Goal: Communication & Community: Share content

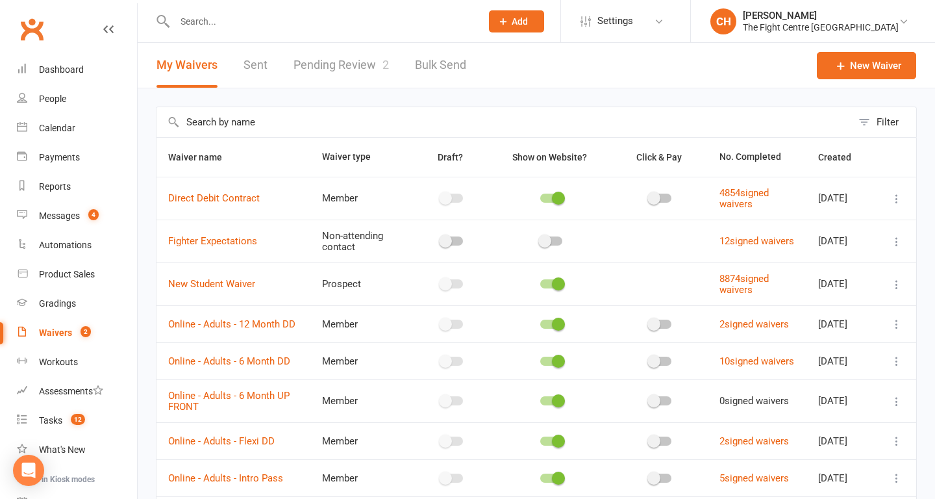
click at [354, 71] on link "Pending Review 2" at bounding box center [341, 65] width 95 height 45
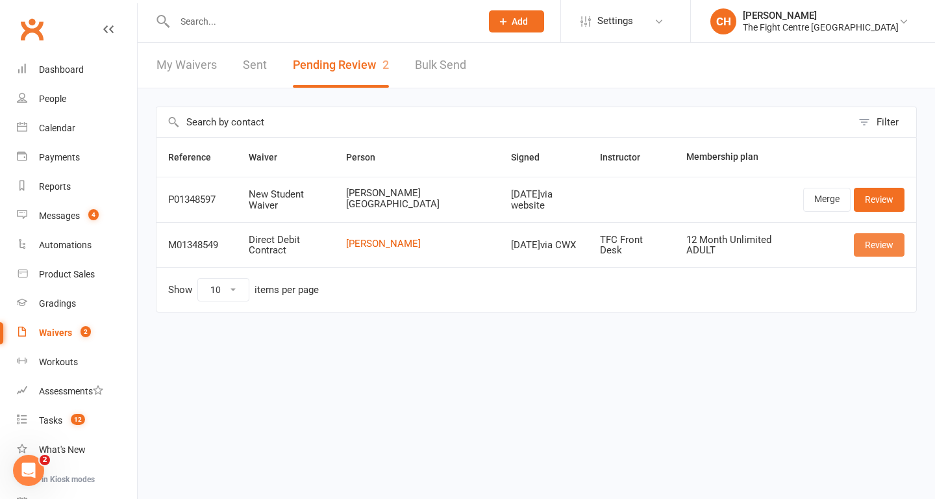
click at [874, 244] on link "Review" at bounding box center [879, 244] width 51 height 23
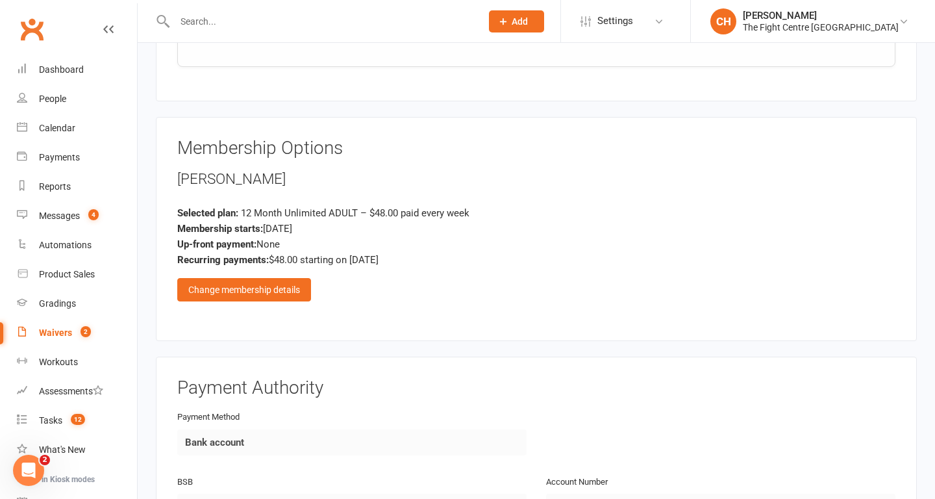
scroll to position [2444, 0]
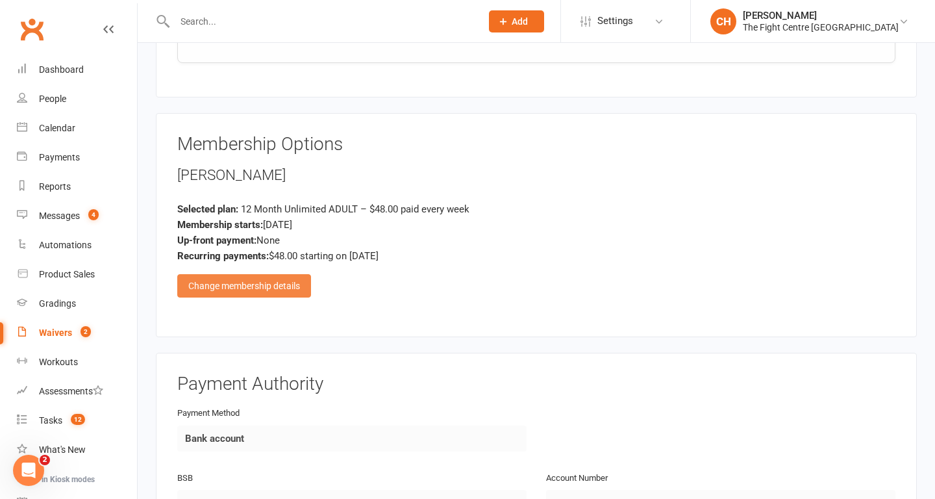
click at [269, 287] on div "Change membership details" at bounding box center [244, 285] width 134 height 23
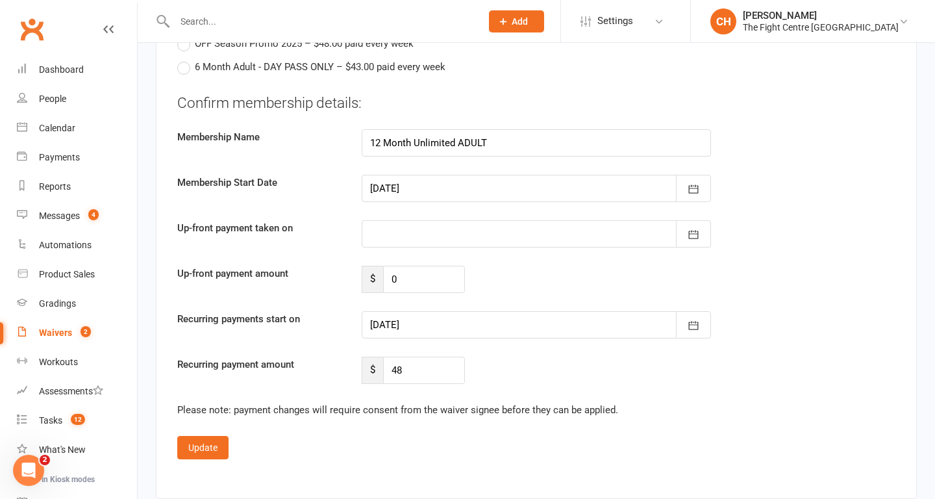
scroll to position [3418, 0]
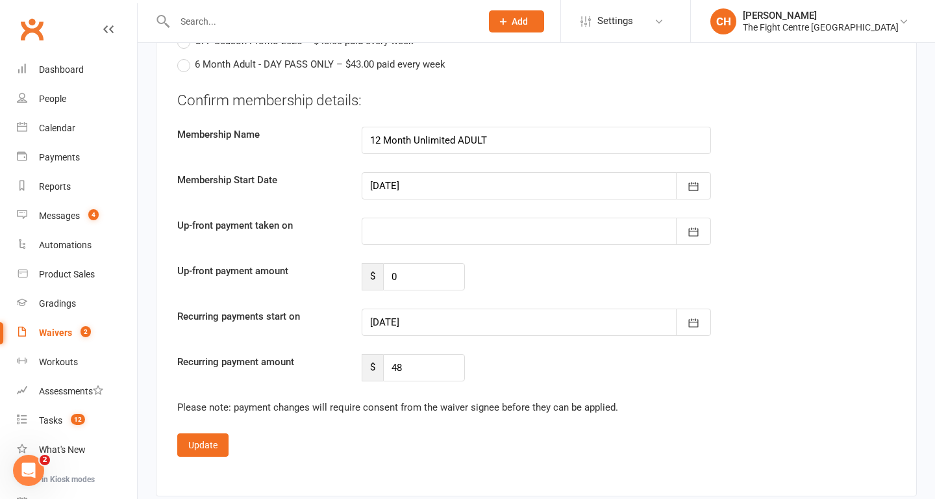
click at [602, 321] on div at bounding box center [536, 322] width 349 height 27
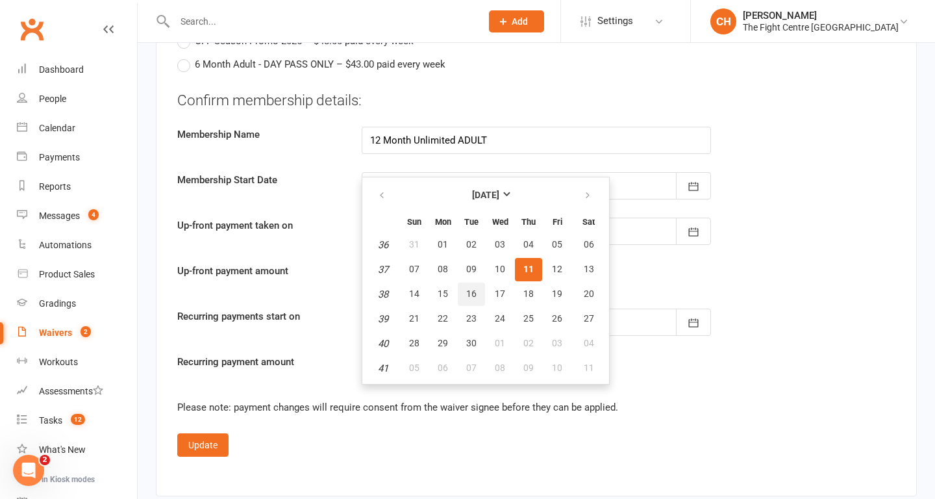
click at [470, 294] on span "16" at bounding box center [471, 293] width 10 height 10
type input "16 Sep 2025"
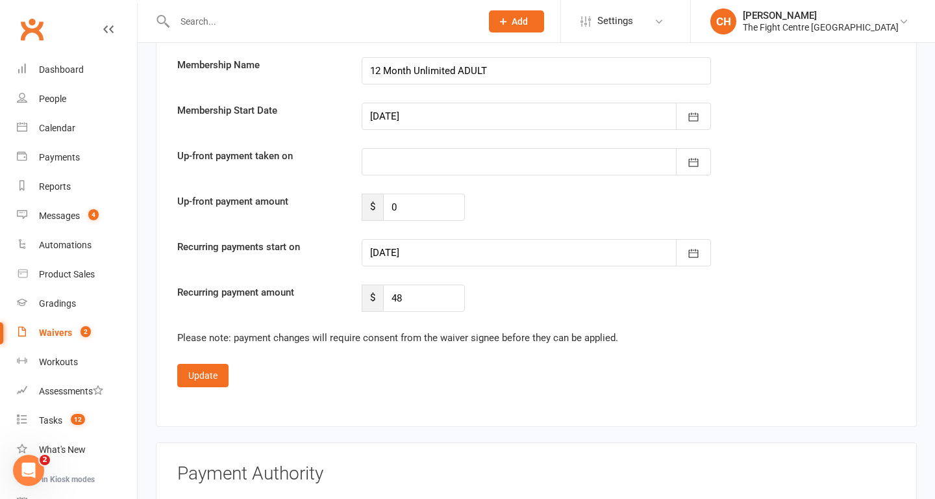
scroll to position [3487, 0]
click at [201, 375] on button "Update" at bounding box center [202, 375] width 51 height 23
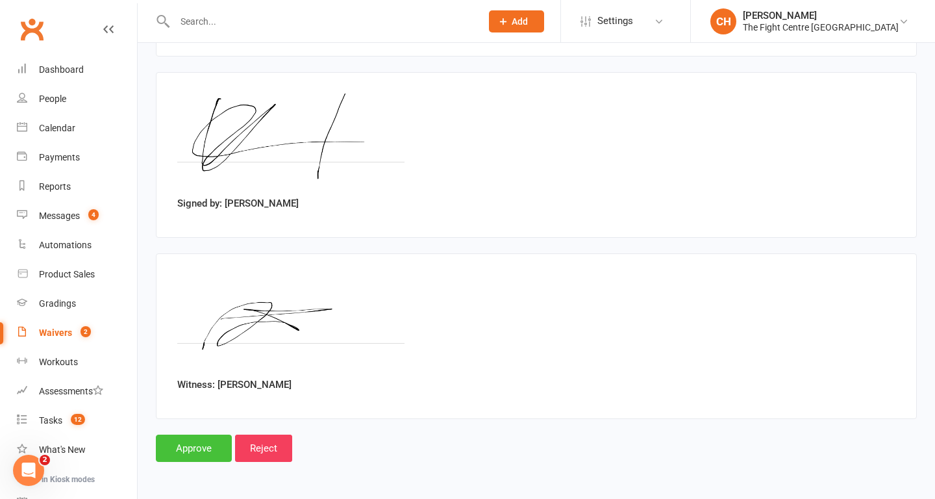
click at [186, 444] on input "Approve" at bounding box center [194, 448] width 76 height 27
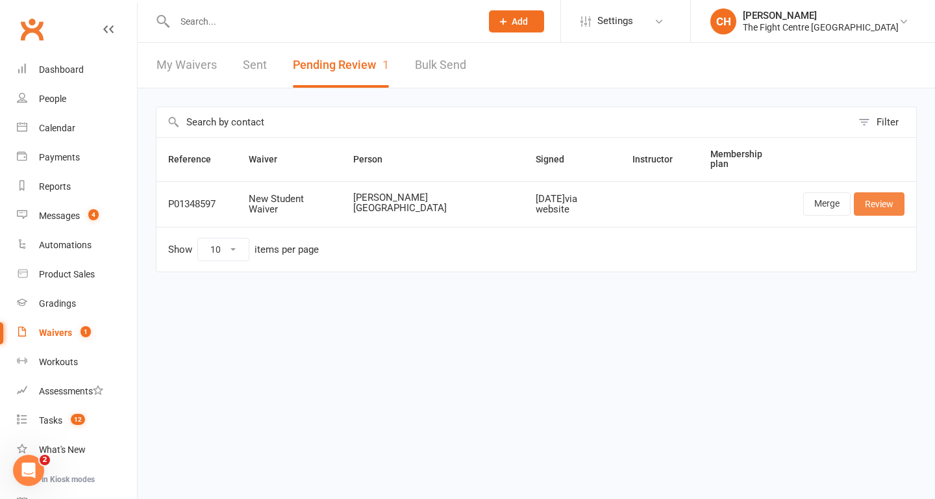
click at [876, 199] on link "Review" at bounding box center [879, 203] width 51 height 23
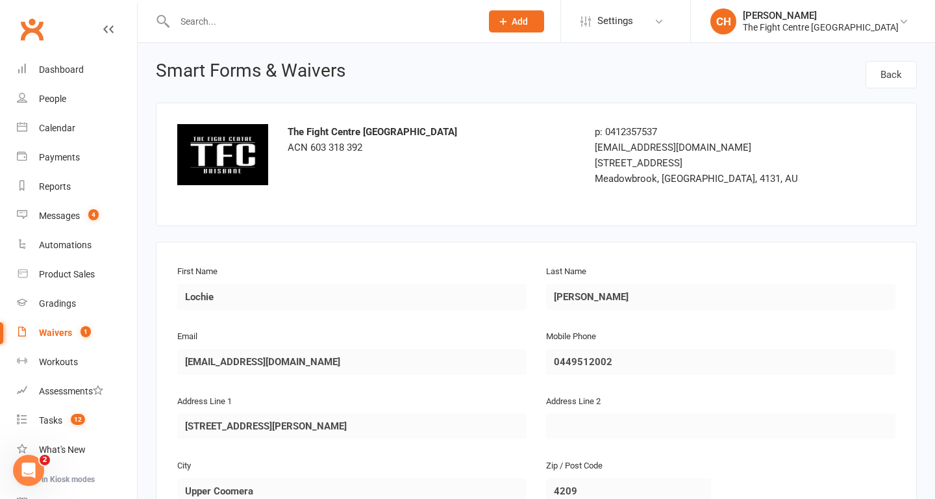
click at [59, 334] on div "Waivers" at bounding box center [55, 332] width 33 height 10
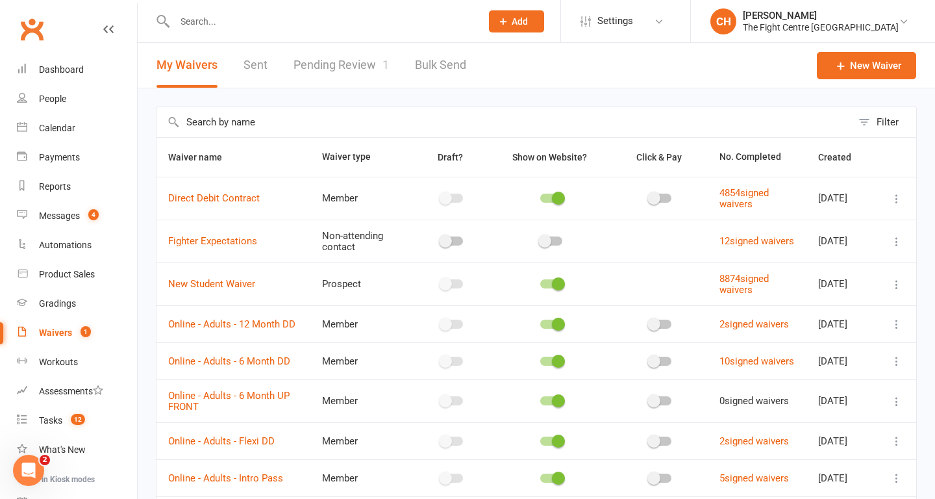
click at [341, 68] on link "Pending Review 1" at bounding box center [341, 65] width 95 height 45
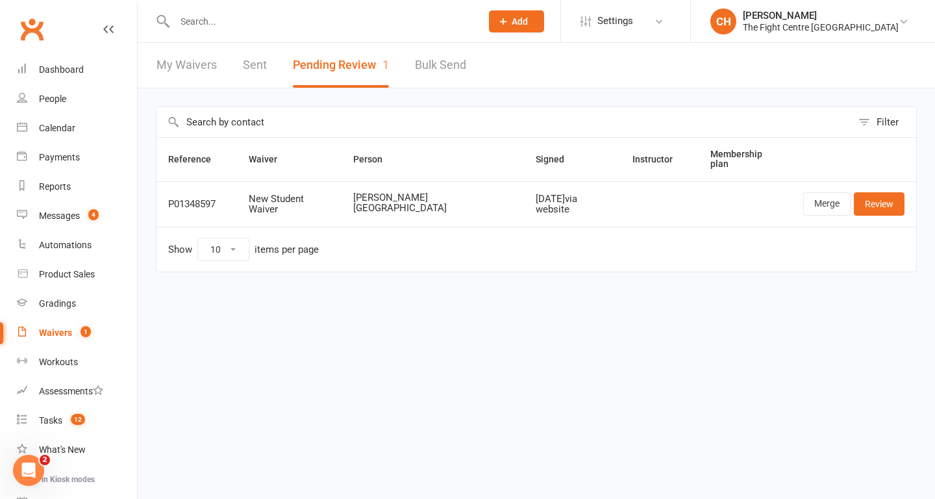
click at [251, 15] on input "text" at bounding box center [321, 21] width 301 height 18
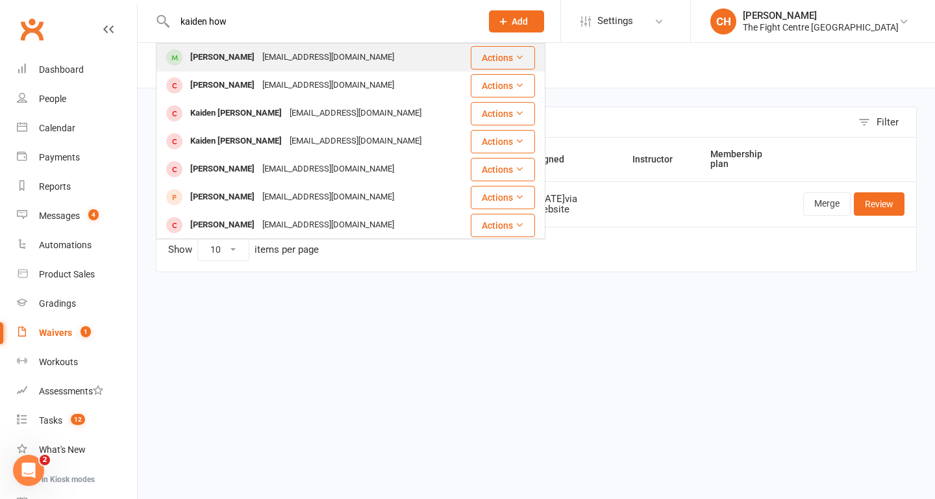
type input "kaiden how"
click at [207, 52] on div "Kaiden Howe" at bounding box center [222, 57] width 72 height 19
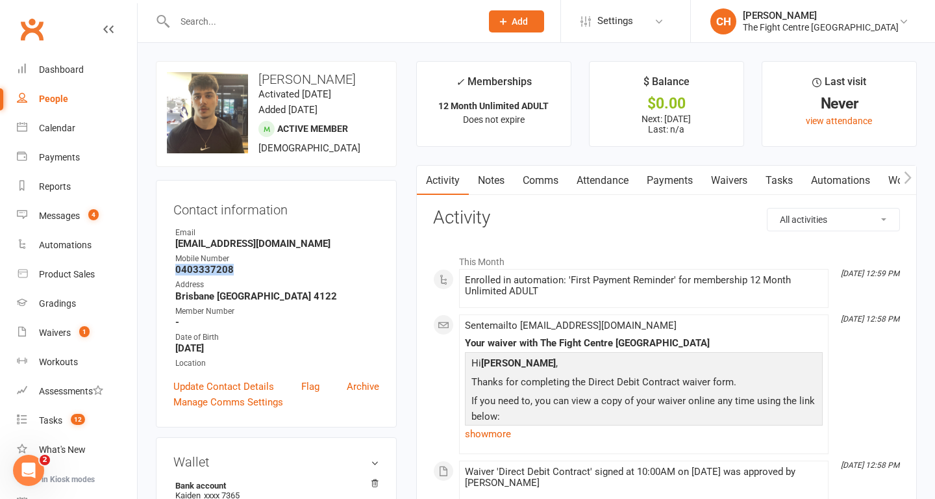
drag, startPoint x: 236, startPoint y: 288, endPoint x: 173, endPoint y: 286, distance: 62.4
click at [173, 275] on li "Mobile Number 0403337208" at bounding box center [276, 264] width 206 height 23
copy strong "0403337208"
click at [75, 218] on div "Messages" at bounding box center [59, 215] width 41 height 10
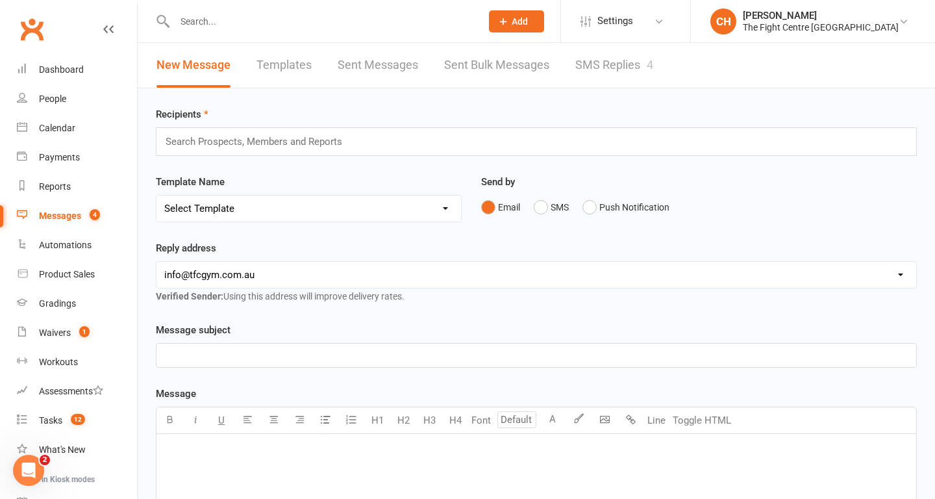
click at [229, 14] on input "text" at bounding box center [321, 21] width 301 height 18
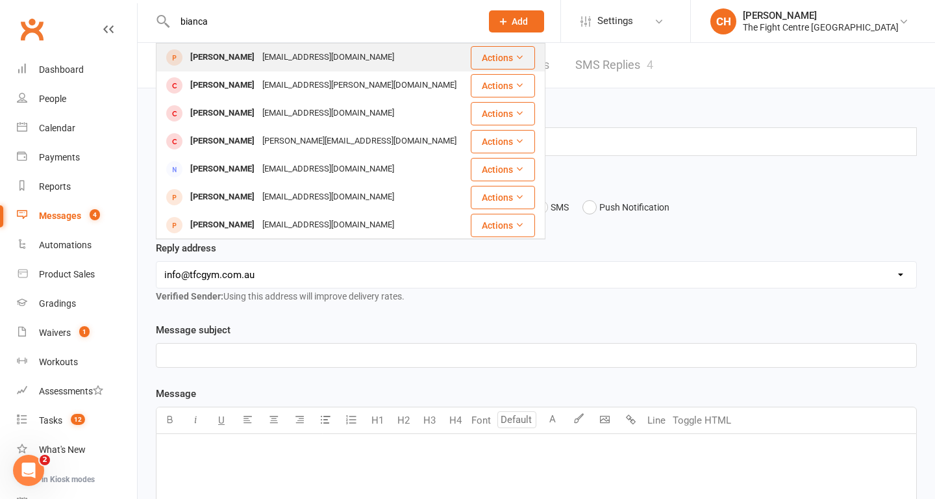
type input "bianca"
click at [259, 51] on div "Bianca.boca99@gmail.com" at bounding box center [329, 57] width 140 height 19
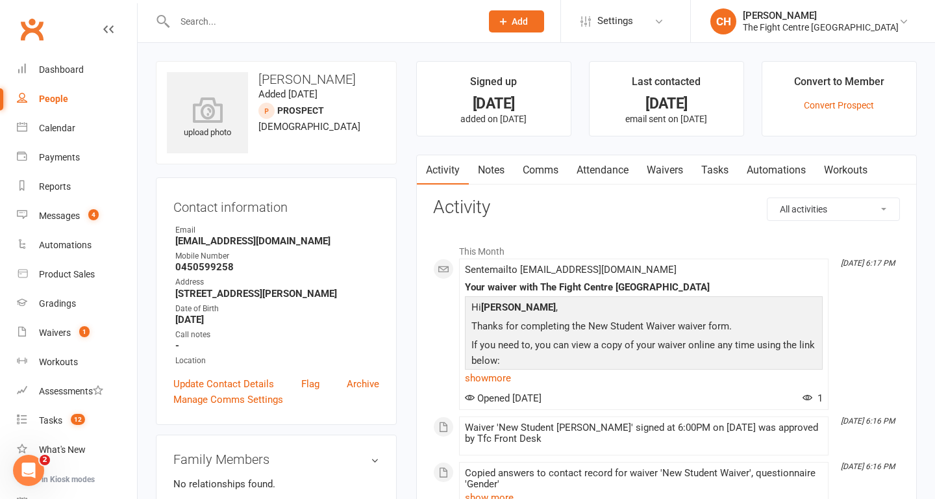
click at [536, 176] on link "Comms" at bounding box center [541, 170] width 54 height 30
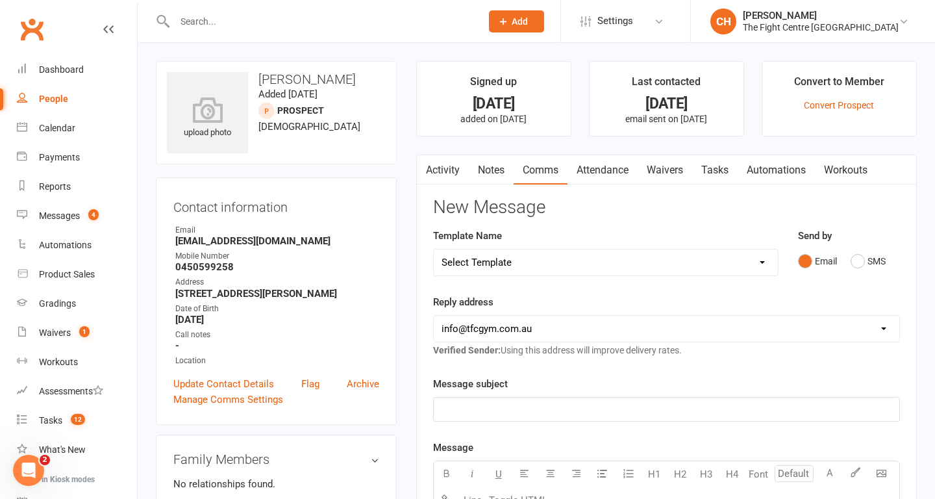
click at [566, 263] on select "Select Template [Email] A Mobile app invitation (1) [Email] Mobile app invitati…" at bounding box center [606, 262] width 344 height 26
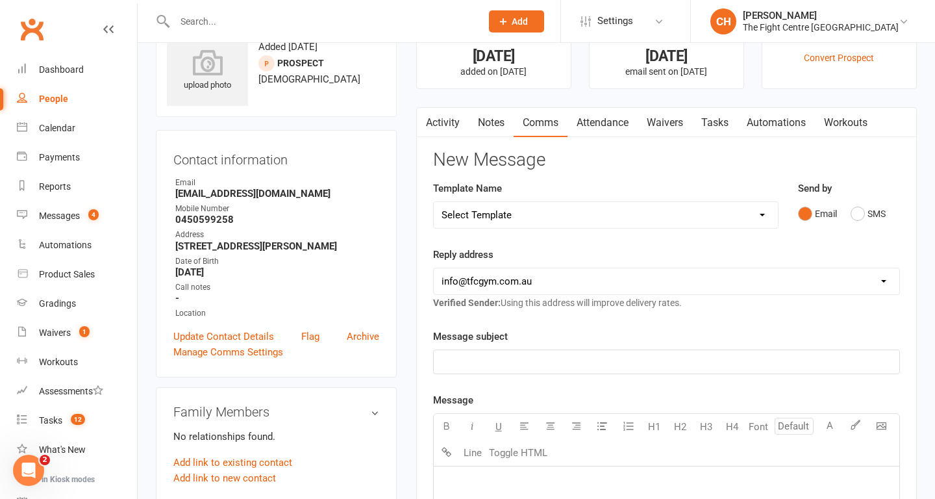
scroll to position [66, 0]
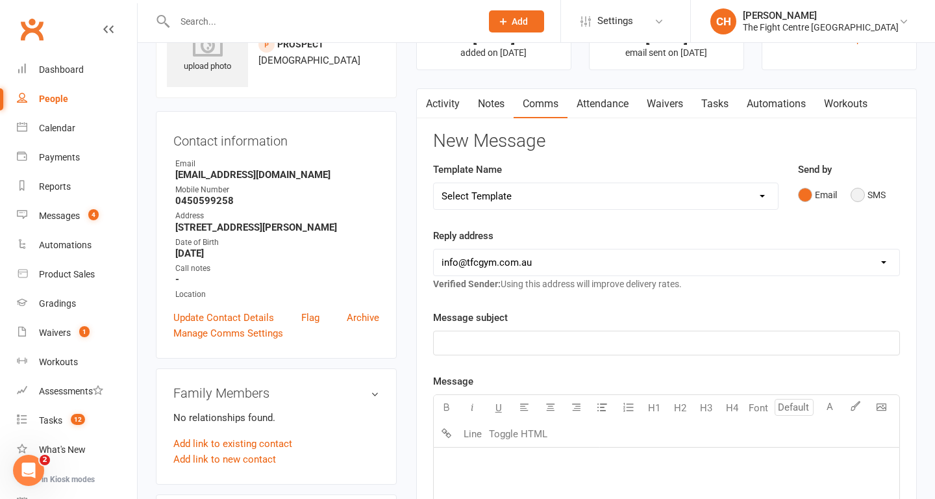
click at [859, 194] on button "SMS" at bounding box center [868, 195] width 35 height 25
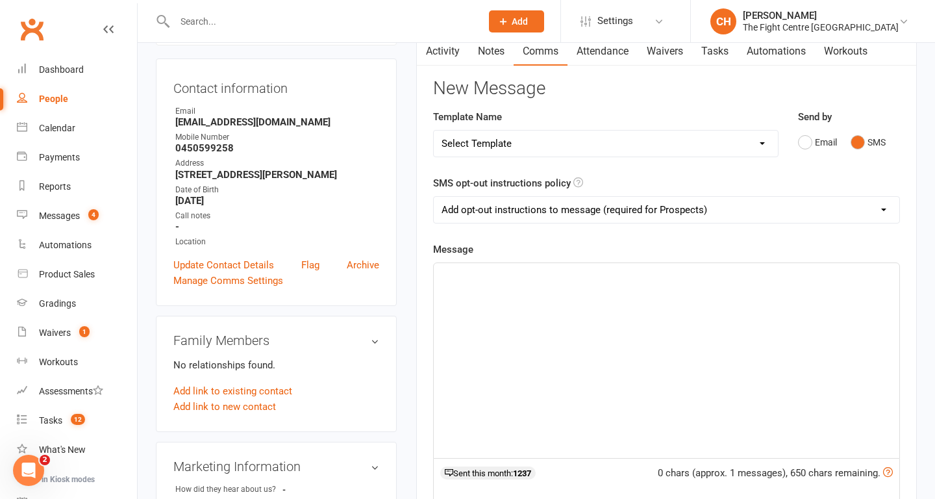
scroll to position [150, 0]
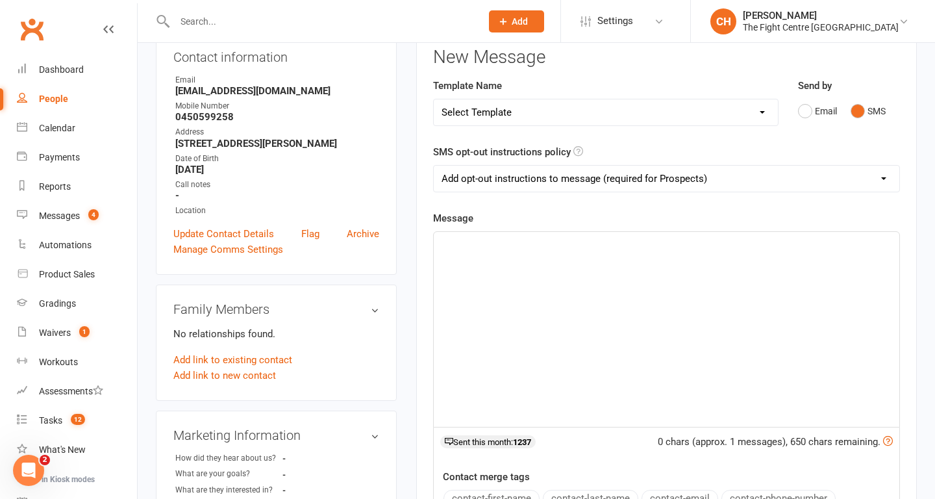
click at [611, 261] on div "﻿" at bounding box center [667, 329] width 466 height 195
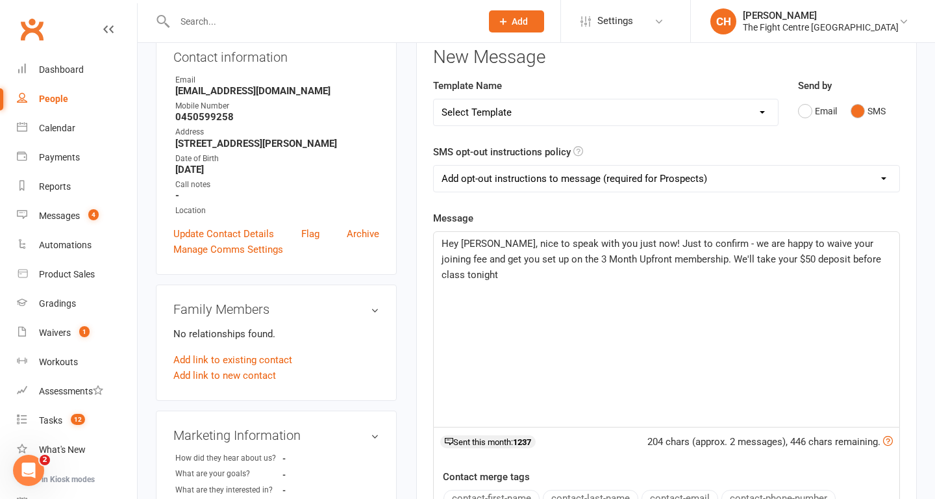
click at [813, 261] on span "Hey Bianca, nice to speak with you just now! Just to confirm - we are happy to …" at bounding box center [663, 259] width 442 height 43
click at [861, 260] on span "Hey Bianca, nice to speak with you just now! Just to confirm - we are happy to …" at bounding box center [663, 259] width 442 height 43
click at [629, 274] on p "Hey Bianca, nice to speak with you just now! Just to confirm - we are happy to …" at bounding box center [667, 259] width 450 height 47
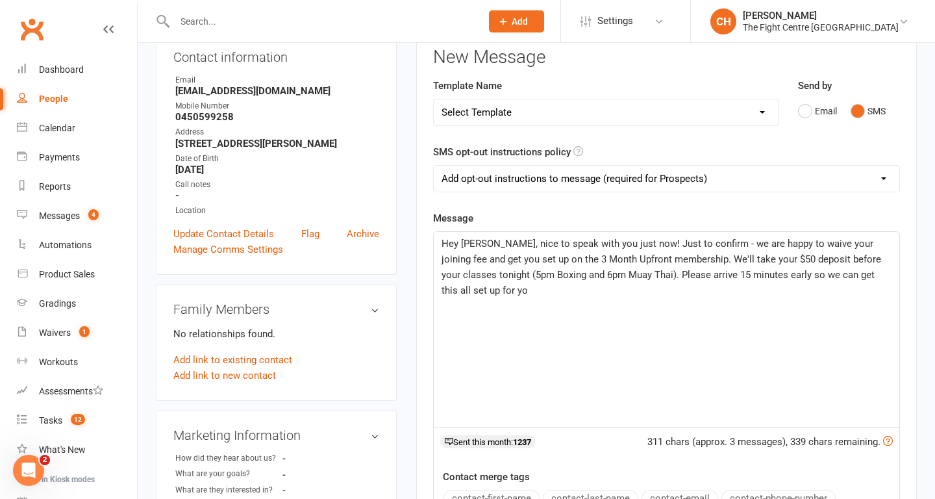
click at [692, 277] on span "Hey Bianca, nice to speak with you just now! Just to confirm - we are happy to …" at bounding box center [663, 267] width 442 height 58
click at [616, 286] on p "Hey Bianca, nice to speak with you just now! Just to confirm - we are happy to …" at bounding box center [667, 267] width 450 height 62
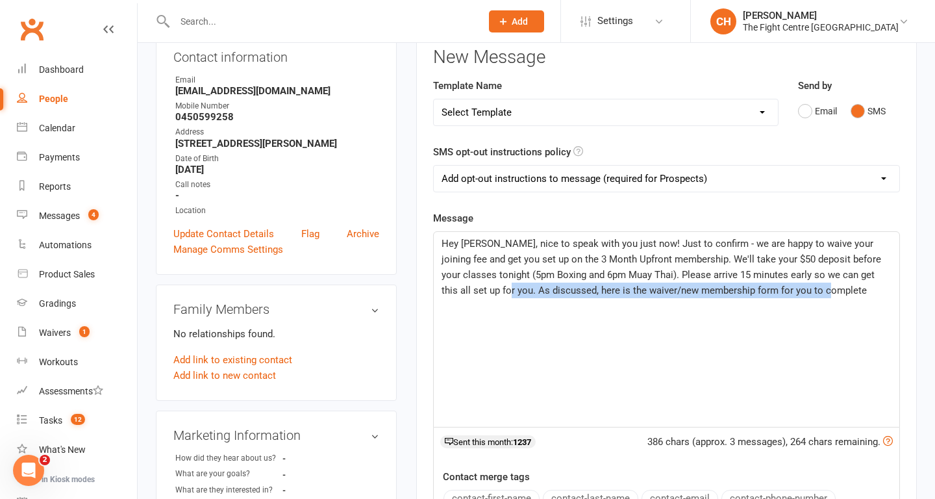
drag, startPoint x: 820, startPoint y: 294, endPoint x: 464, endPoint y: 292, distance: 356.0
click at [464, 292] on p "Hey Bianca, nice to speak with you just now! Just to confirm - we are happy to …" at bounding box center [667, 267] width 450 height 62
copy span "As discussed, here is the waiver/new membership form for you to complete"
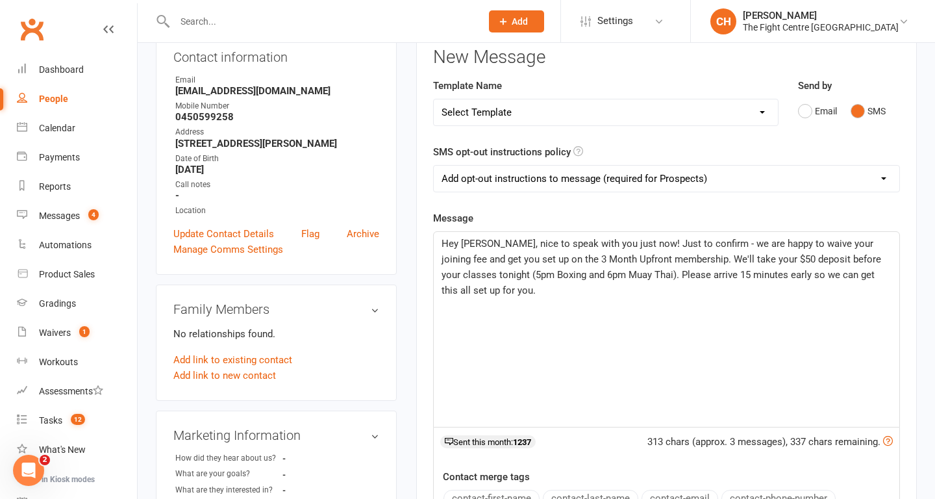
click at [666, 259] on span "Hey Bianca, nice to speak with you just now! Just to confirm - we are happy to …" at bounding box center [663, 267] width 442 height 58
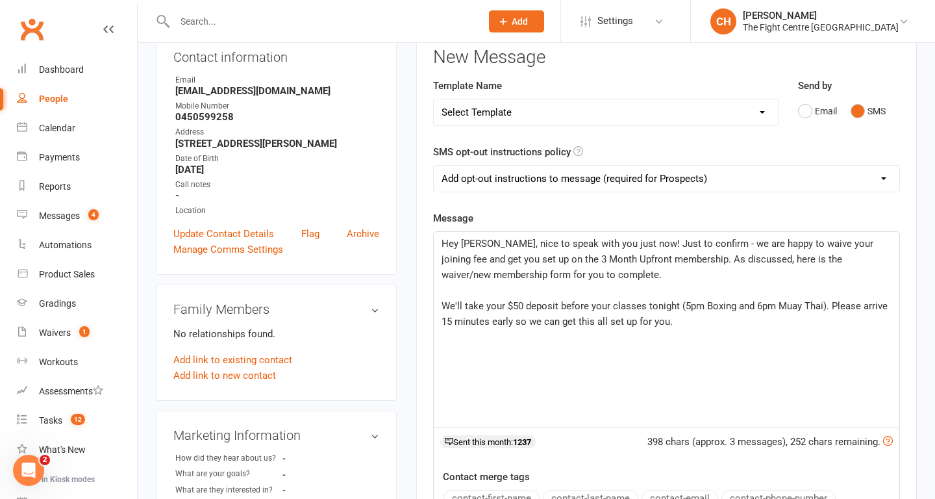
click at [607, 281] on p "Hey Bianca, nice to speak with you just now! Just to confirm - we are happy to …" at bounding box center [667, 259] width 450 height 47
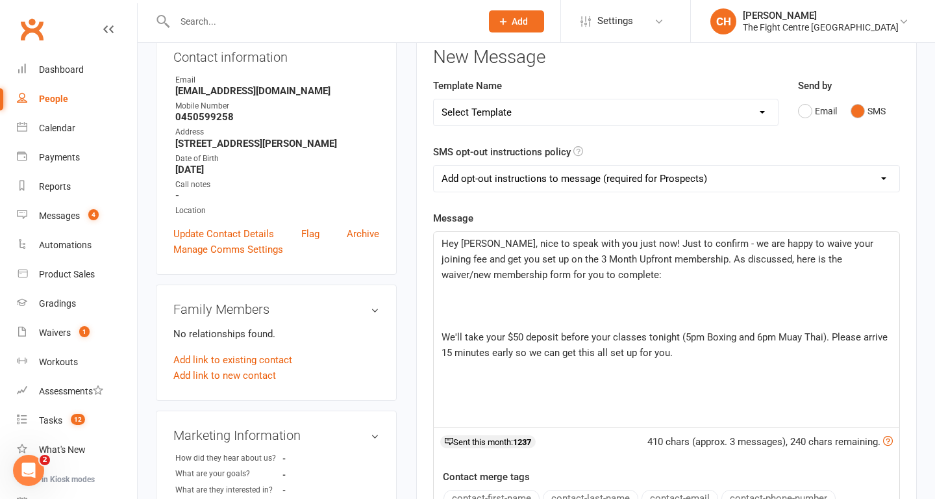
scroll to position [0, 0]
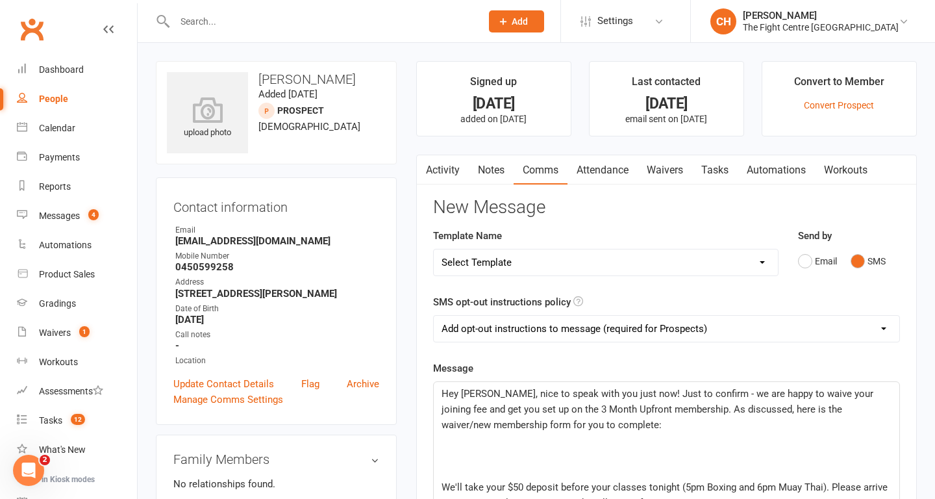
click at [665, 179] on link "Waivers" at bounding box center [665, 170] width 55 height 30
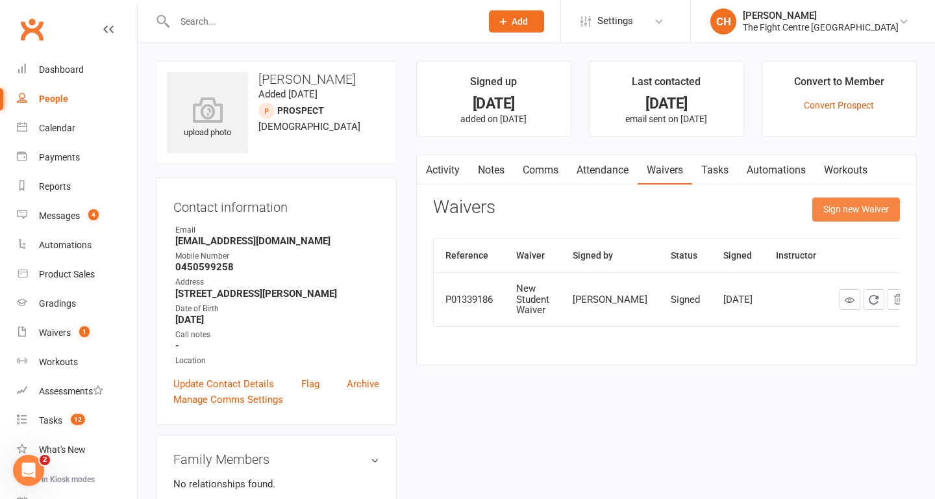
click at [849, 219] on button "Sign new Waiver" at bounding box center [857, 208] width 88 height 23
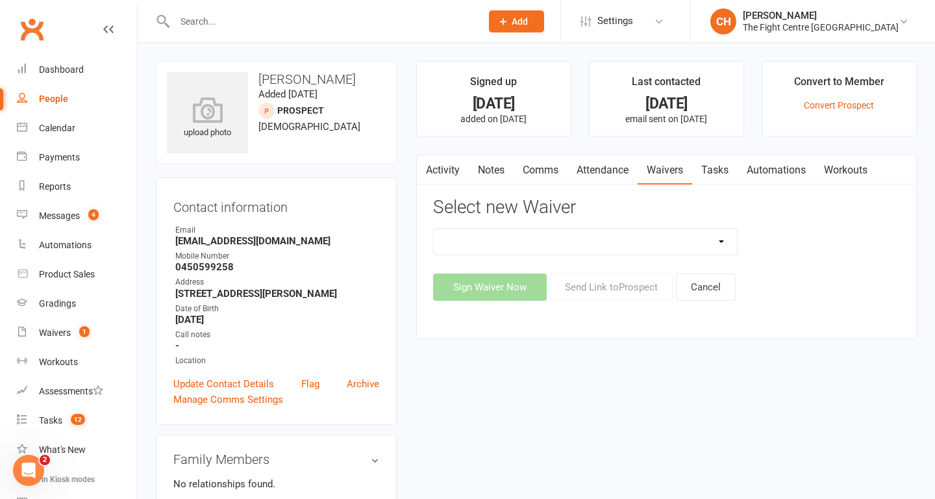
click at [668, 240] on select "Direct Debit Contract New Student Waiver Online - Adults - 12 Month DD Online -…" at bounding box center [586, 242] width 304 height 26
select select "2710"
click at [434, 229] on select "Direct Debit Contract New Student Waiver Online - Adults - 12 Month DD Online -…" at bounding box center [586, 242] width 304 height 26
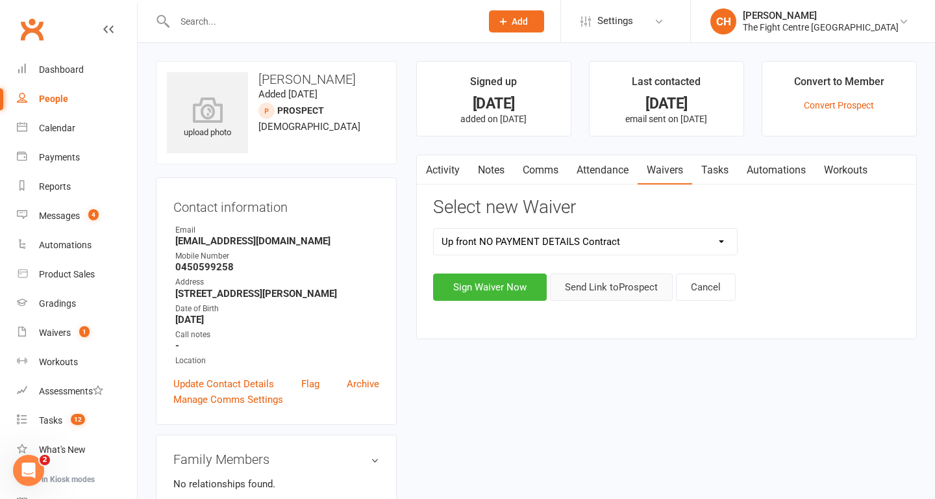
click at [614, 286] on button "Send Link to Prospect" at bounding box center [611, 286] width 123 height 27
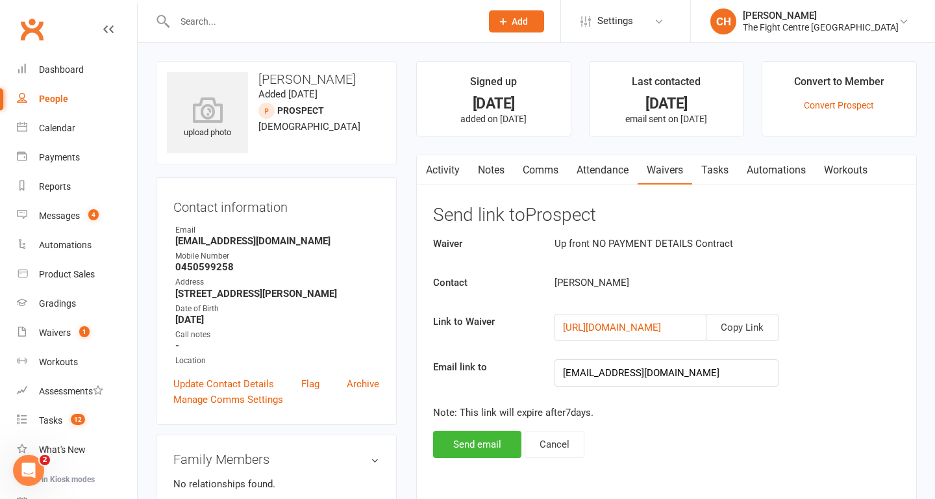
click at [440, 174] on link "Activity" at bounding box center [443, 170] width 52 height 30
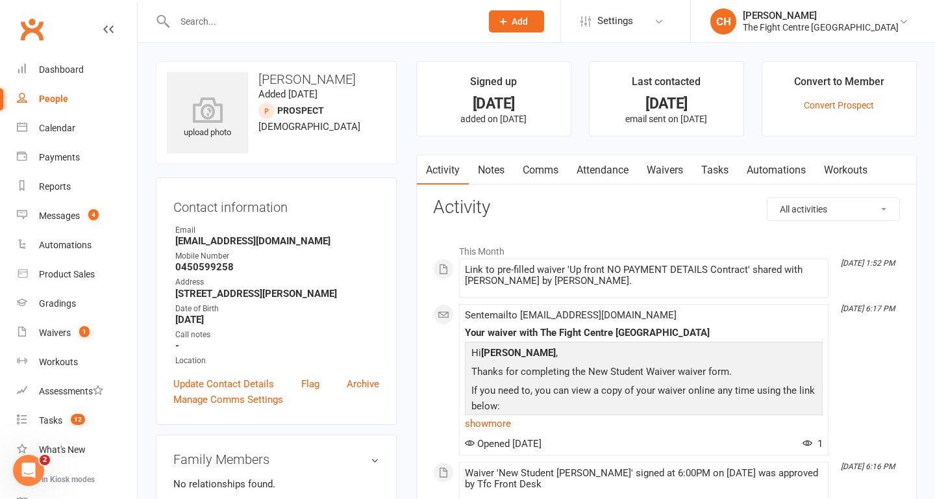
click at [548, 171] on link "Comms" at bounding box center [541, 170] width 54 height 30
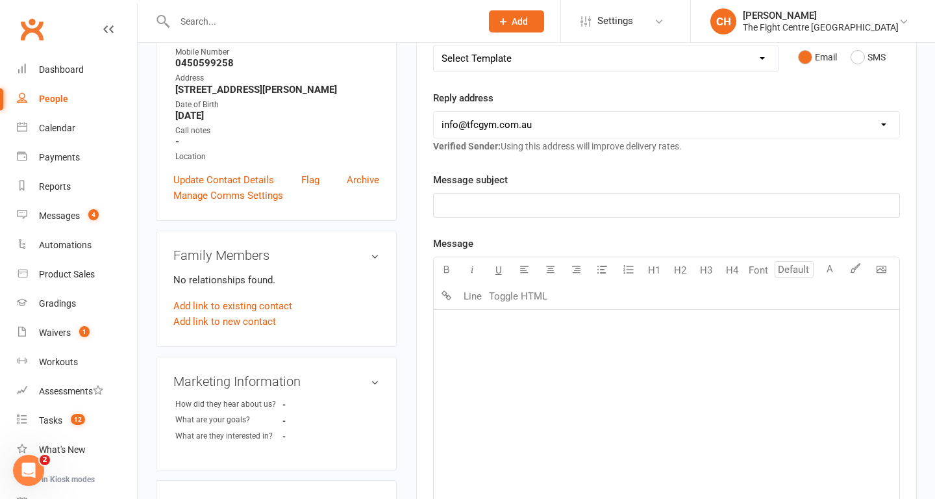
scroll to position [209, 0]
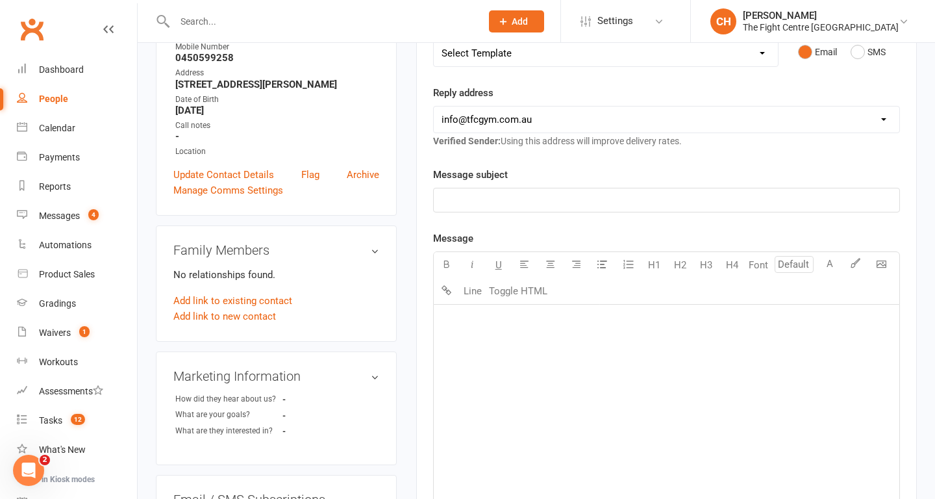
click at [515, 369] on div "﻿" at bounding box center [667, 402] width 466 height 195
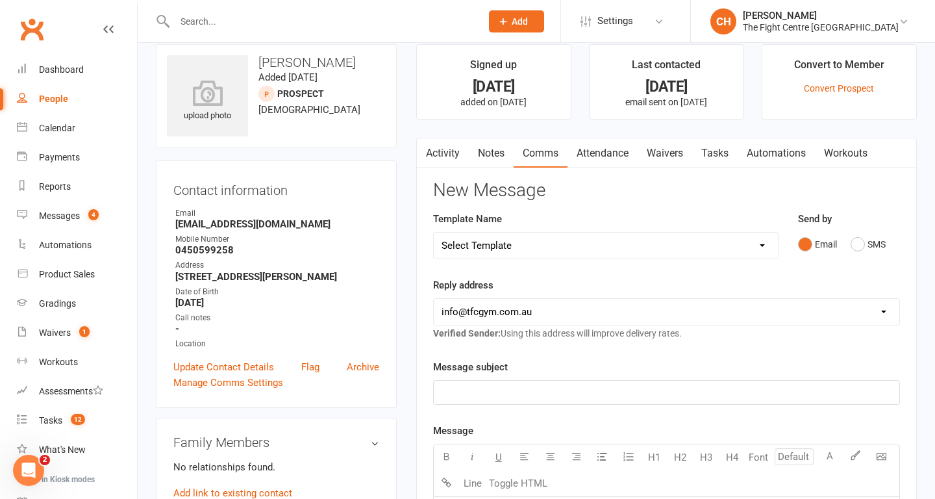
scroll to position [10, 0]
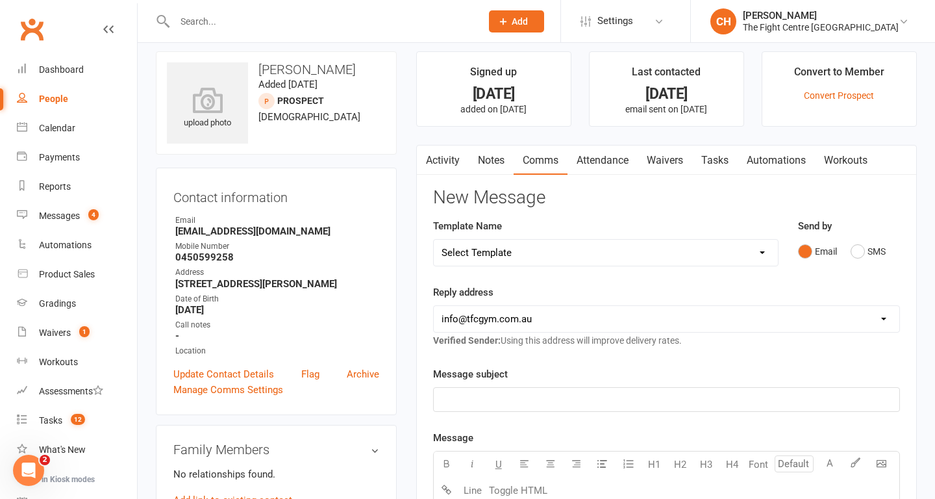
click at [652, 160] on link "Waivers" at bounding box center [665, 161] width 55 height 30
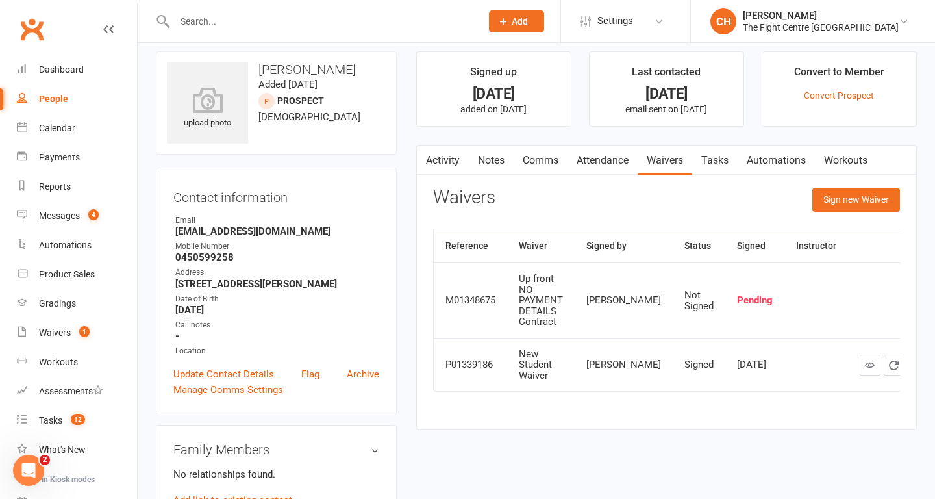
click at [538, 315] on div "Up front NO PAYMENT DETAILS Contract" at bounding box center [541, 300] width 44 height 54
click at [839, 203] on button "Sign new Waiver" at bounding box center [857, 199] width 88 height 23
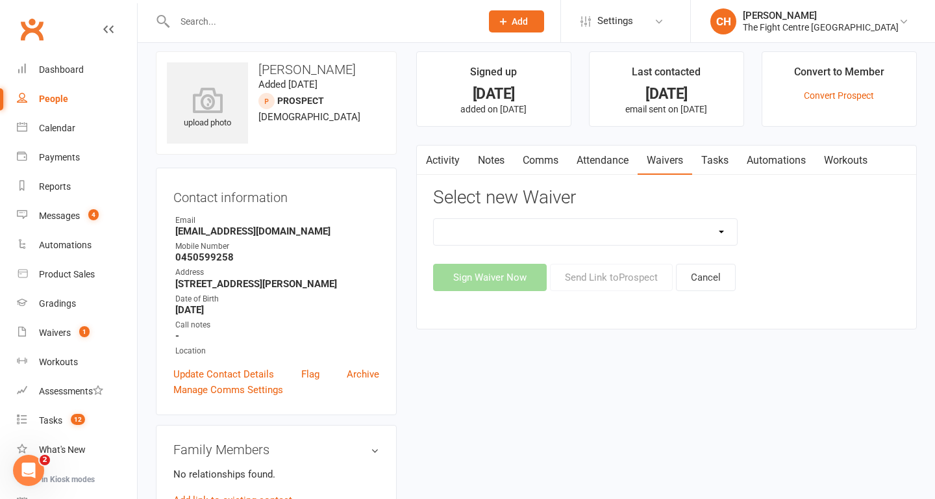
click at [724, 231] on select "Direct Debit Contract New Student Waiver Online - Adults - 12 Month DD Online -…" at bounding box center [586, 232] width 304 height 26
select select "2710"
click at [434, 219] on select "Direct Debit Contract New Student Waiver Online - Adults - 12 Month DD Online -…" at bounding box center [586, 232] width 304 height 26
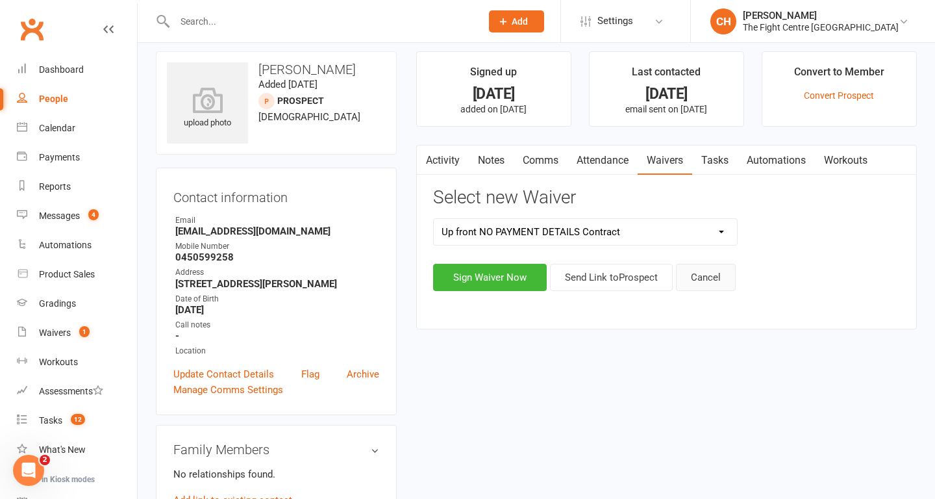
click at [716, 273] on button "Cancel" at bounding box center [706, 277] width 60 height 27
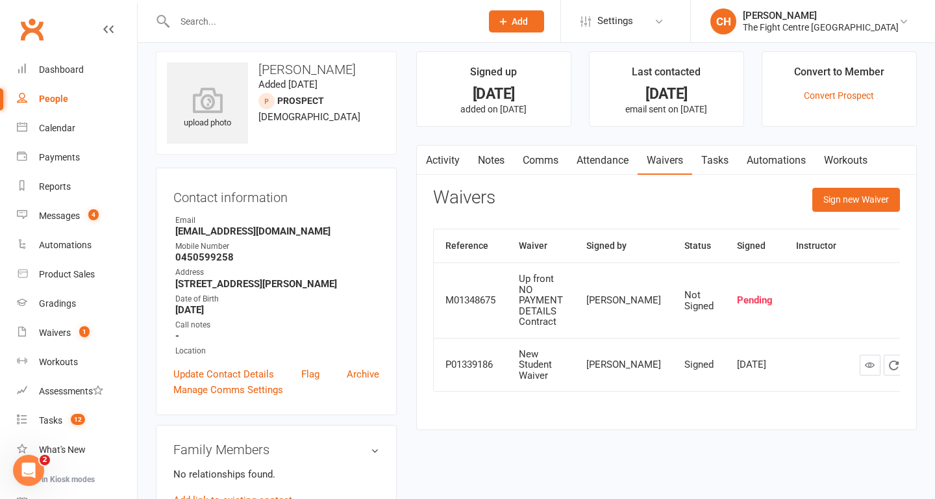
click at [446, 162] on link "Activity" at bounding box center [443, 161] width 52 height 30
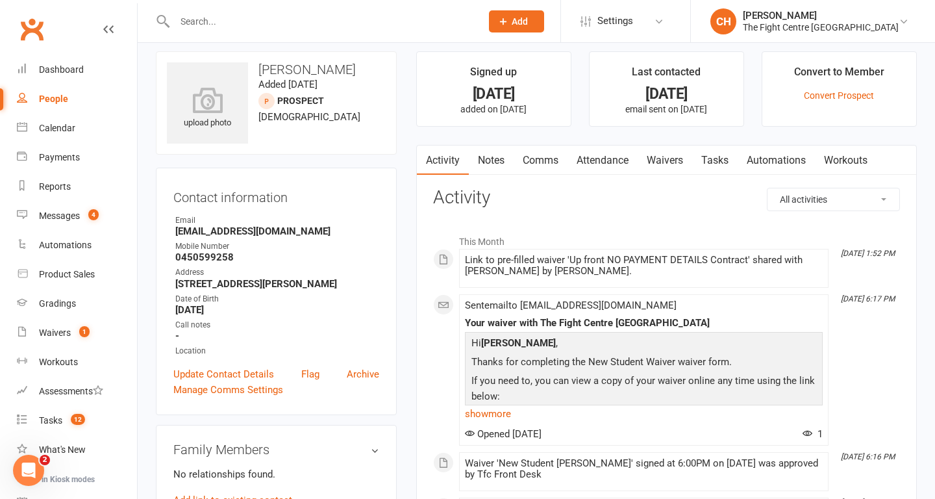
click at [542, 158] on link "Comms" at bounding box center [541, 161] width 54 height 30
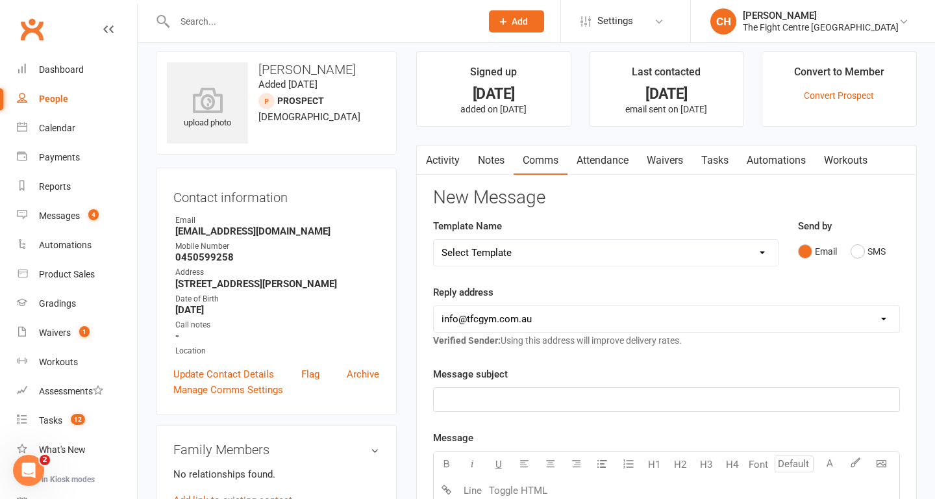
click at [439, 161] on link "Activity" at bounding box center [443, 161] width 52 height 30
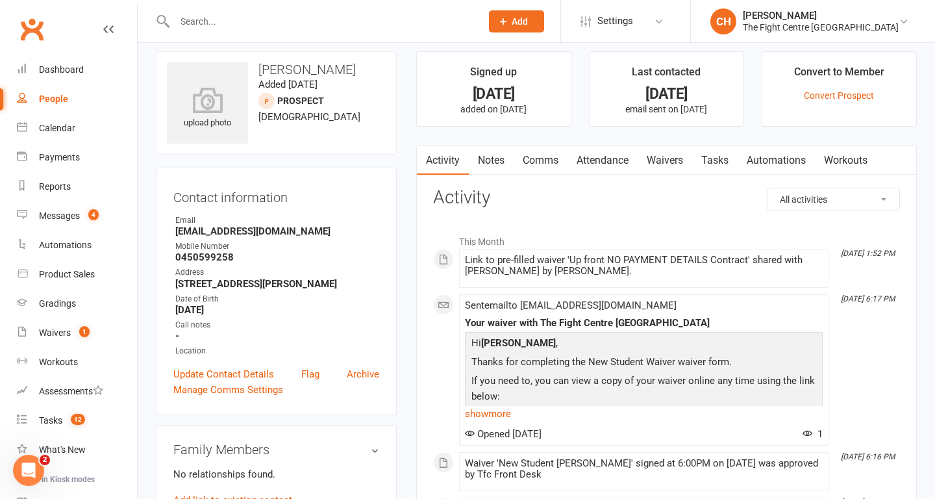
click at [531, 170] on link "Comms" at bounding box center [541, 161] width 54 height 30
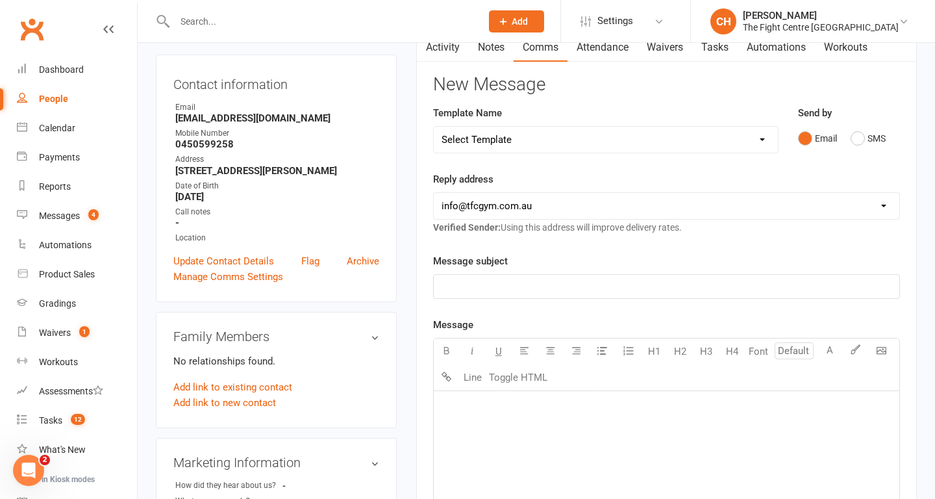
scroll to position [109, 0]
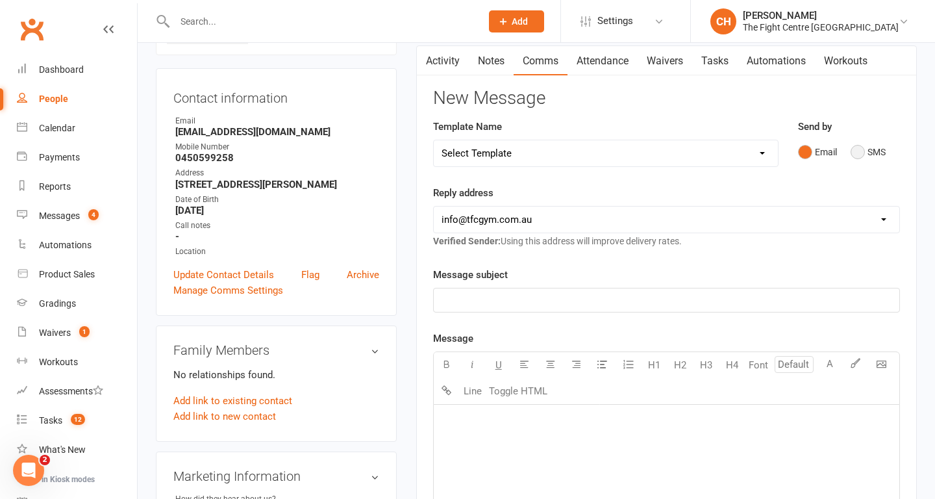
click at [872, 156] on button "SMS" at bounding box center [868, 152] width 35 height 25
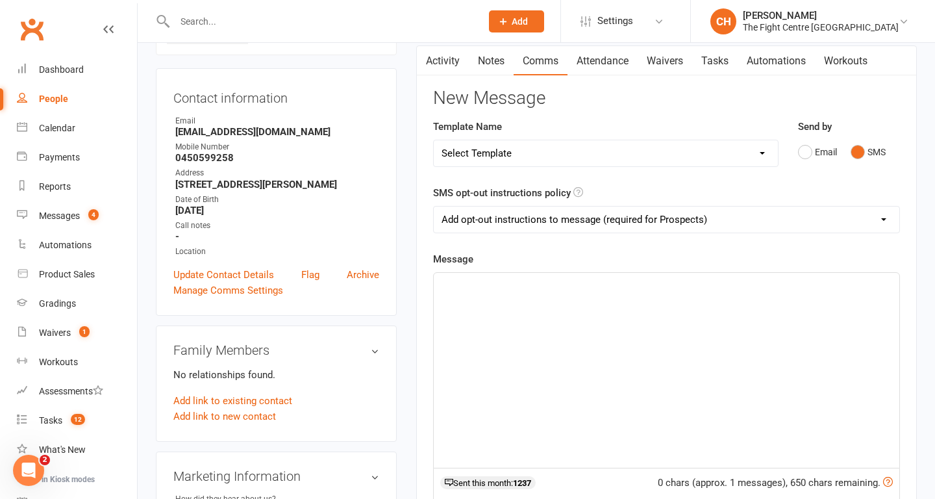
click at [601, 324] on div "﻿" at bounding box center [667, 370] width 466 height 195
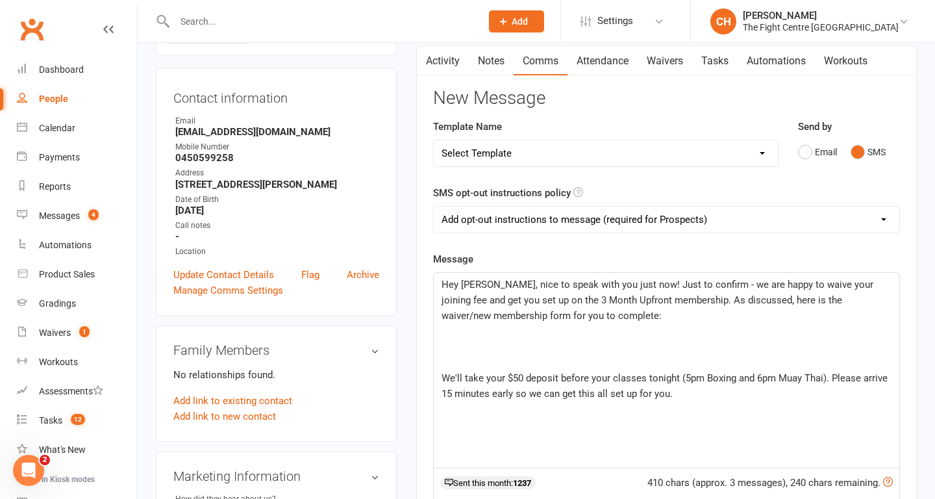
click at [489, 338] on p "﻿" at bounding box center [667, 331] width 450 height 16
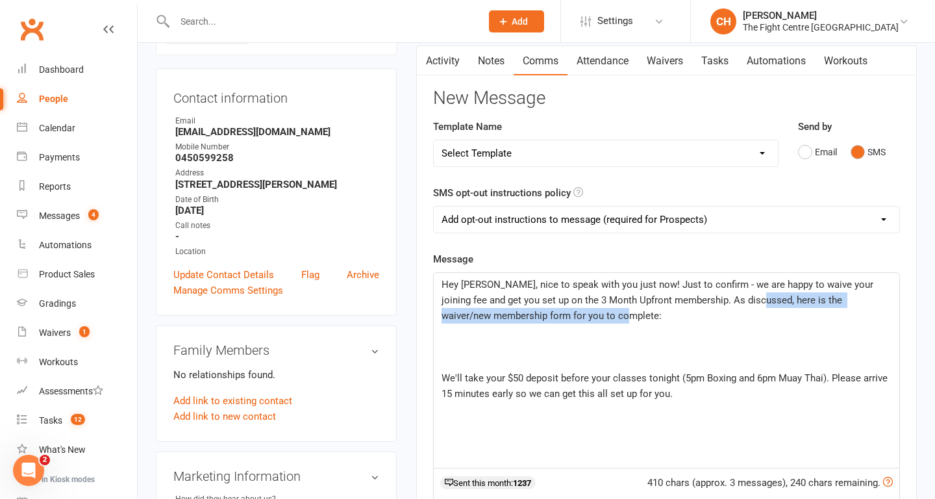
drag, startPoint x: 587, startPoint y: 317, endPoint x: 726, endPoint y: 299, distance: 140.2
click at [730, 299] on p "Hey Bianca, nice to speak with you just now! Just to confirm - we are happy to …" at bounding box center [667, 300] width 450 height 47
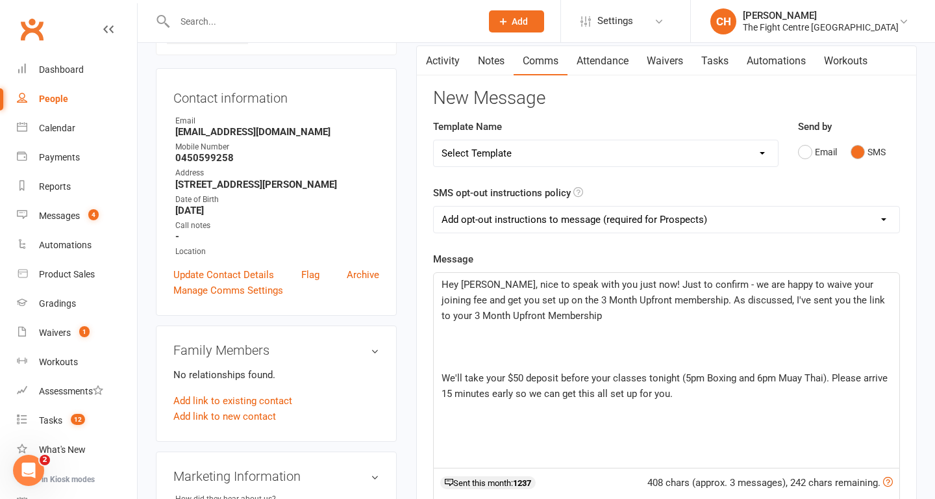
click at [665, 61] on link "Waivers" at bounding box center [665, 61] width 55 height 30
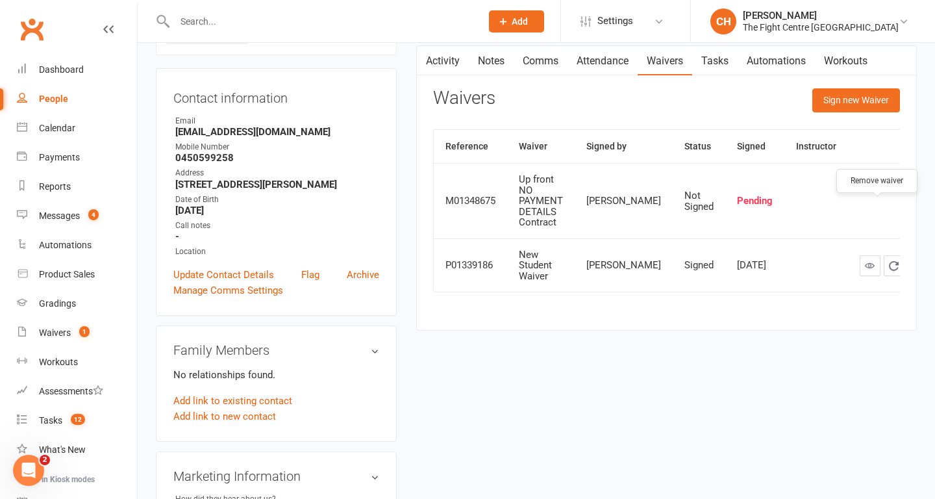
click at [913, 207] on icon "button" at bounding box center [919, 202] width 12 height 12
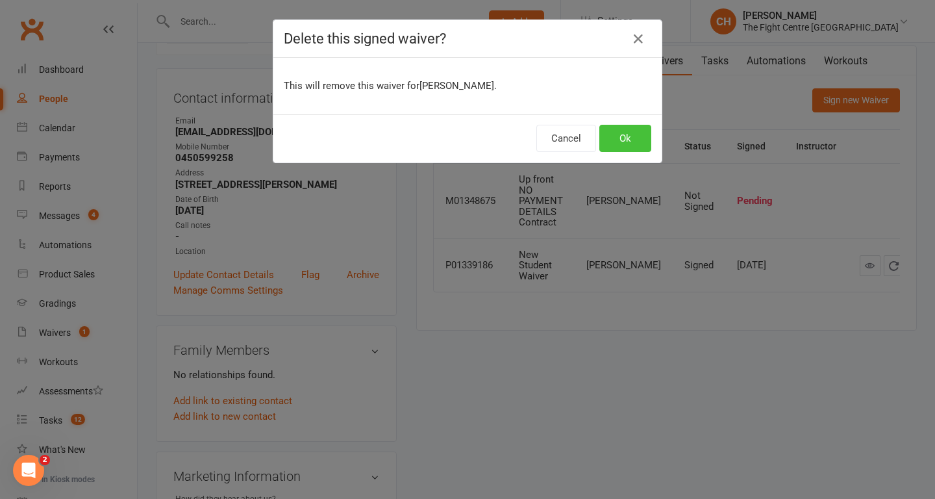
click at [622, 134] on button "Ok" at bounding box center [626, 138] width 52 height 27
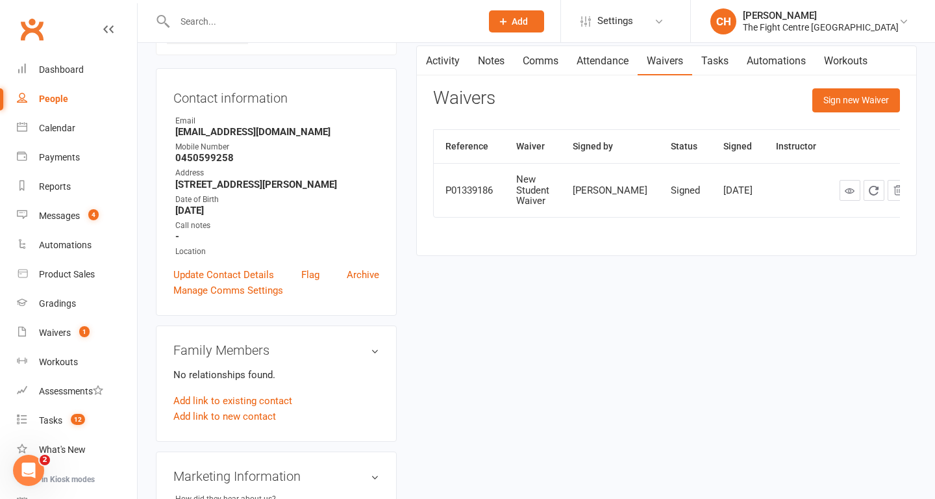
scroll to position [15, 0]
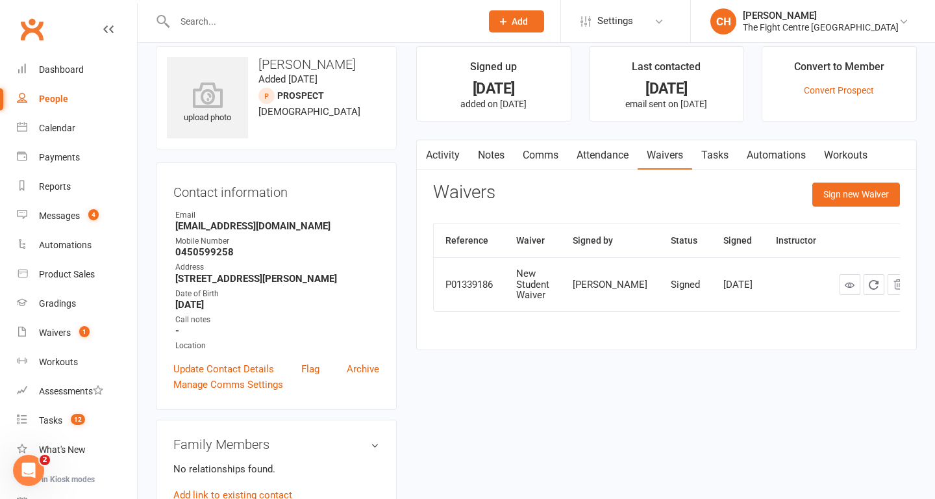
click at [539, 153] on link "Comms" at bounding box center [541, 155] width 54 height 30
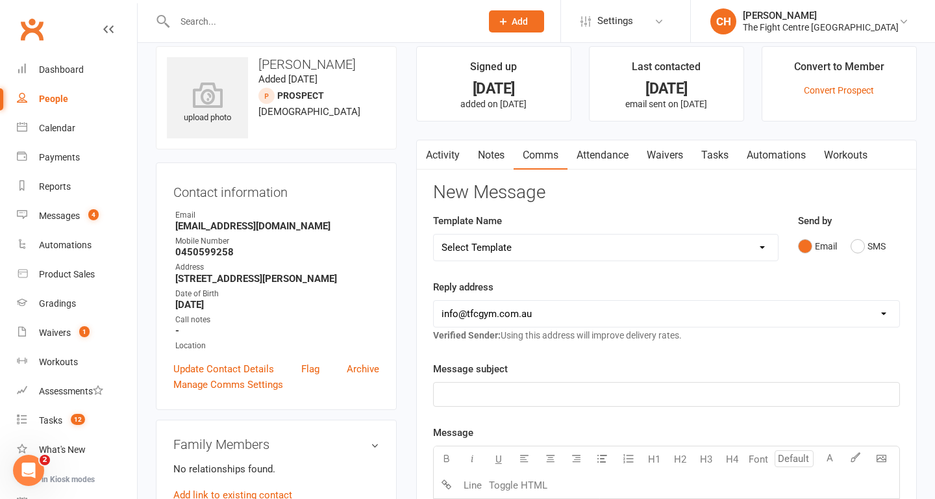
click at [611, 157] on link "Attendance" at bounding box center [603, 155] width 70 height 30
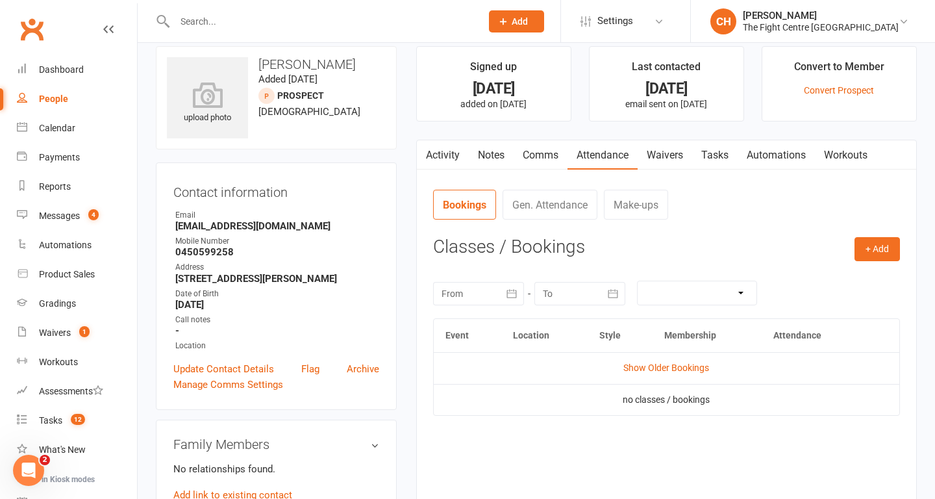
click at [681, 154] on link "Waivers" at bounding box center [665, 155] width 55 height 30
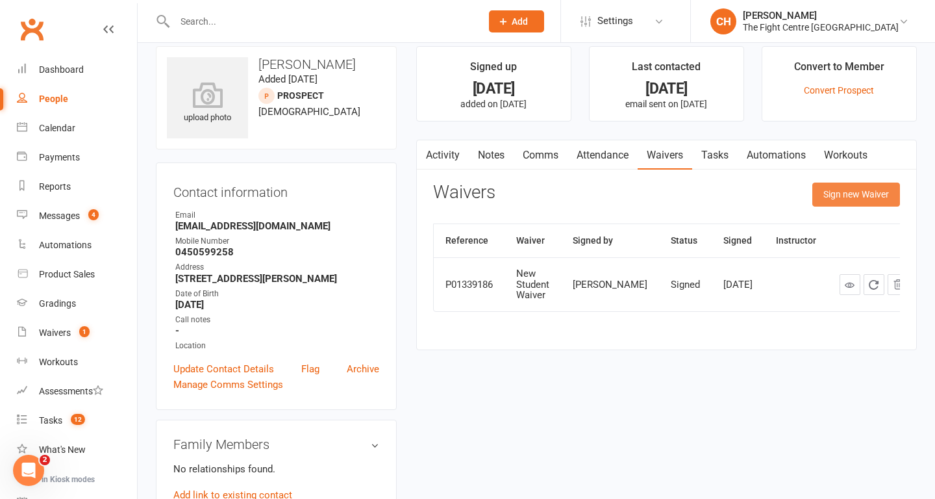
click at [839, 197] on button "Sign new Waiver" at bounding box center [857, 194] width 88 height 23
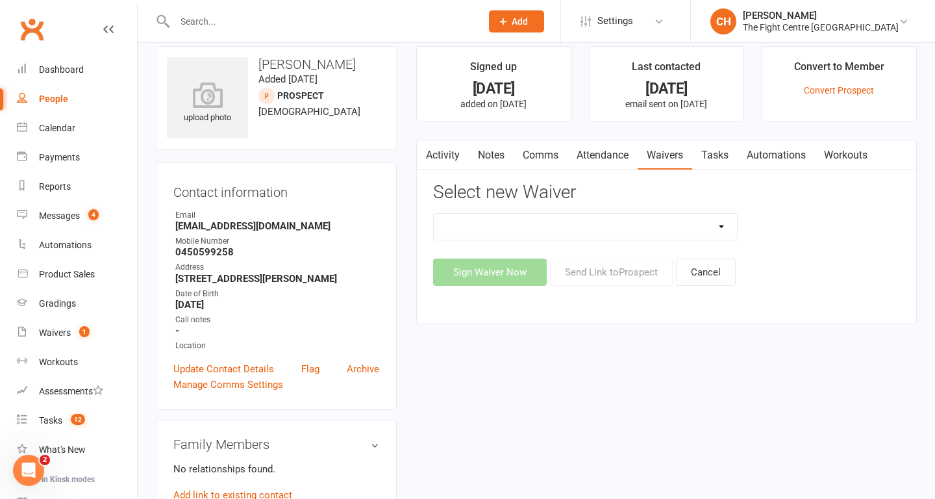
click at [659, 228] on select "Direct Debit Contract New Student Waiver Online - Adults - 12 Month DD Online -…" at bounding box center [586, 227] width 304 height 26
select select "2710"
click at [434, 214] on select "Direct Debit Contract New Student Waiver Online - Adults - 12 Month DD Online -…" at bounding box center [586, 227] width 304 height 26
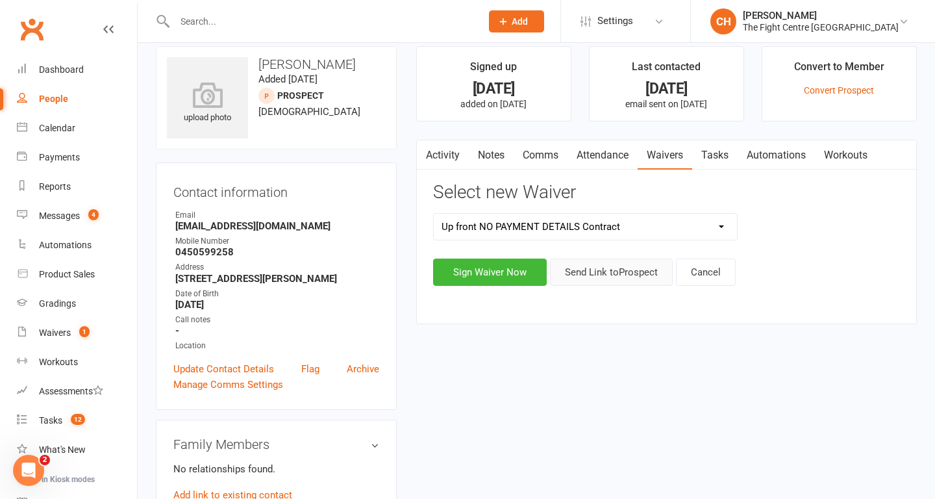
click at [614, 269] on button "Send Link to Prospect" at bounding box center [611, 272] width 123 height 27
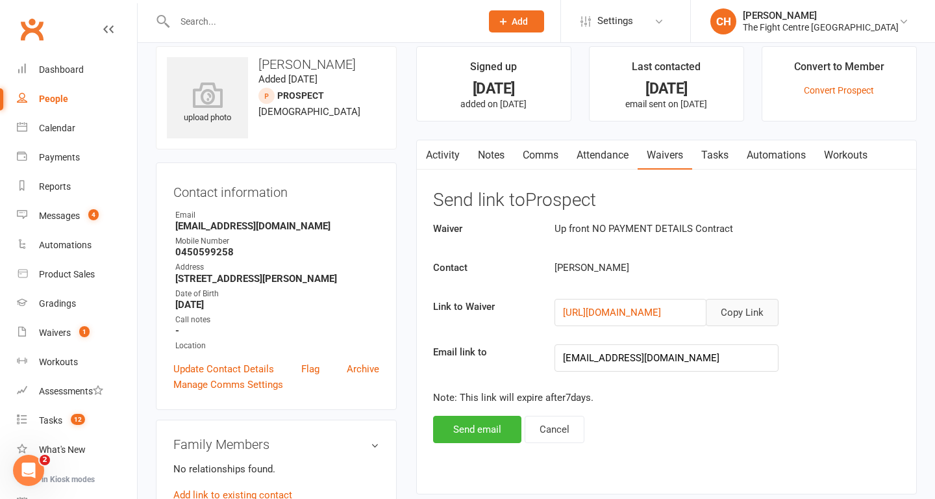
click at [744, 315] on button "Copy Link" at bounding box center [742, 312] width 73 height 27
click at [566, 433] on button "Cancel" at bounding box center [555, 429] width 60 height 27
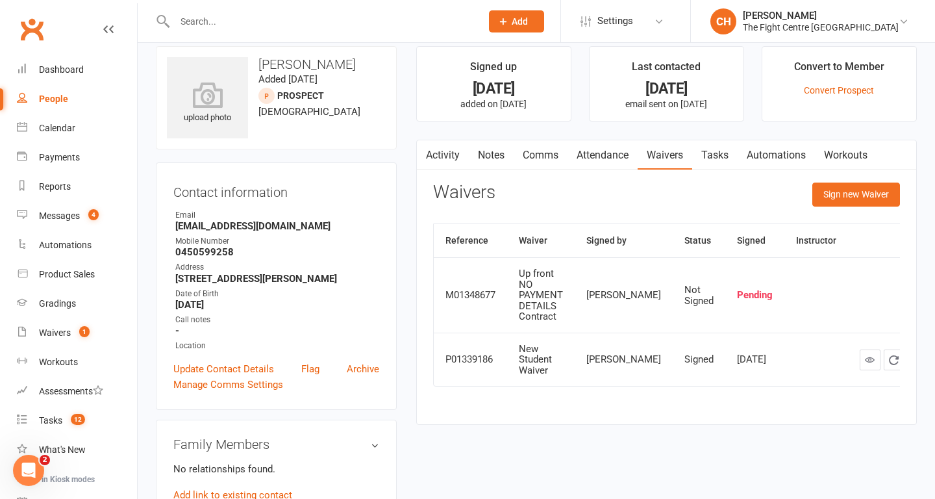
click at [541, 162] on link "Comms" at bounding box center [541, 155] width 54 height 30
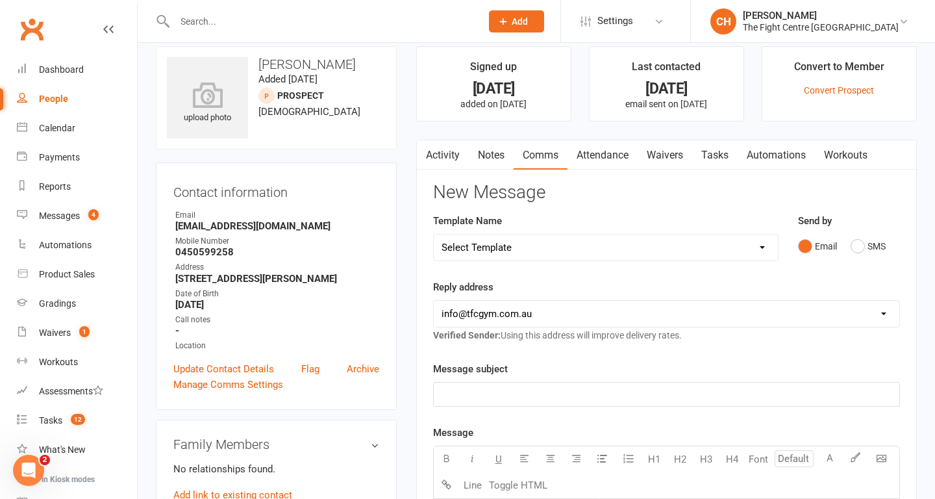
click at [846, 245] on div "Email SMS" at bounding box center [849, 246] width 102 height 25
click at [867, 247] on button "SMS" at bounding box center [868, 246] width 35 height 25
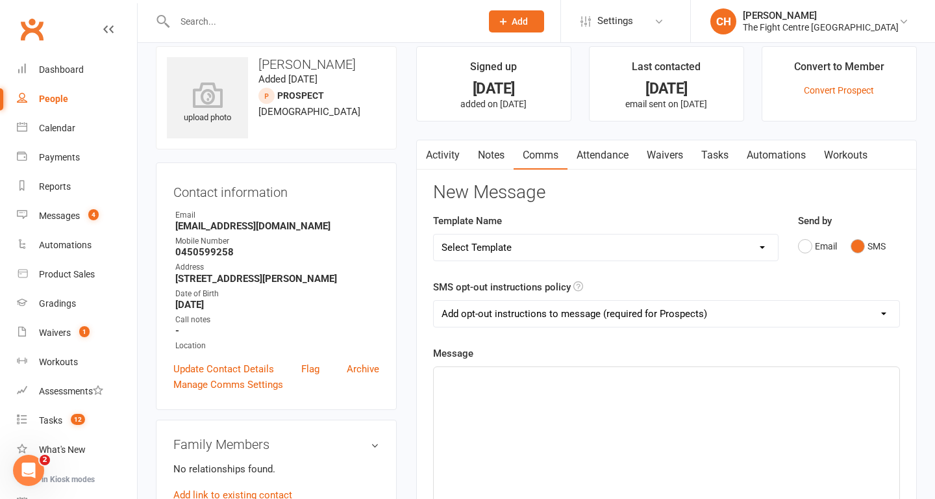
click at [537, 401] on div "﻿" at bounding box center [667, 464] width 466 height 195
drag, startPoint x: 615, startPoint y: 416, endPoint x: 387, endPoint y: 322, distance: 246.9
copy span "https://app.clubworx.com/websites/tfc/waivers/direct-debit-contract-1-1/signed_…"
click at [450, 152] on link "Activity" at bounding box center [443, 155] width 52 height 30
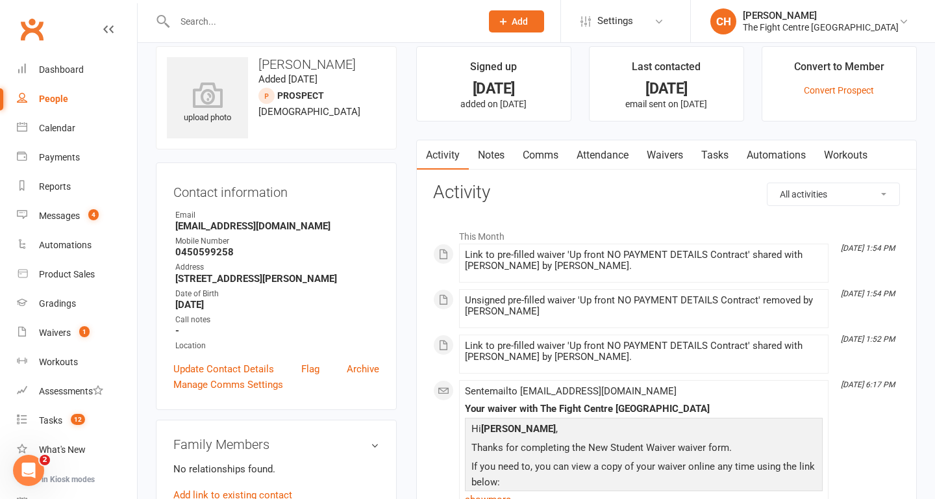
click at [551, 160] on link "Comms" at bounding box center [541, 155] width 54 height 30
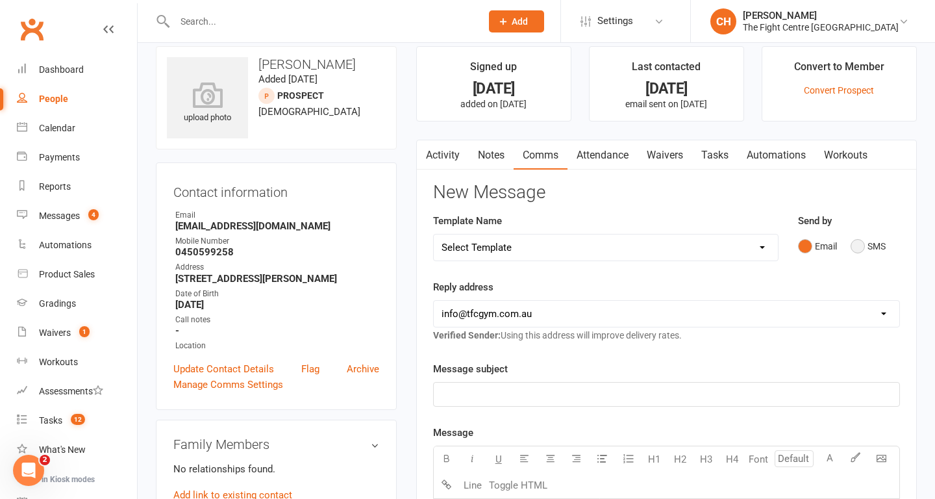
click at [859, 248] on button "SMS" at bounding box center [868, 246] width 35 height 25
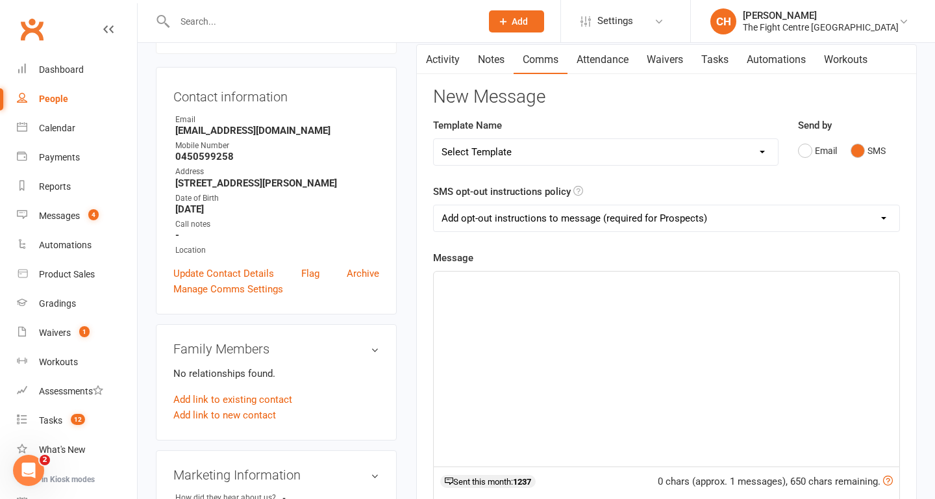
scroll to position [120, 0]
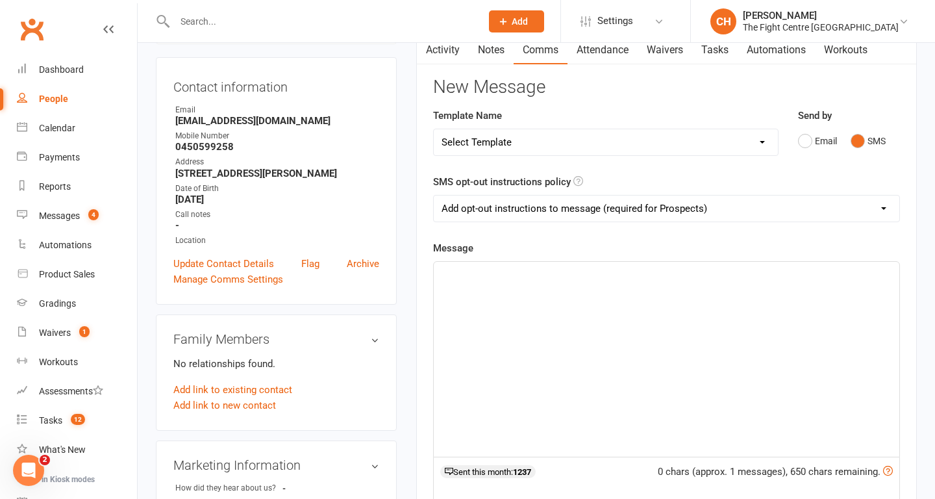
click at [646, 322] on div "﻿" at bounding box center [667, 359] width 466 height 195
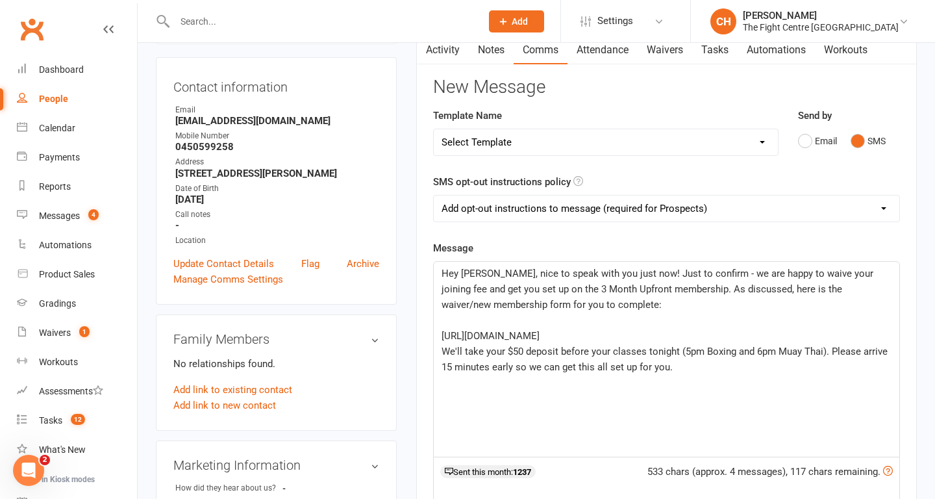
click at [735, 288] on span "Hey Bianca, nice to speak with you just now! Just to confirm - we are happy to …" at bounding box center [659, 289] width 435 height 43
click at [742, 303] on p "Hey Bianca, nice to speak with you just now! Just to confirm - we are happy to …" at bounding box center [667, 289] width 450 height 47
click at [630, 344] on p "https://app.clubworx.com/websites/tfc/waivers/direct-debit-contract-1-1/signed_…" at bounding box center [667, 336] width 450 height 16
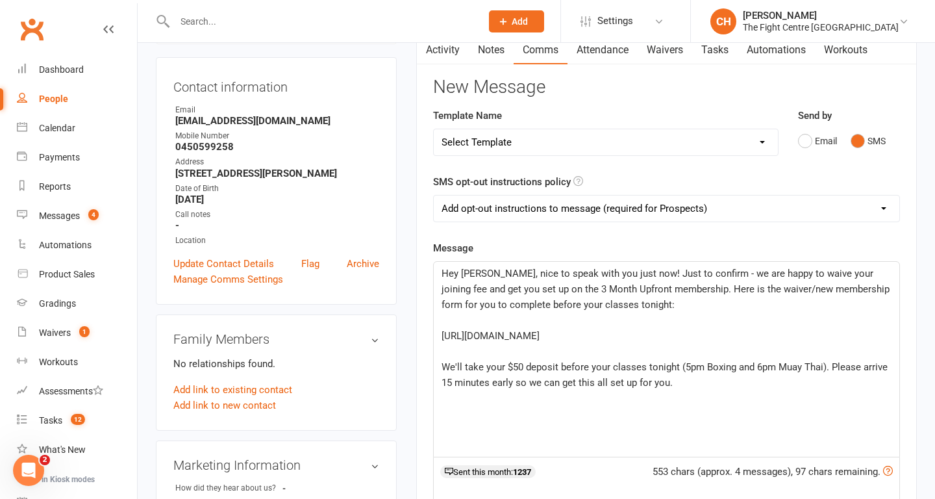
click at [605, 383] on span "We'll take your $50 deposit before your classes tonight (5pm Boxing and 6pm Mua…" at bounding box center [666, 374] width 449 height 27
drag, startPoint x: 678, startPoint y: 381, endPoint x: 606, endPoint y: 384, distance: 72.1
click at [606, 384] on span "We'll take your $50 deposit before your classes tonight (5pm Boxing and 6pm Mua…" at bounding box center [666, 374] width 449 height 27
click at [668, 406] on p "﻿" at bounding box center [667, 398] width 450 height 16
click at [776, 383] on span "We'll take your $50 deposit before you train (5pm Boxing and 6pm Muay Thai). Pl…" at bounding box center [666, 374] width 449 height 27
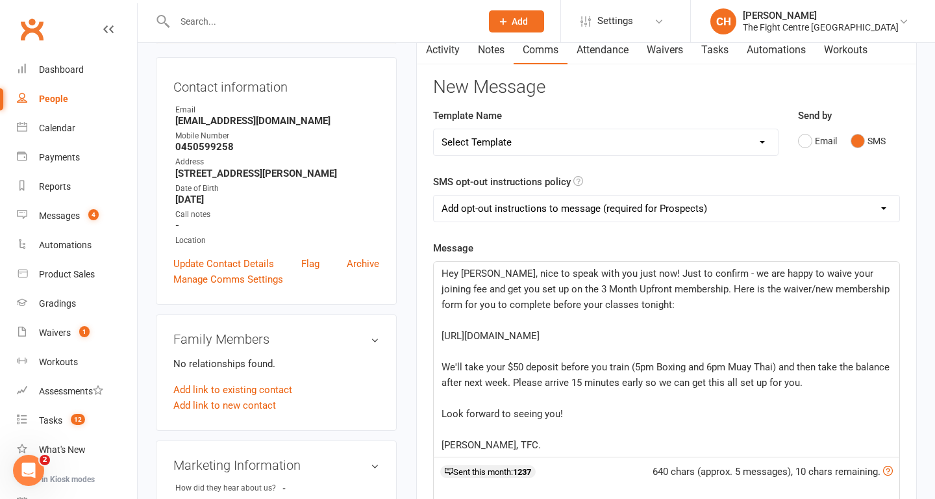
click at [891, 381] on p "We'll take your $50 deposit before you train (5pm Boxing and 6pm Muay Thai) and…" at bounding box center [667, 374] width 450 height 31
click at [483, 388] on span "We'll take your $50 deposit before you train (5pm Boxing and 6pm Muay Thai) and…" at bounding box center [667, 374] width 451 height 27
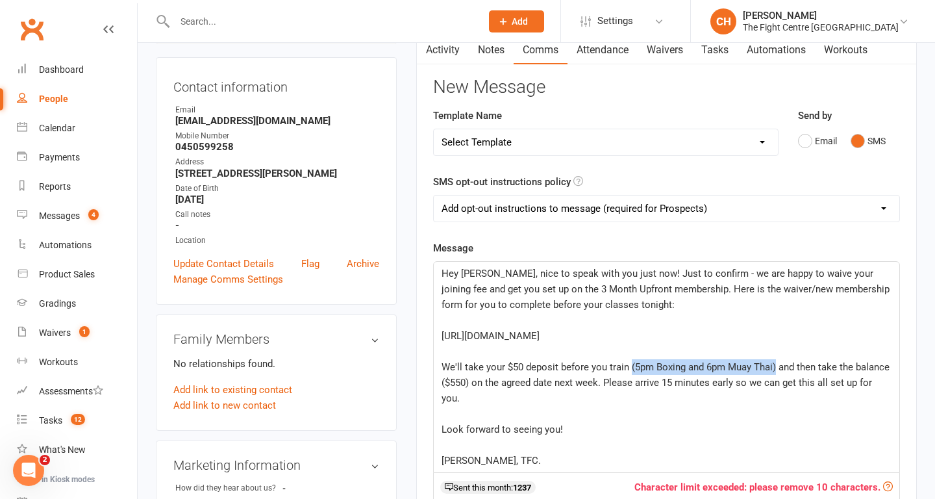
drag, startPoint x: 776, startPoint y: 385, endPoint x: 630, endPoint y: 379, distance: 146.3
click at [630, 379] on span "We'll take your $50 deposit before you train (5pm Boxing and 6pm Muay Thai) and…" at bounding box center [667, 382] width 451 height 43
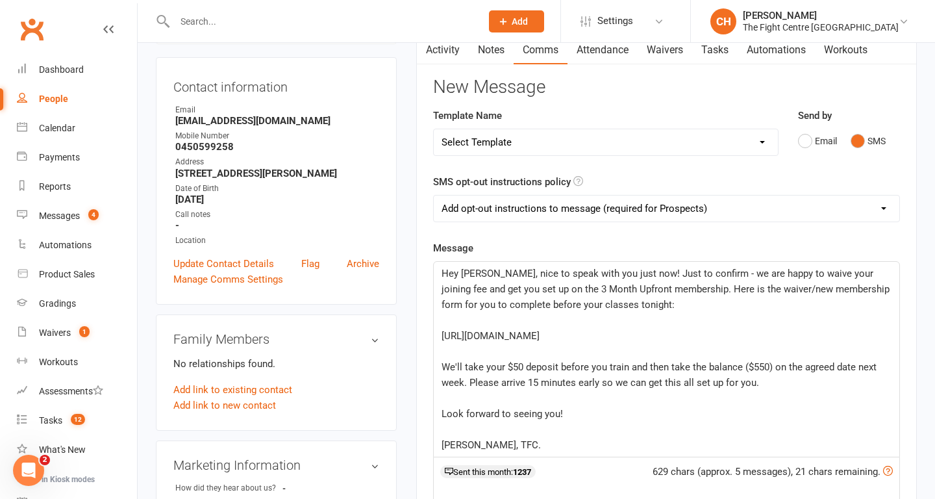
click at [708, 406] on p "﻿" at bounding box center [667, 398] width 450 height 16
drag, startPoint x: 594, startPoint y: 431, endPoint x: 440, endPoint y: 427, distance: 153.3
click at [442, 422] on p "Look forward to seeing you!" at bounding box center [667, 414] width 450 height 16
click at [442, 420] on span "Chloe, TFC." at bounding box center [491, 414] width 99 height 12
click at [763, 380] on span "We'll take your $50 deposit before you train and then take the balance ($550) o…" at bounding box center [661, 374] width 438 height 27
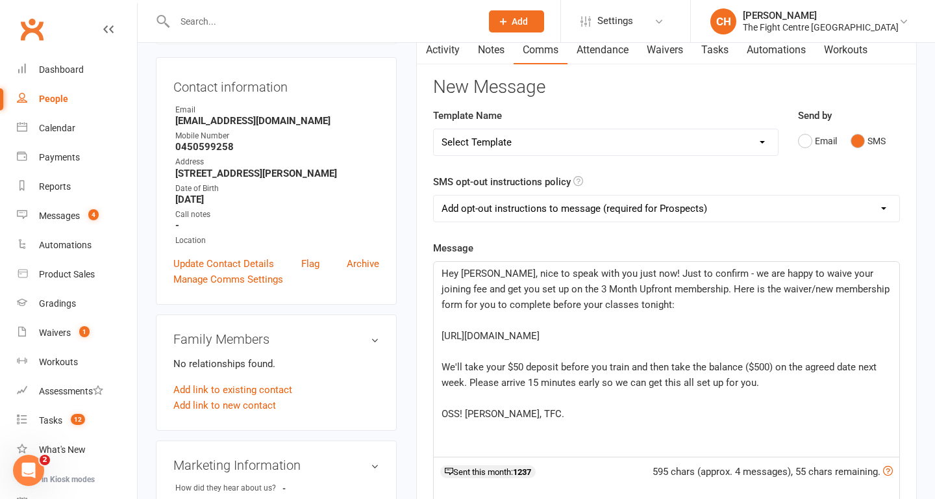
click at [672, 406] on p "﻿" at bounding box center [667, 398] width 450 height 16
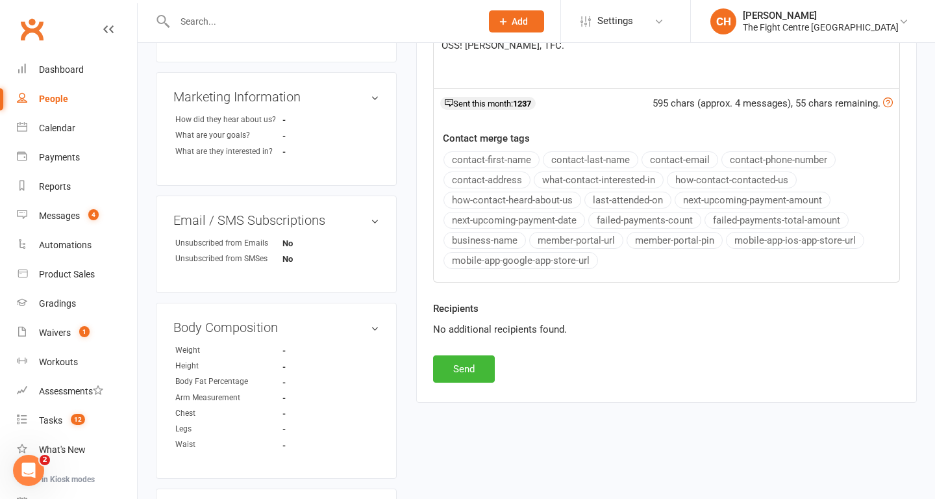
scroll to position [492, 0]
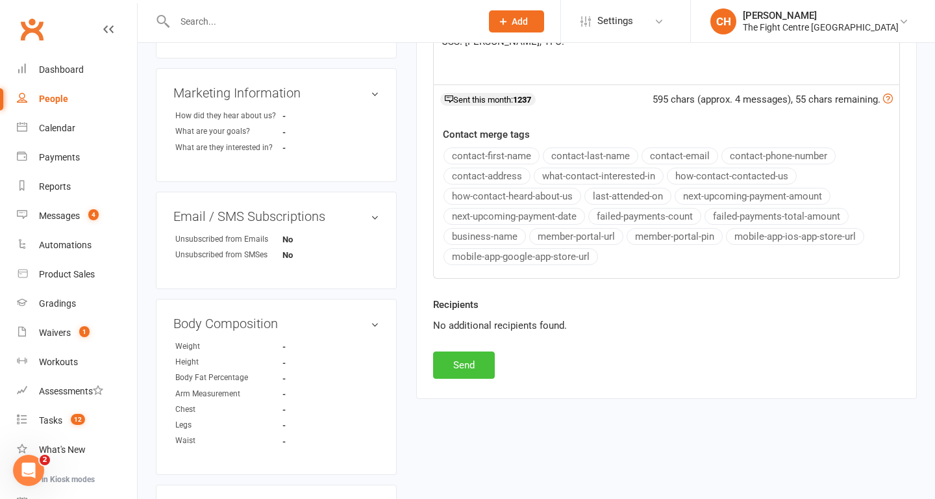
click at [477, 368] on button "Send" at bounding box center [464, 364] width 62 height 27
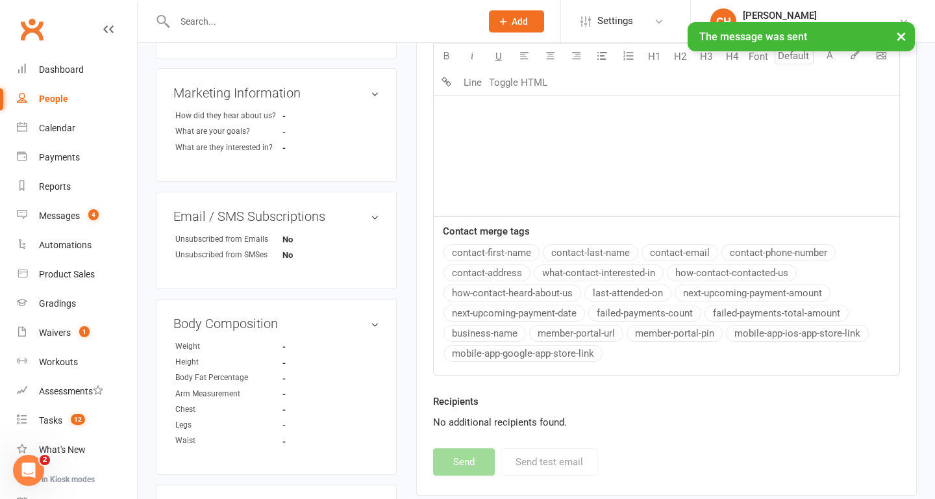
click at [661, 169] on div "﻿" at bounding box center [667, 118] width 466 height 195
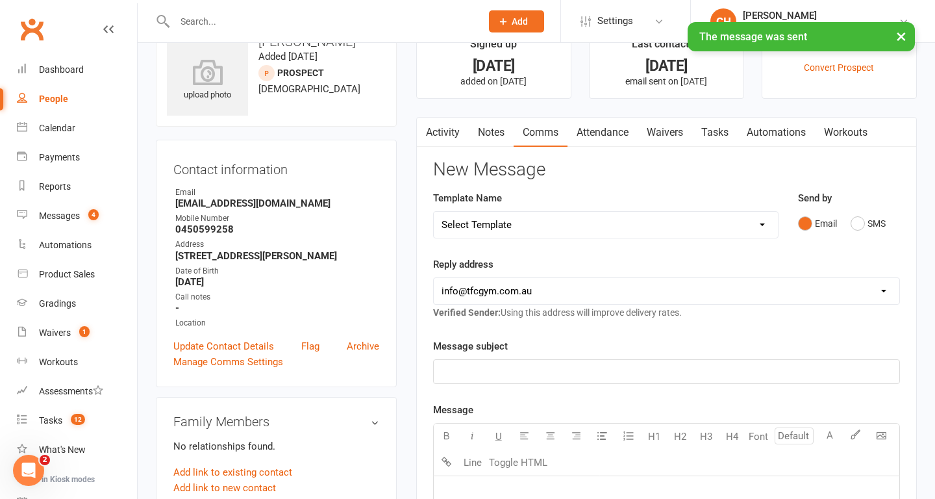
scroll to position [26, 0]
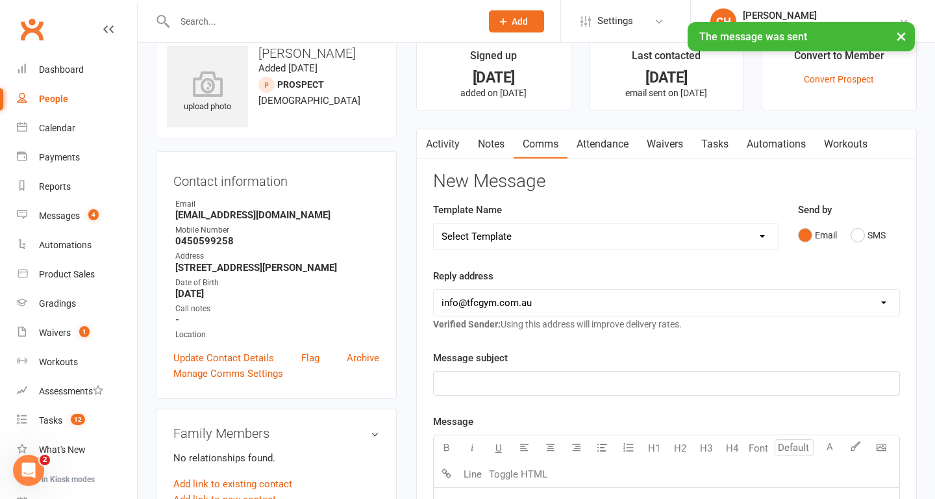
click at [430, 150] on button "button" at bounding box center [425, 143] width 16 height 29
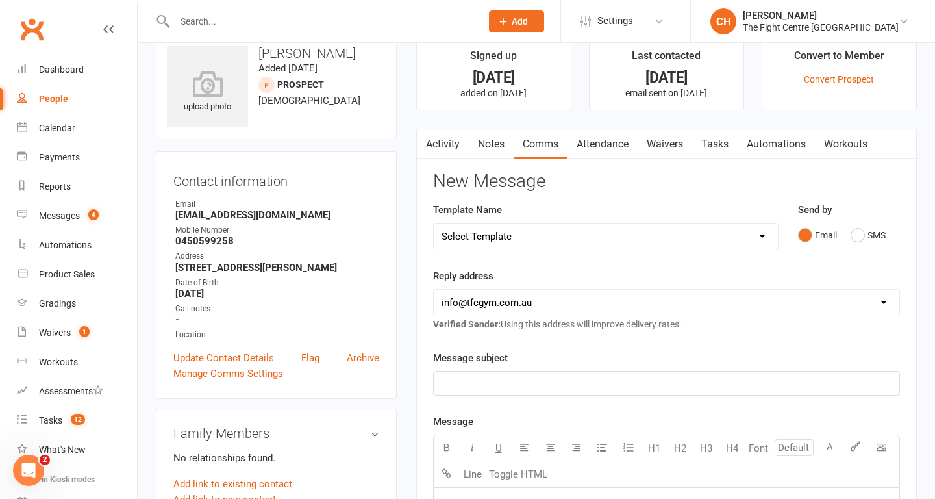
click at [448, 142] on link "Activity" at bounding box center [443, 144] width 52 height 30
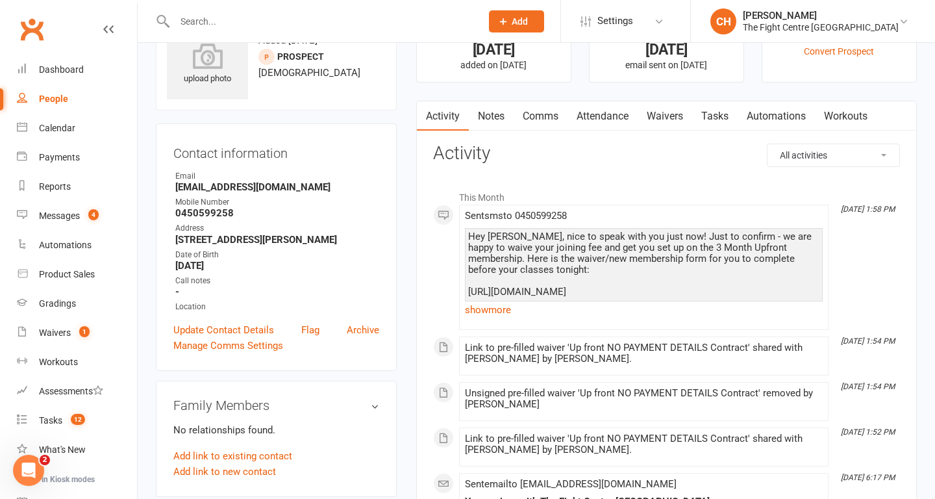
scroll to position [60, 0]
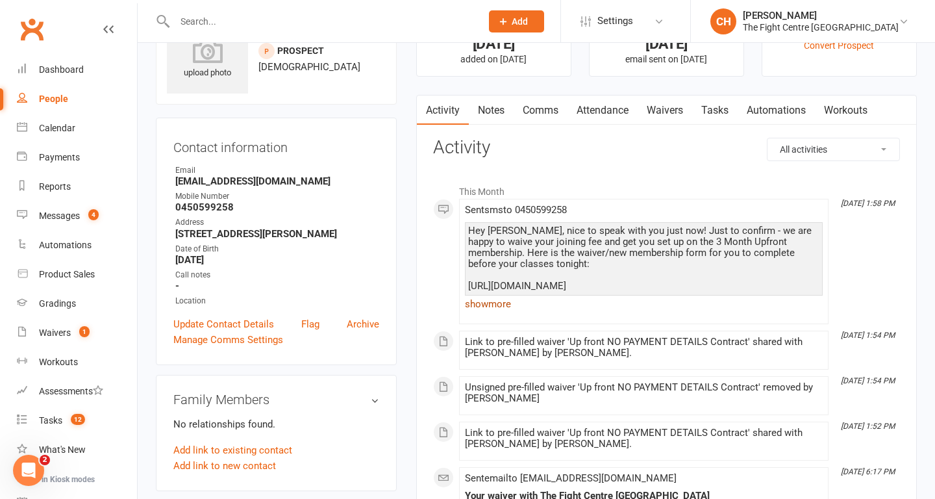
click at [487, 303] on link "show more" at bounding box center [644, 304] width 358 height 18
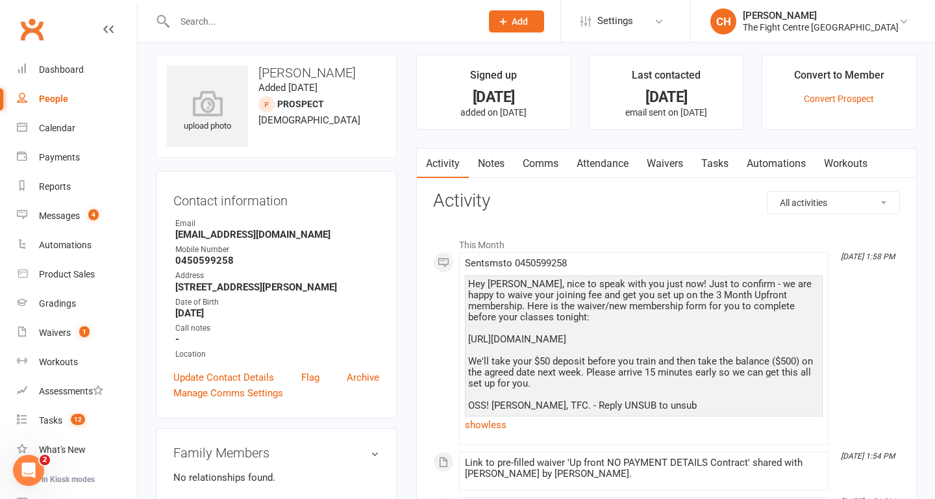
scroll to position [5, 0]
click at [58, 210] on div "Messages" at bounding box center [59, 215] width 41 height 10
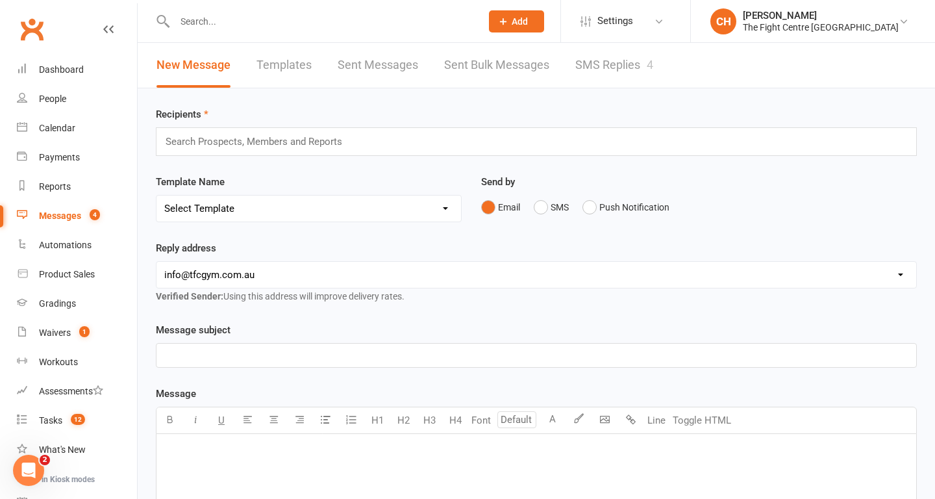
click at [586, 55] on link "SMS Replies 4" at bounding box center [615, 65] width 78 height 45
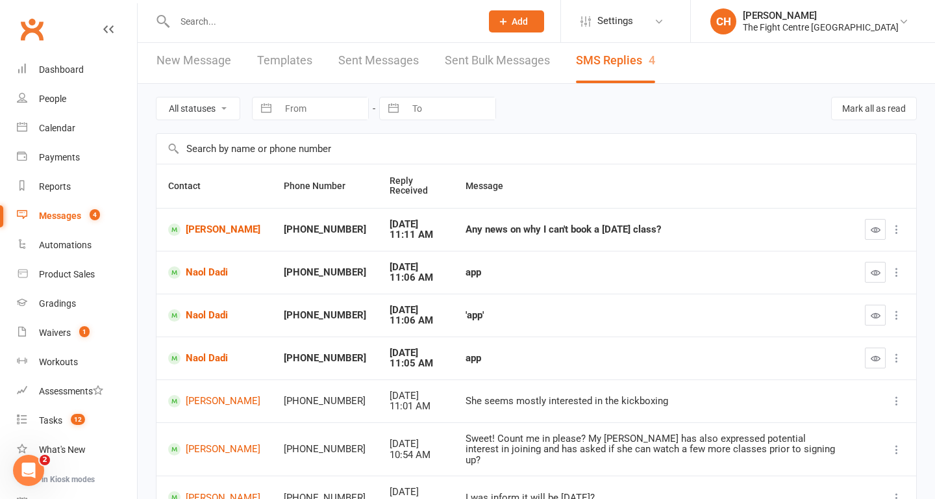
scroll to position [8, 0]
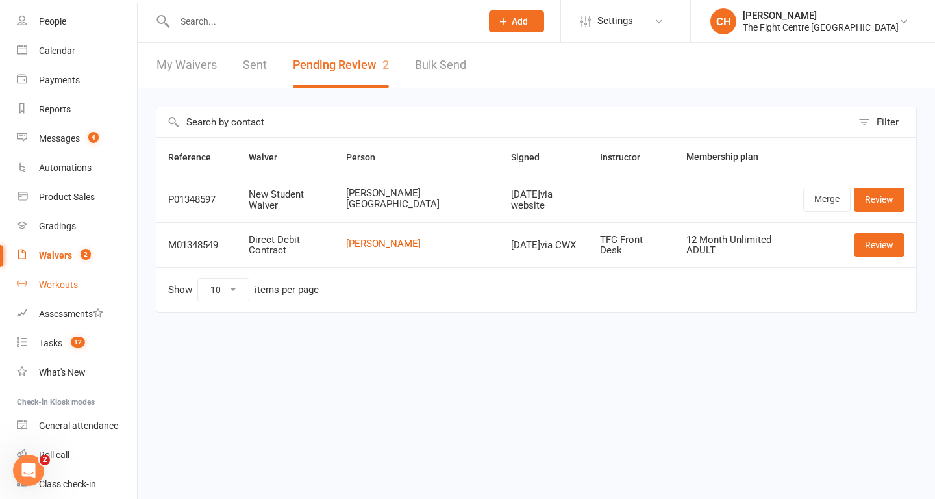
scroll to position [126, 0]
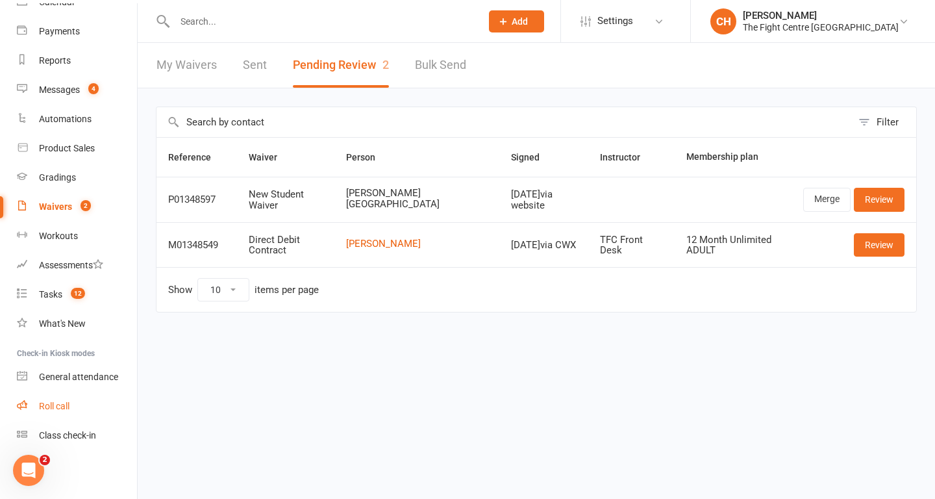
click at [55, 409] on div "Roll call" at bounding box center [54, 406] width 31 height 10
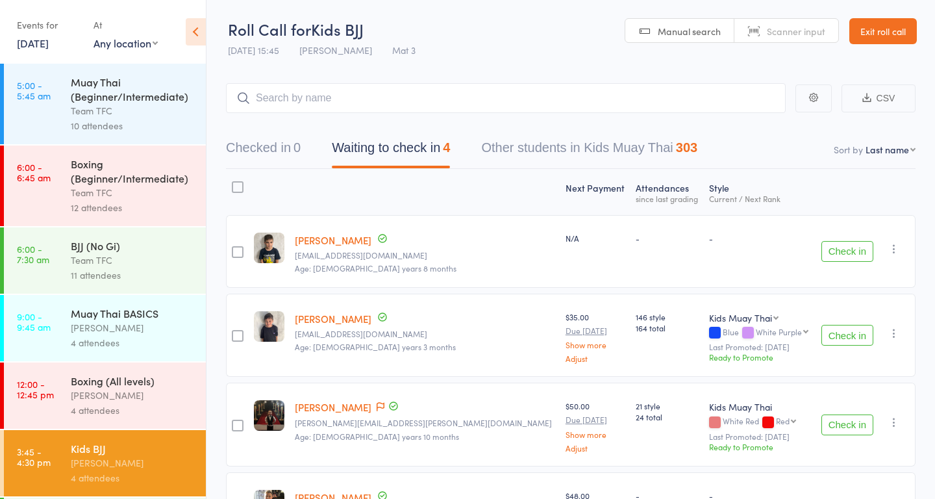
click at [86, 76] on div "Muay Thai (Beginner/Intermediate)" at bounding box center [133, 89] width 124 height 29
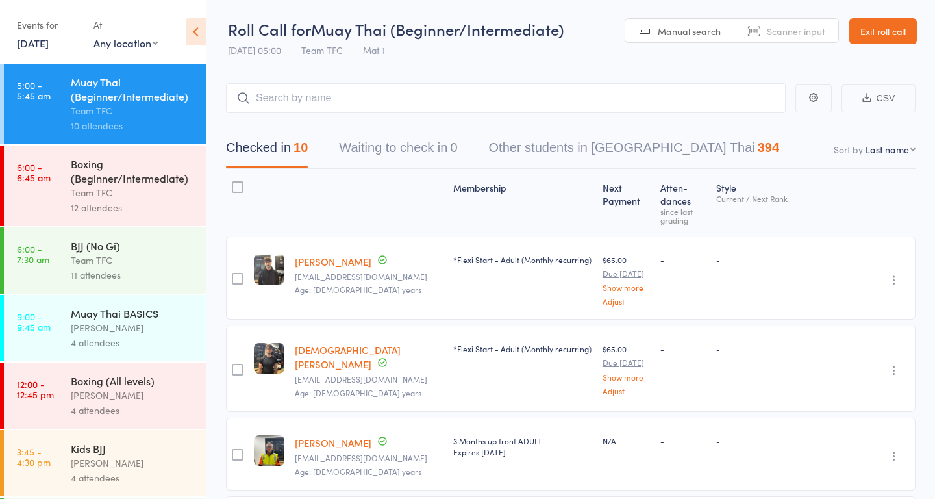
click at [131, 175] on div "Boxing (Beginner/Intermediate)" at bounding box center [133, 171] width 124 height 29
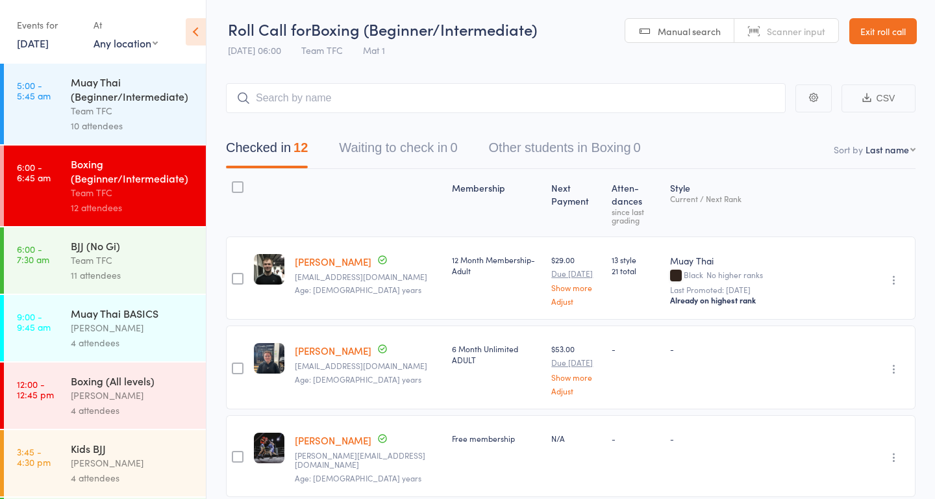
click at [70, 268] on link "6:00 - 7:30 am BJJ (No Gi) Team TFC 11 attendees" at bounding box center [105, 260] width 202 height 66
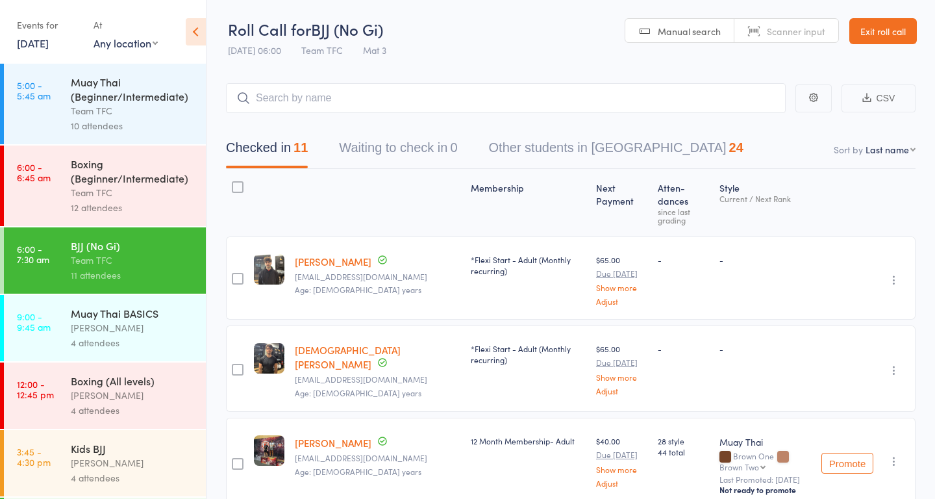
click at [142, 340] on div "4 attendees" at bounding box center [133, 342] width 124 height 15
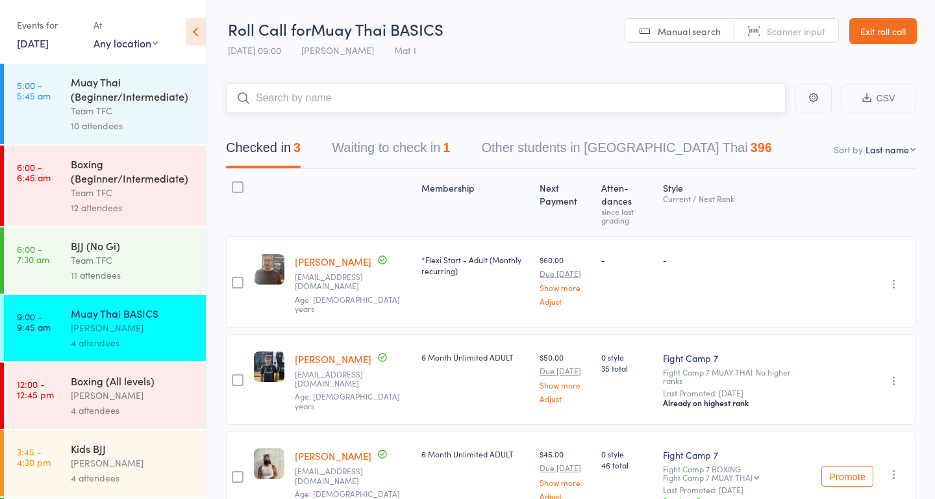
click at [388, 148] on button "Waiting to check in 1" at bounding box center [391, 151] width 118 height 34
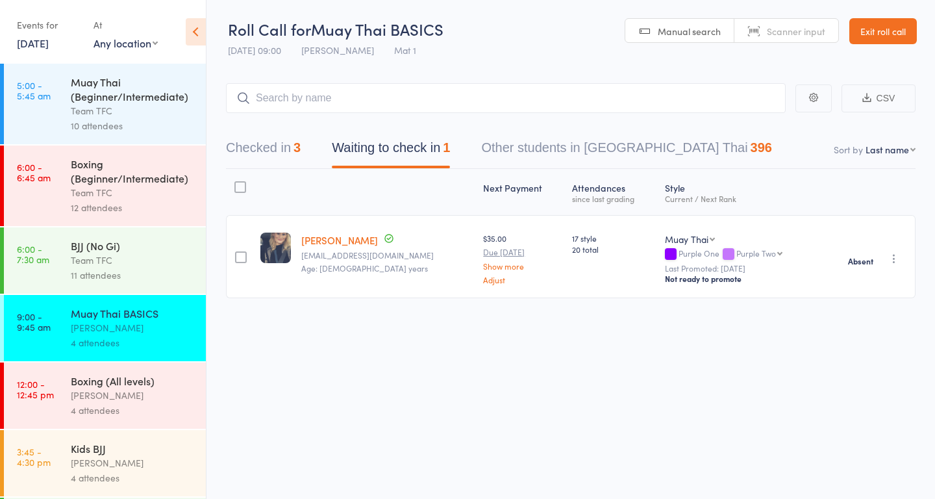
click at [136, 386] on div "Boxing (All levels)" at bounding box center [133, 381] width 124 height 14
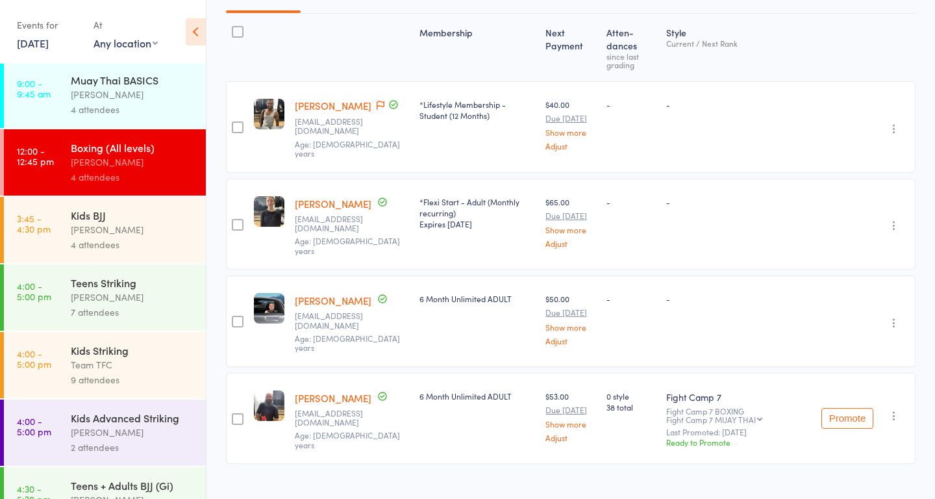
scroll to position [241, 0]
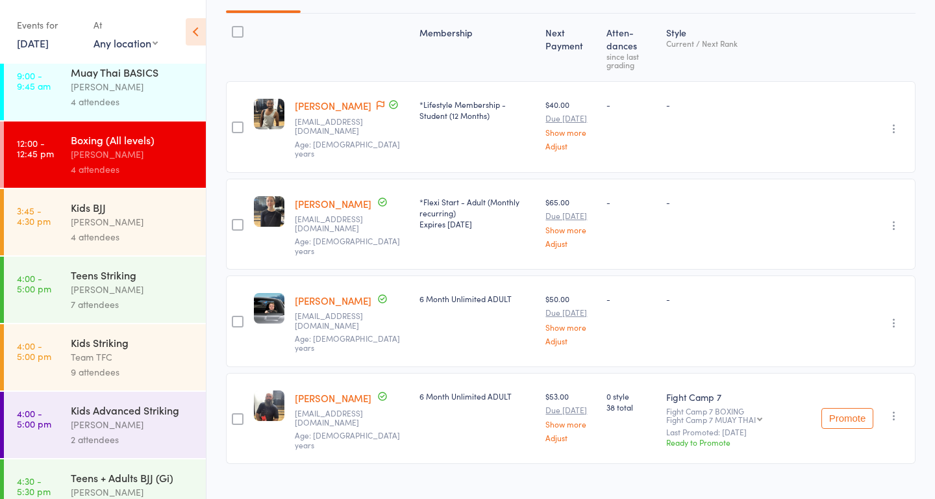
click at [107, 227] on div "[PERSON_NAME]" at bounding box center [133, 221] width 124 height 15
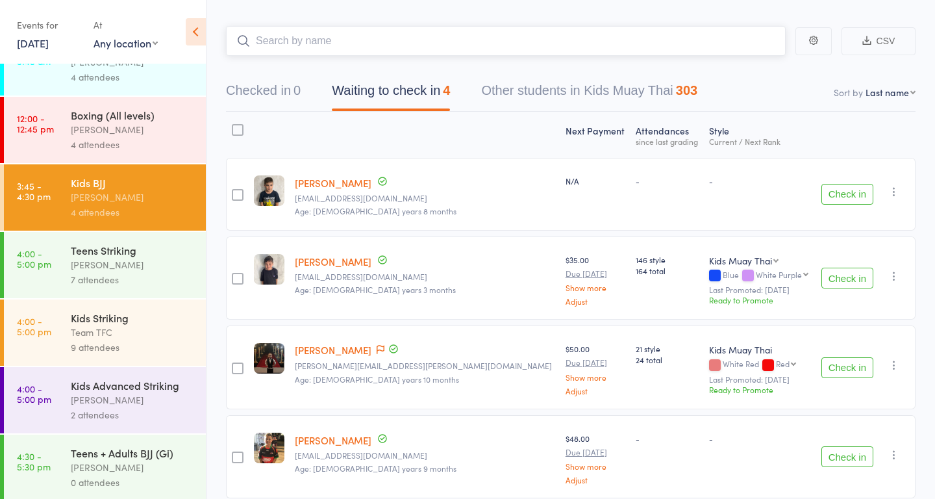
scroll to position [275, 0]
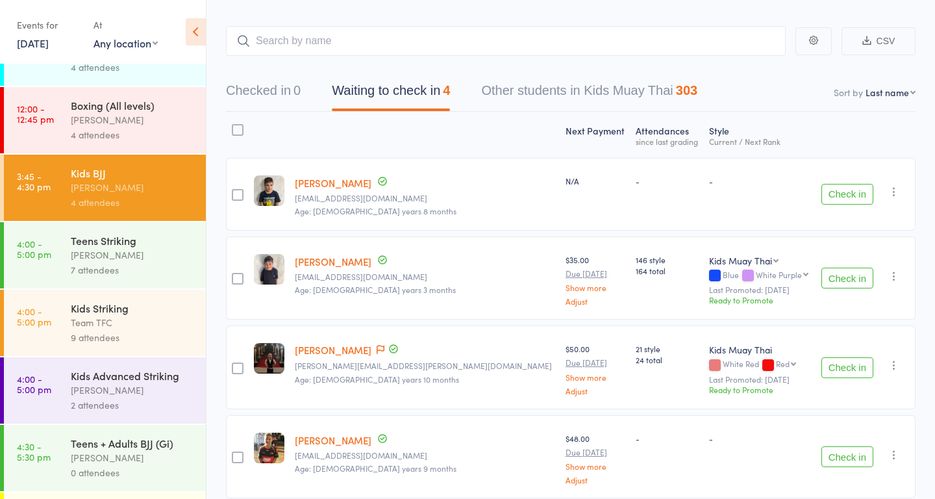
click at [94, 249] on div "[PERSON_NAME]" at bounding box center [133, 254] width 124 height 15
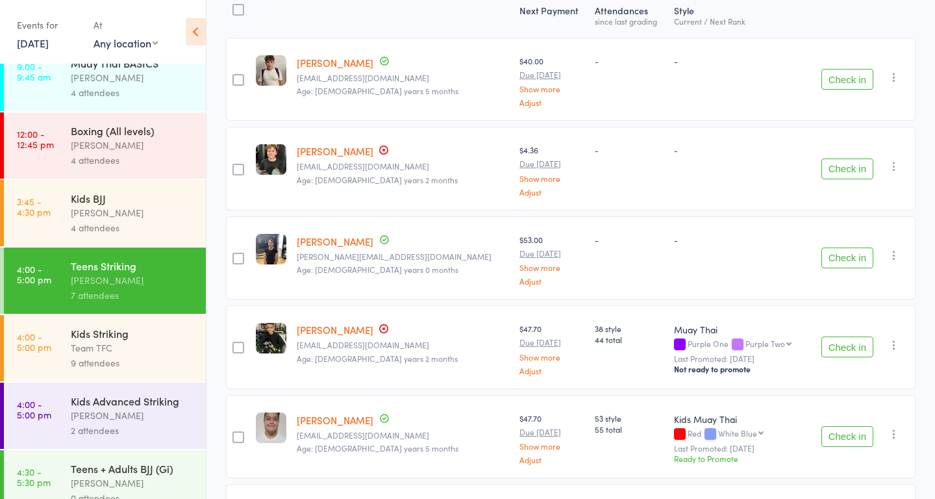
scroll to position [172, 0]
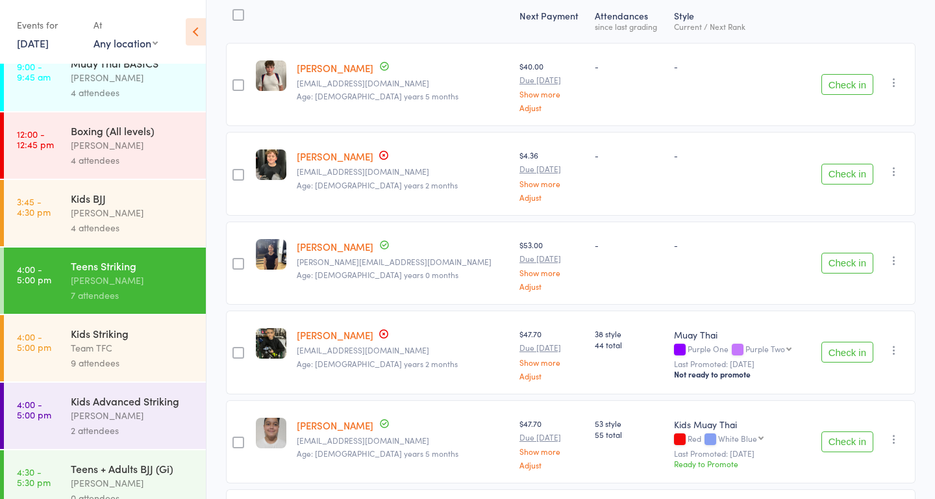
click at [85, 347] on div "Team TFC" at bounding box center [133, 347] width 124 height 15
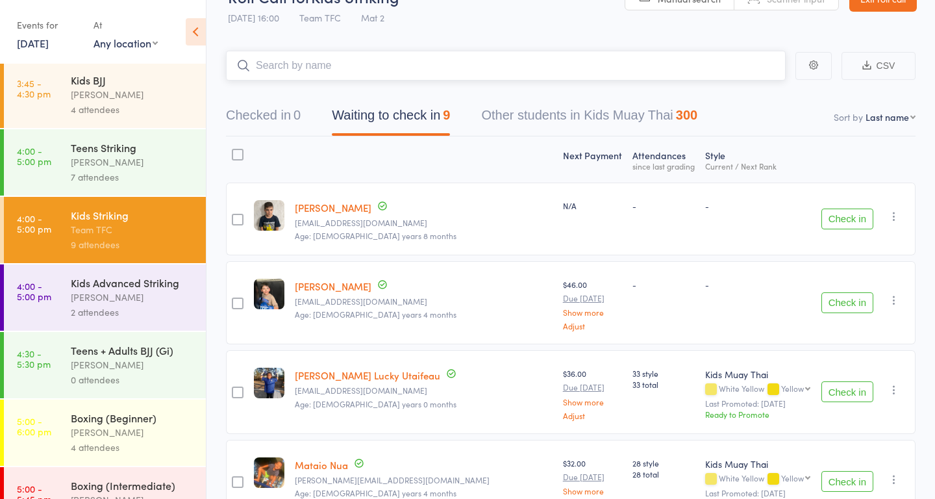
scroll to position [369, 0]
click at [49, 44] on link "[DATE]" at bounding box center [33, 43] width 32 height 14
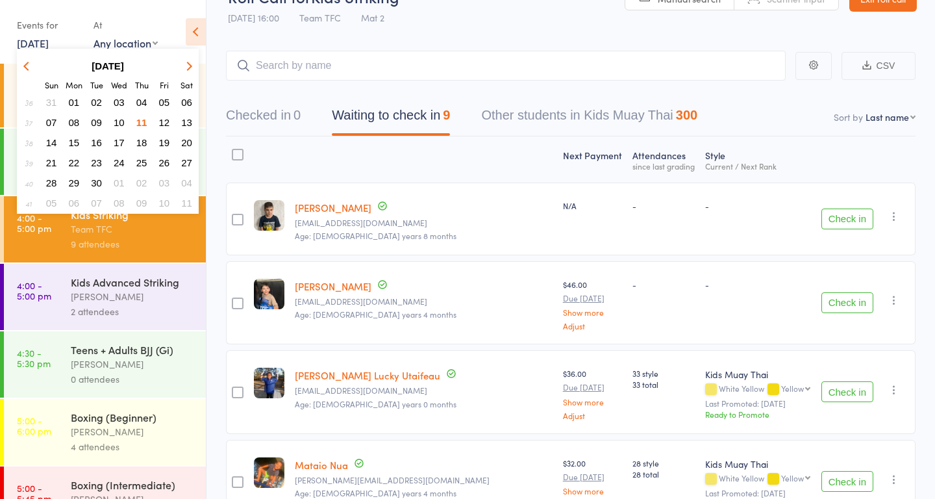
click at [121, 120] on span "10" at bounding box center [119, 122] width 11 height 11
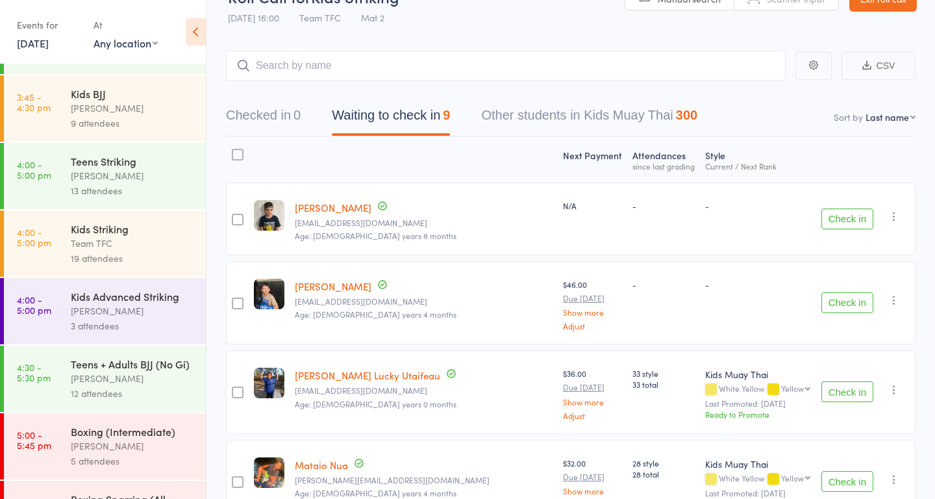
scroll to position [0, 0]
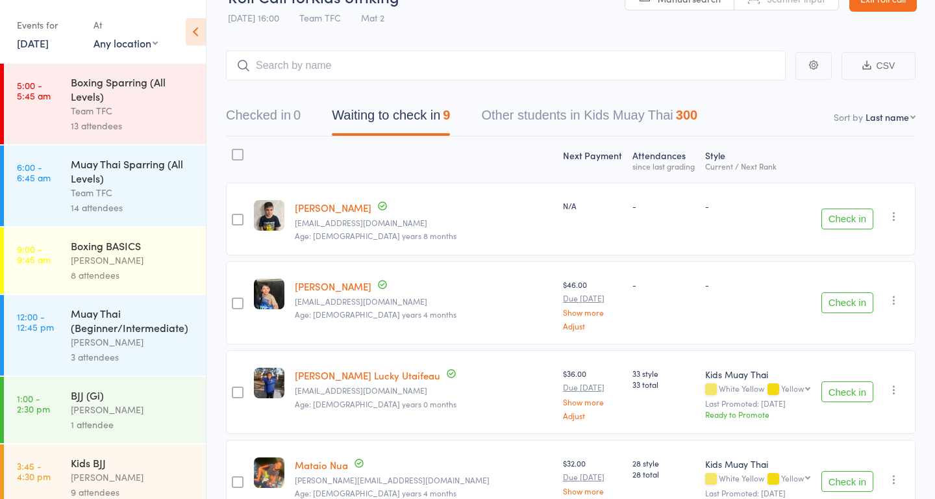
click at [121, 120] on div "13 attendees" at bounding box center [133, 125] width 124 height 15
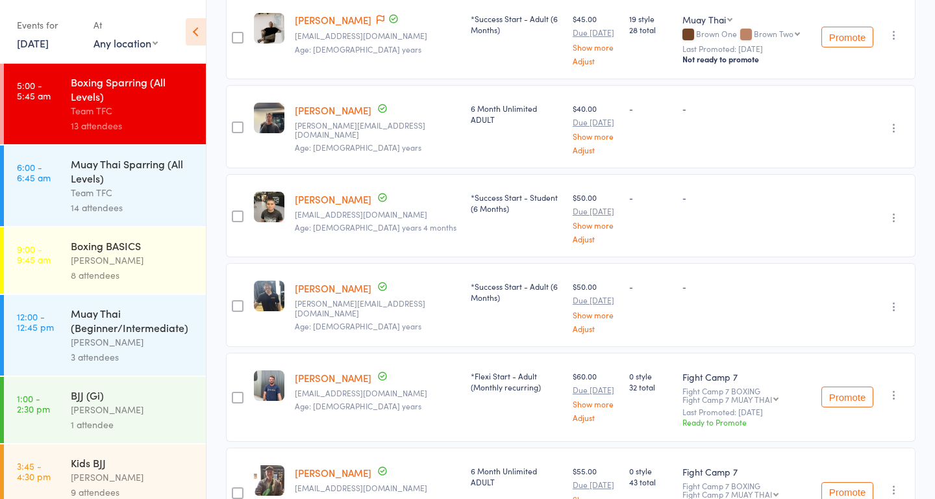
scroll to position [344, 0]
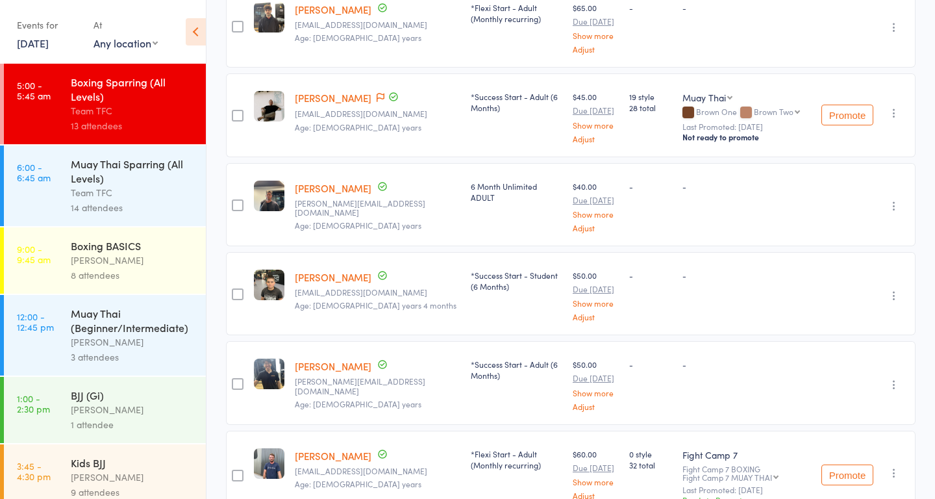
click at [161, 205] on div "14 attendees" at bounding box center [133, 207] width 124 height 15
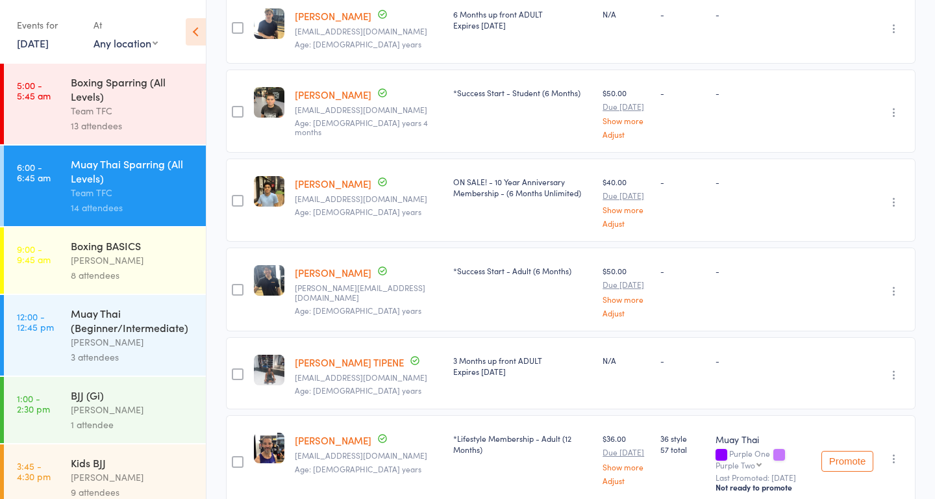
scroll to position [911, 0]
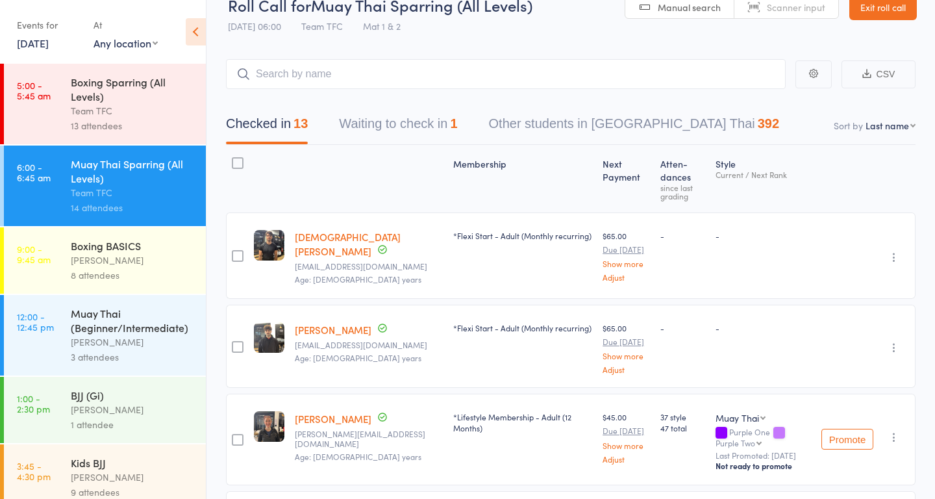
click at [408, 129] on button "Waiting to check in 1" at bounding box center [398, 127] width 118 height 34
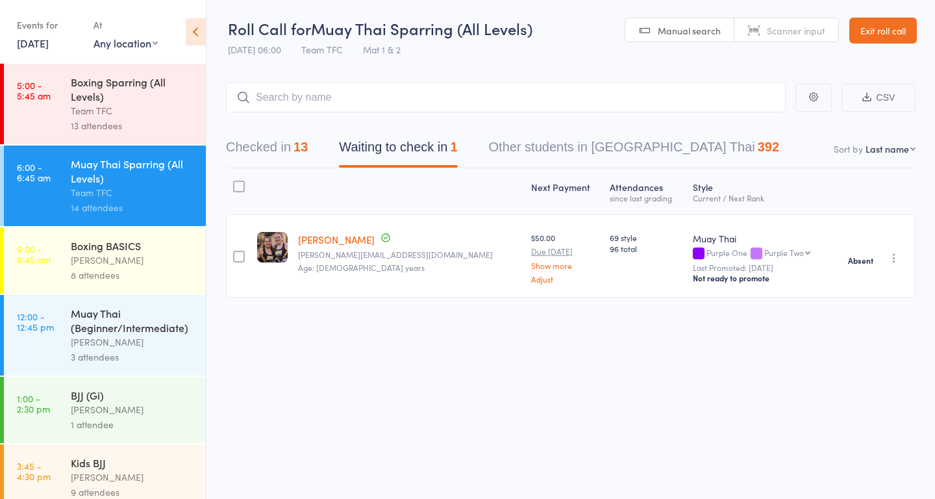
scroll to position [1, 0]
click at [74, 262] on div "[PERSON_NAME]" at bounding box center [133, 260] width 124 height 15
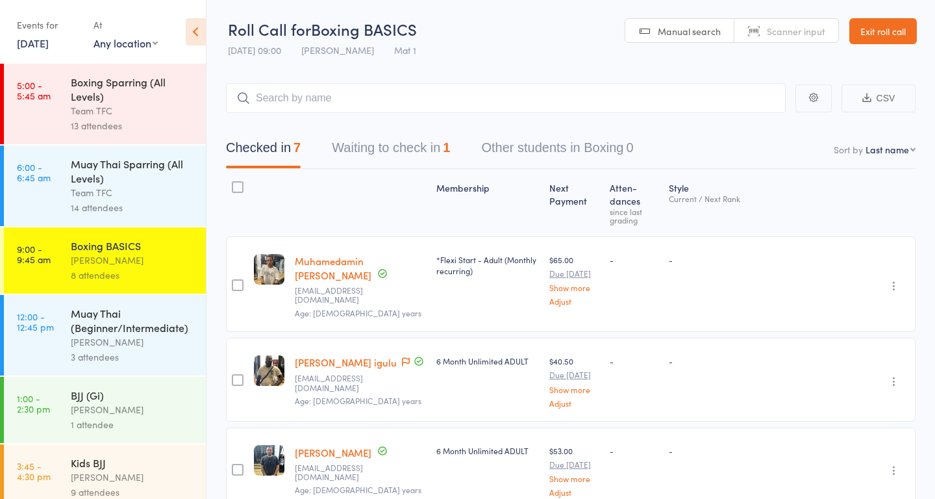
click at [386, 157] on button "Waiting to check in 1" at bounding box center [391, 151] width 118 height 34
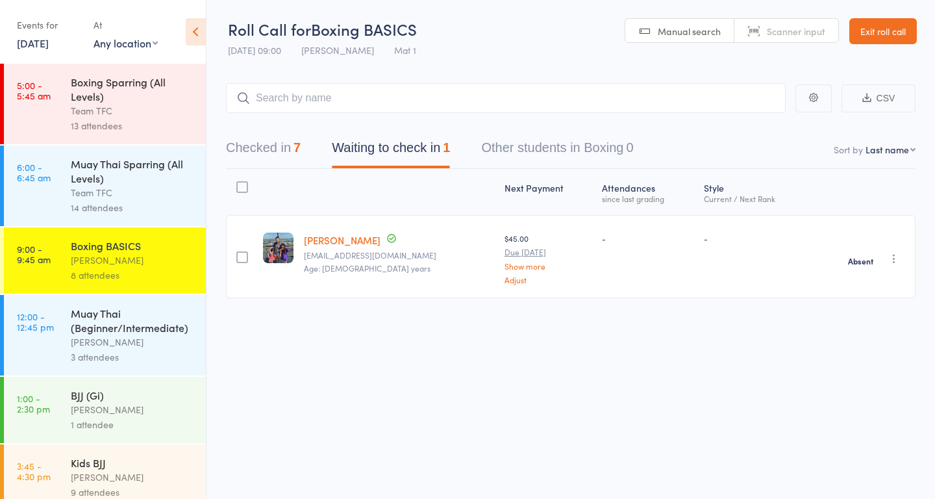
click at [77, 351] on div "3 attendees" at bounding box center [133, 356] width 124 height 15
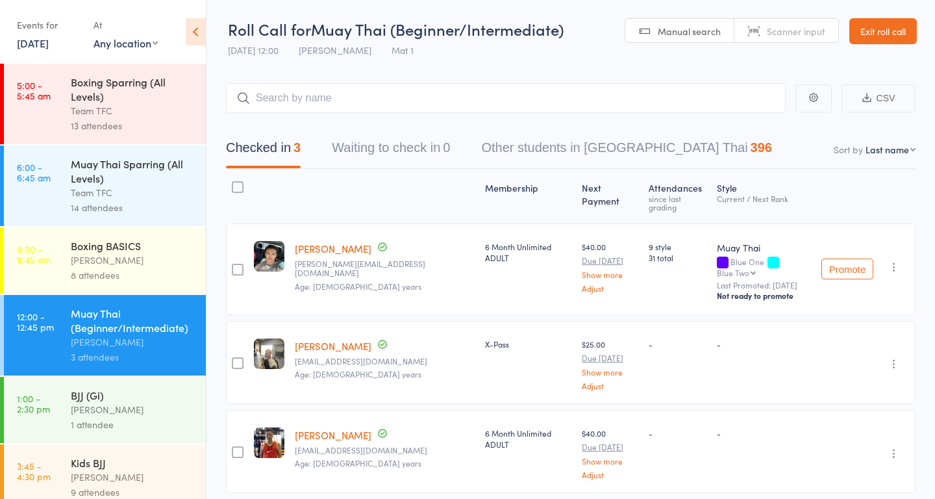
scroll to position [36, 0]
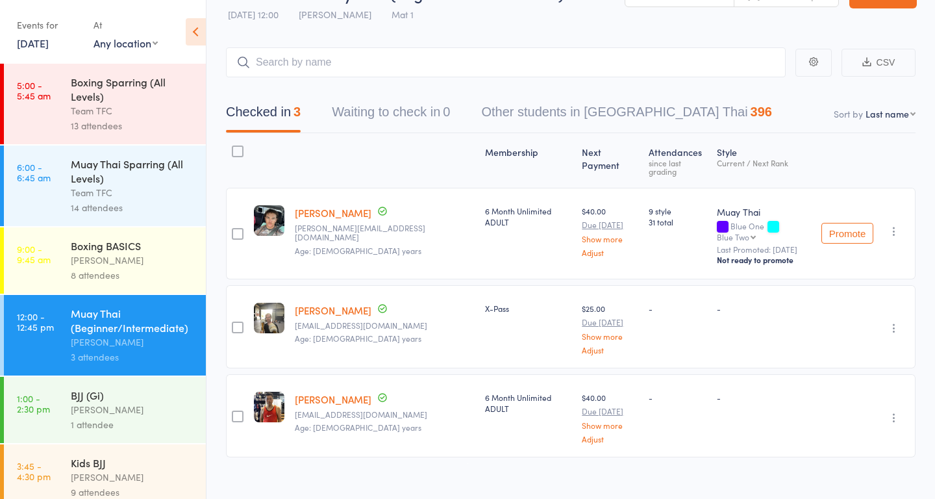
click at [99, 394] on div "BJJ (Gi)" at bounding box center [133, 395] width 124 height 14
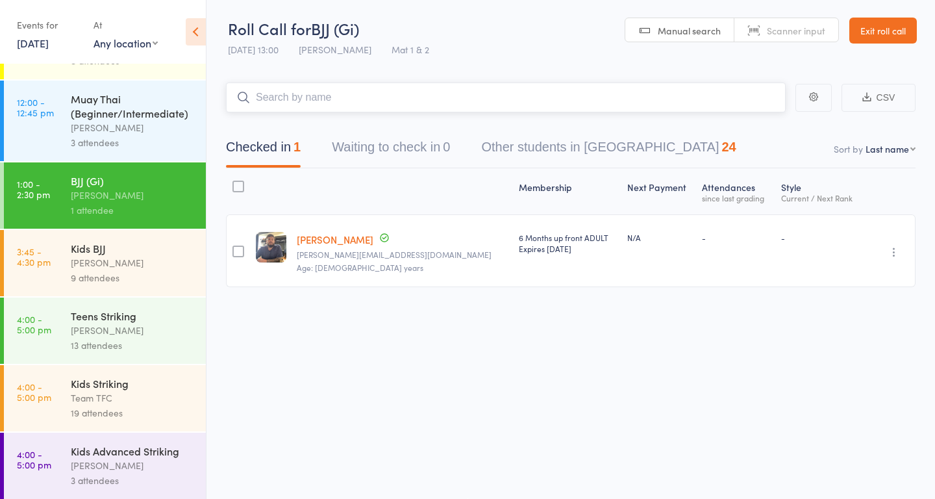
scroll to position [220, 0]
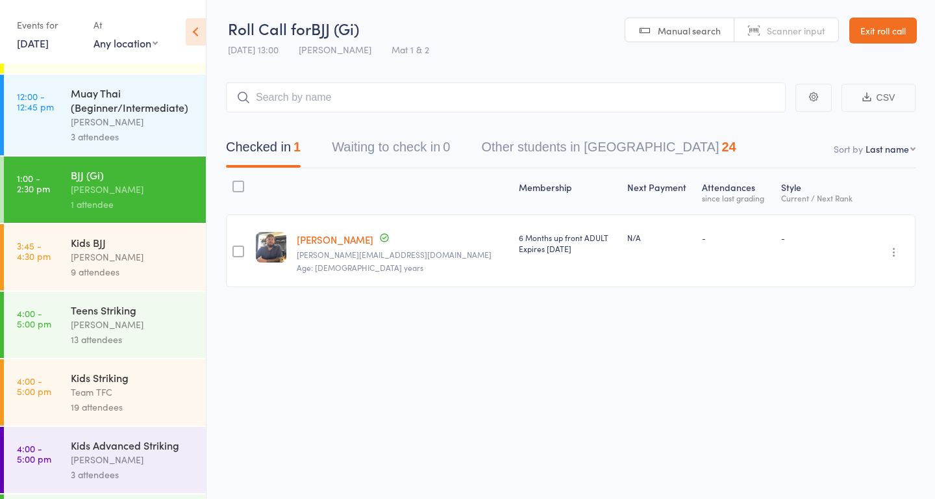
click at [120, 262] on div "[PERSON_NAME]" at bounding box center [133, 256] width 124 height 15
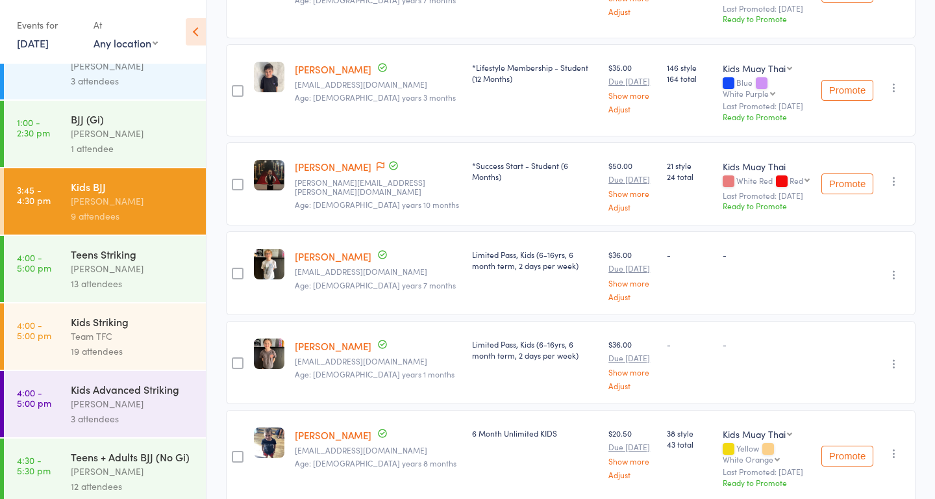
scroll to position [619, 0]
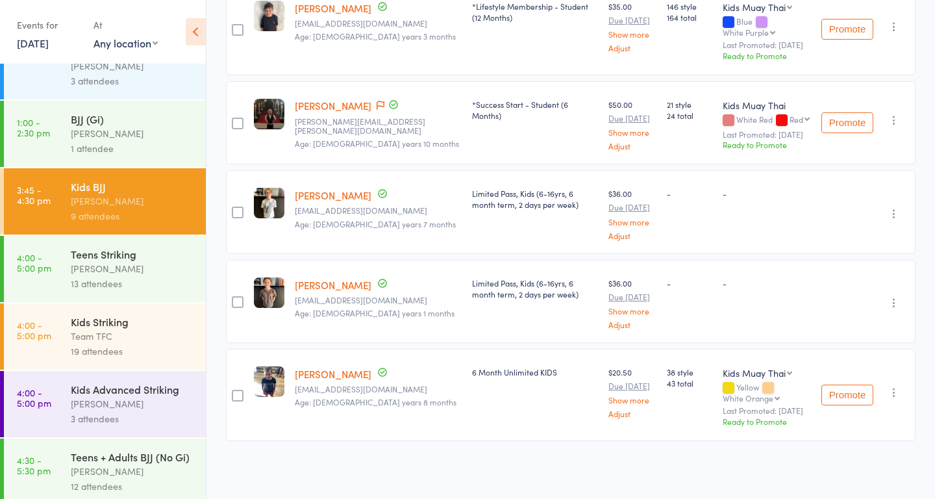
click at [136, 266] on div "[PERSON_NAME]" at bounding box center [133, 268] width 124 height 15
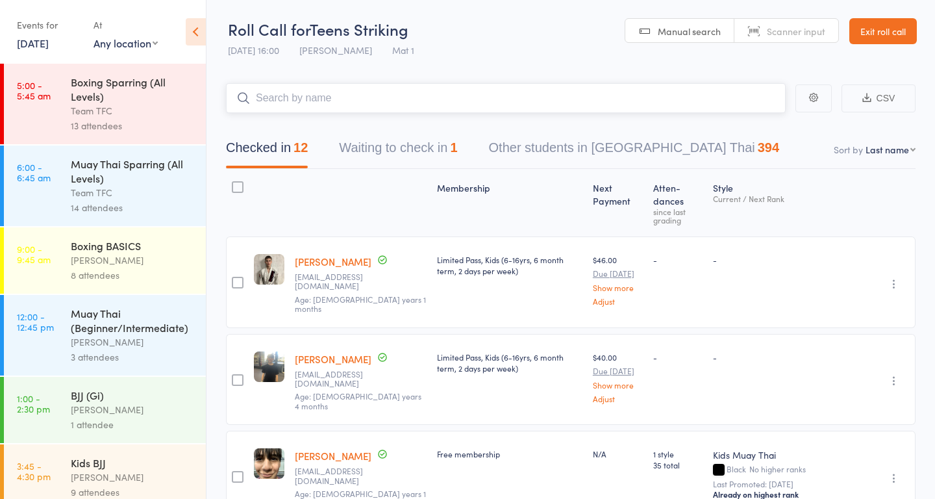
click at [370, 146] on button "Waiting to check in 1" at bounding box center [398, 151] width 118 height 34
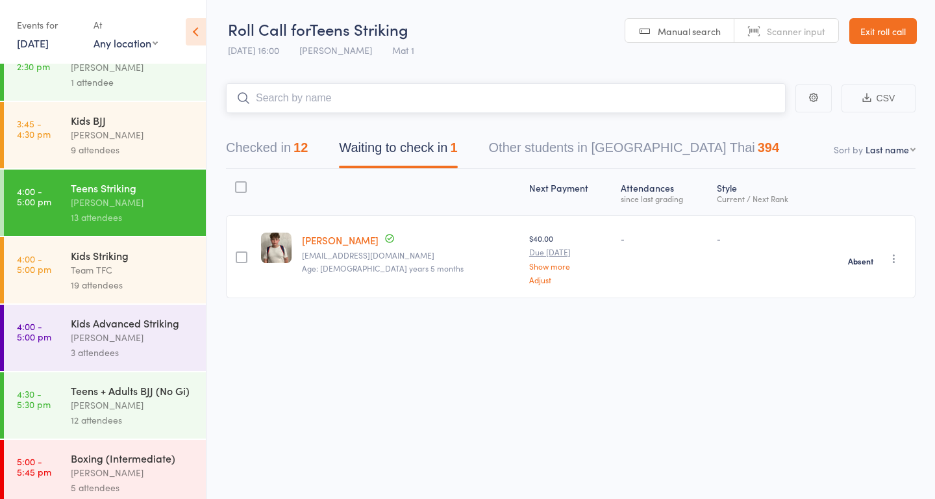
scroll to position [383, 0]
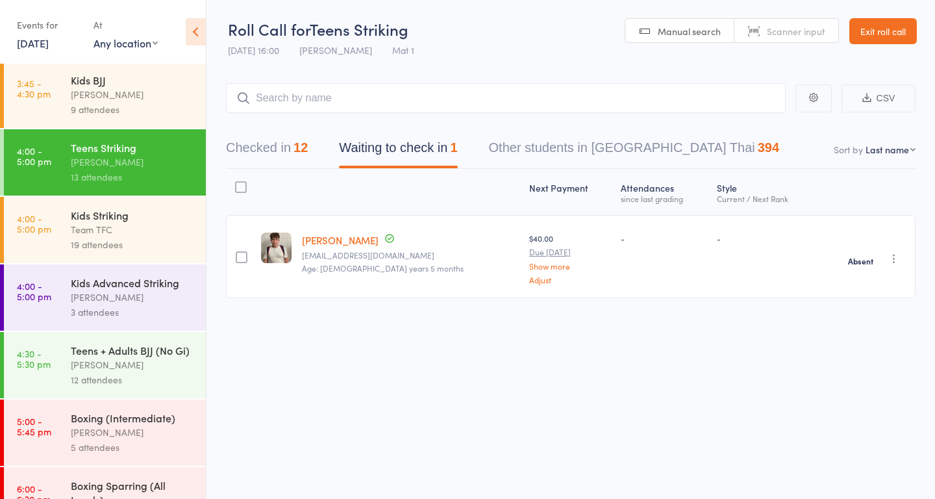
click at [103, 216] on div "Kids Striking" at bounding box center [133, 215] width 124 height 14
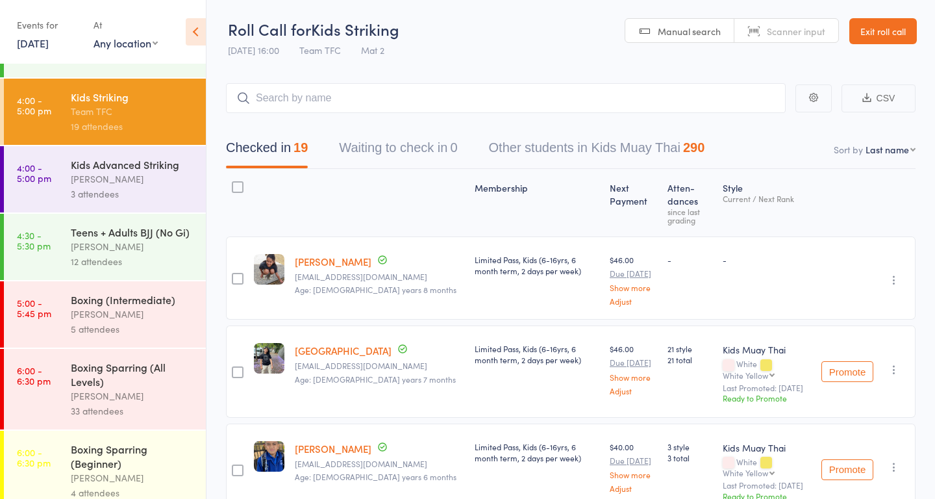
click at [123, 177] on div "[PERSON_NAME]" at bounding box center [133, 178] width 124 height 15
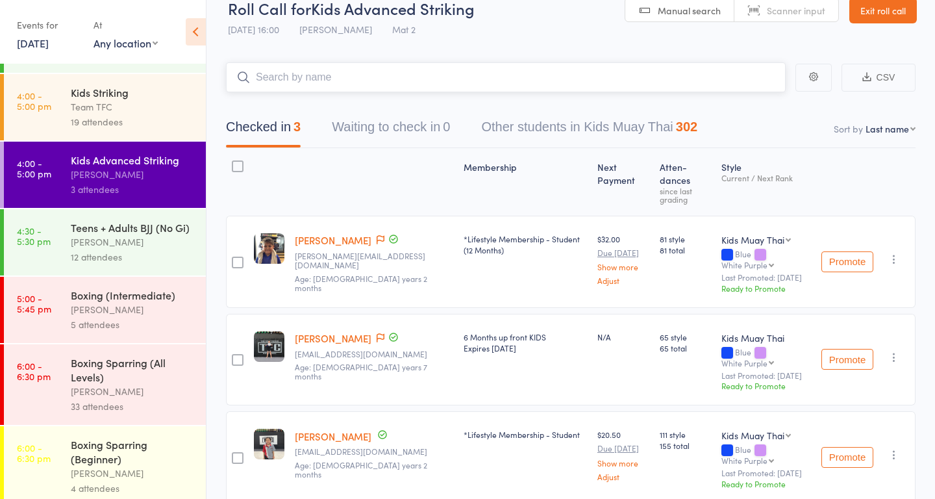
scroll to position [70, 0]
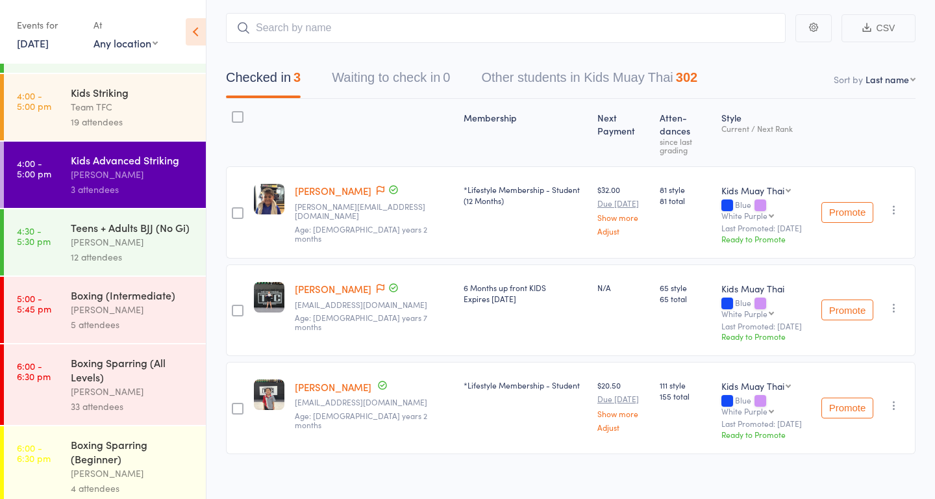
click at [101, 240] on div "[PERSON_NAME]" at bounding box center [133, 241] width 124 height 15
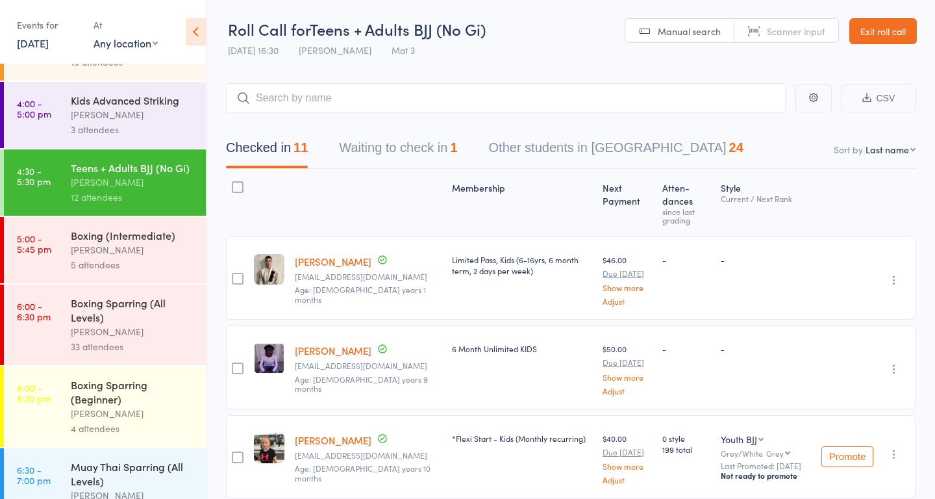
click at [396, 142] on button "Waiting to check in 1" at bounding box center [398, 151] width 118 height 34
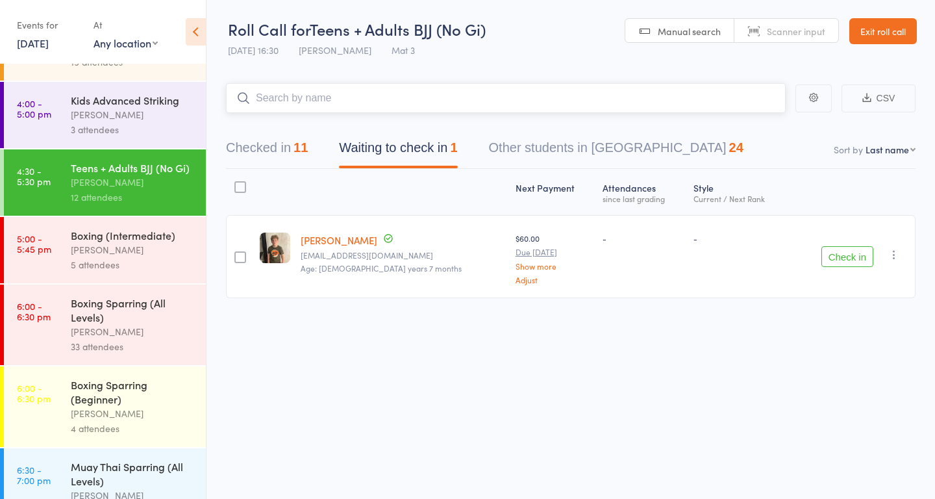
click at [259, 149] on button "Checked in 11" at bounding box center [267, 151] width 82 height 34
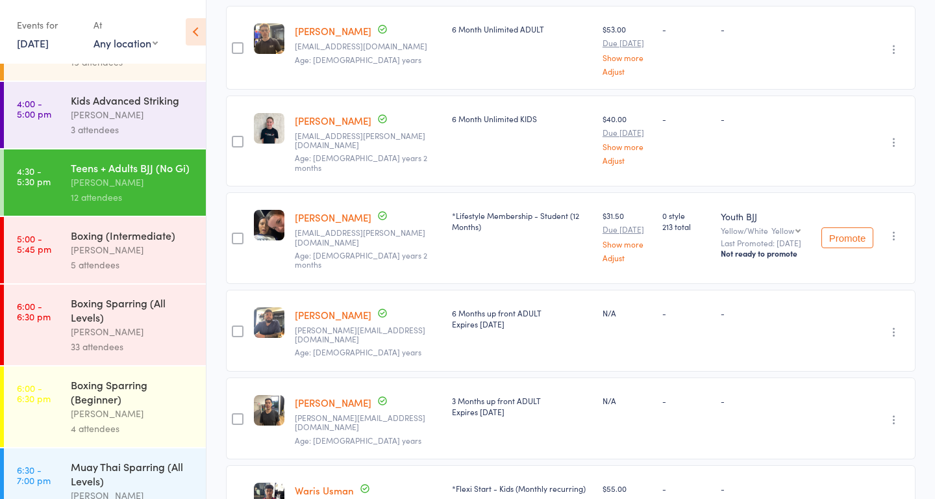
scroll to position [767, 0]
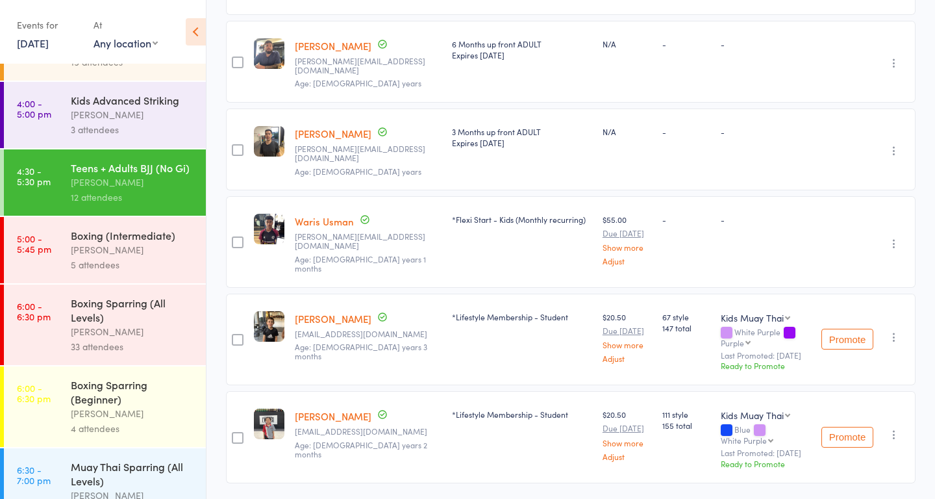
click at [105, 241] on div "Boxing (Intermediate)" at bounding box center [133, 235] width 124 height 14
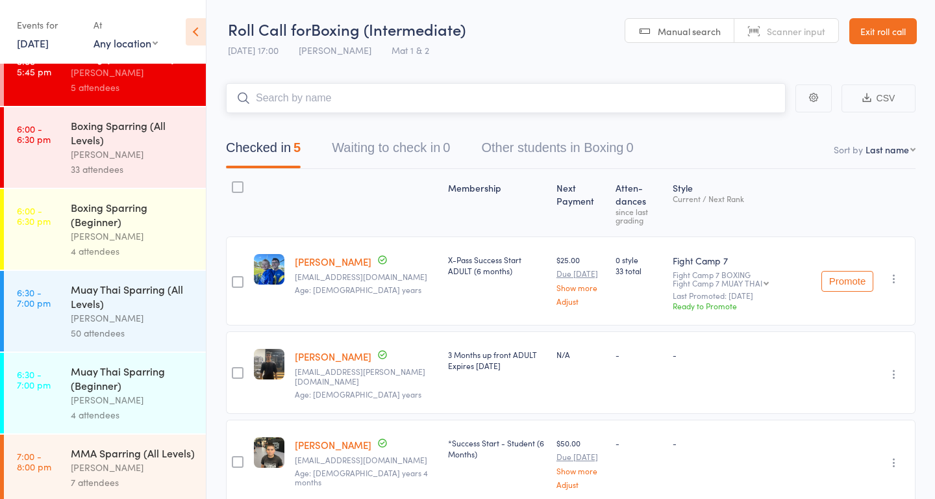
scroll to position [741, 0]
click at [108, 151] on div "[PERSON_NAME]" at bounding box center [133, 156] width 124 height 15
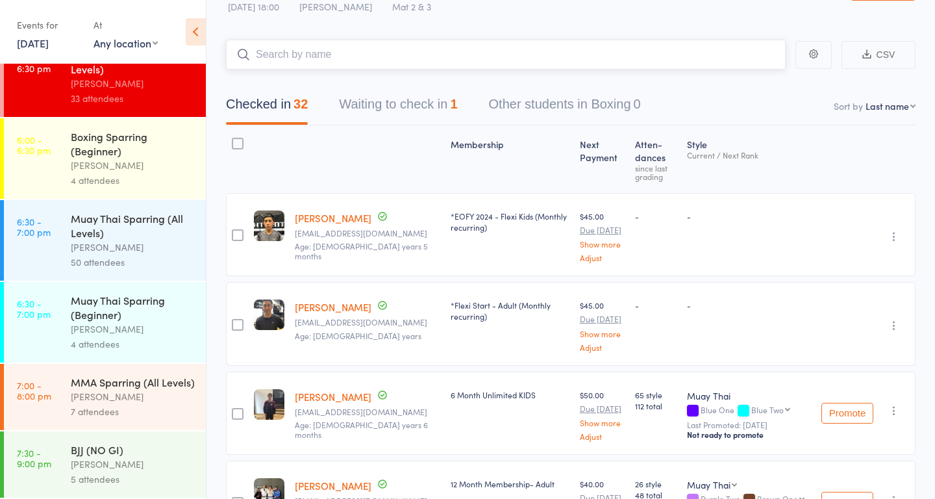
scroll to position [36, 0]
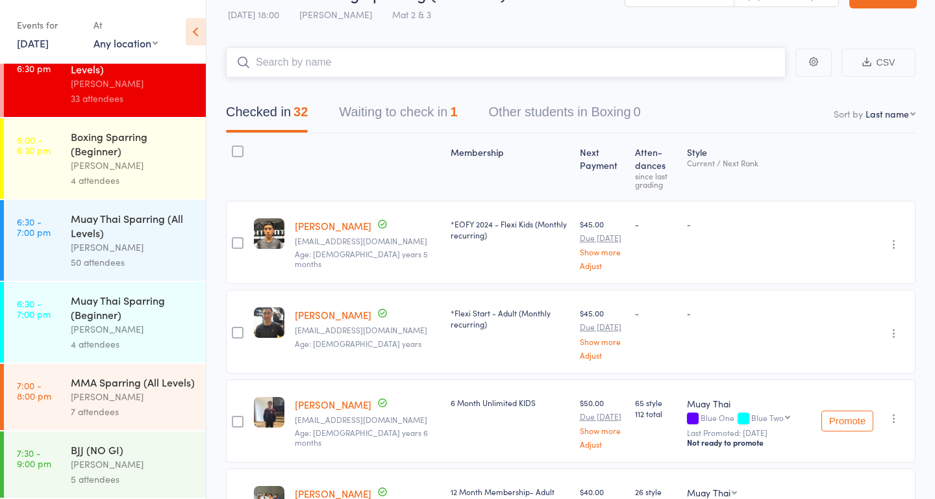
click at [382, 105] on button "Waiting to check in 1" at bounding box center [398, 115] width 118 height 34
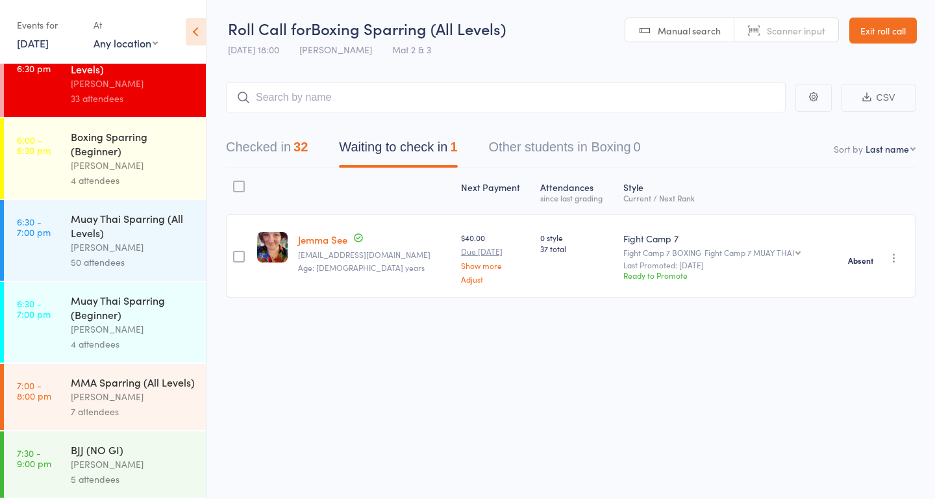
click at [133, 156] on div "Boxing Sparring (Beginner)" at bounding box center [133, 143] width 124 height 29
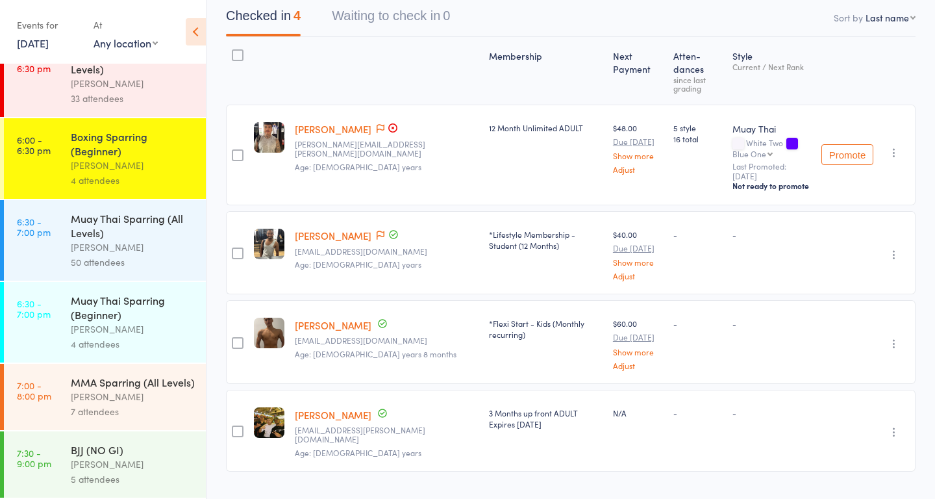
scroll to position [134, 0]
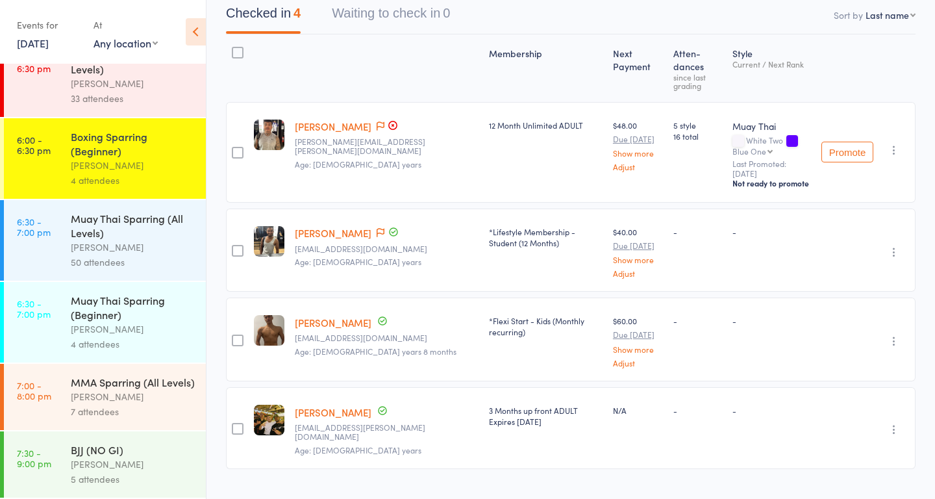
click at [106, 244] on div "[PERSON_NAME]" at bounding box center [133, 247] width 124 height 15
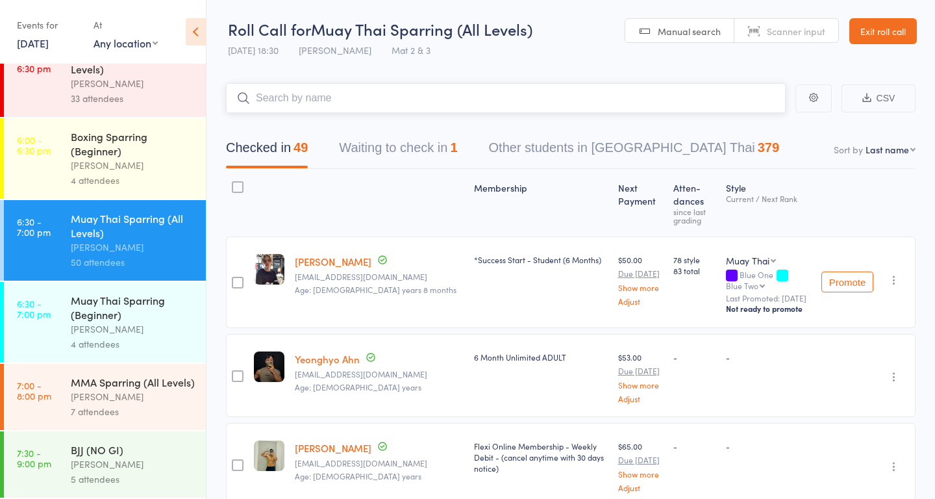
click at [384, 150] on button "Waiting to check in 1" at bounding box center [398, 151] width 118 height 34
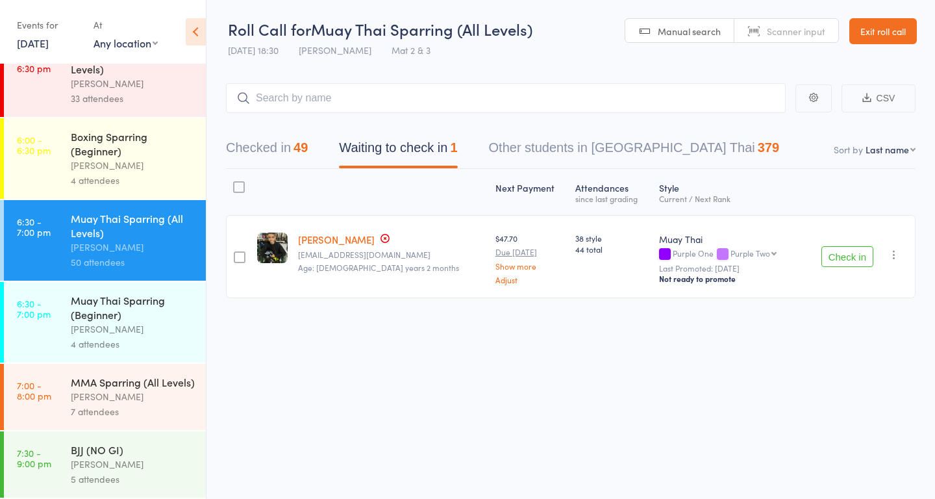
click at [141, 318] on div "Muay Thai Sparring (Beginner)" at bounding box center [133, 307] width 124 height 29
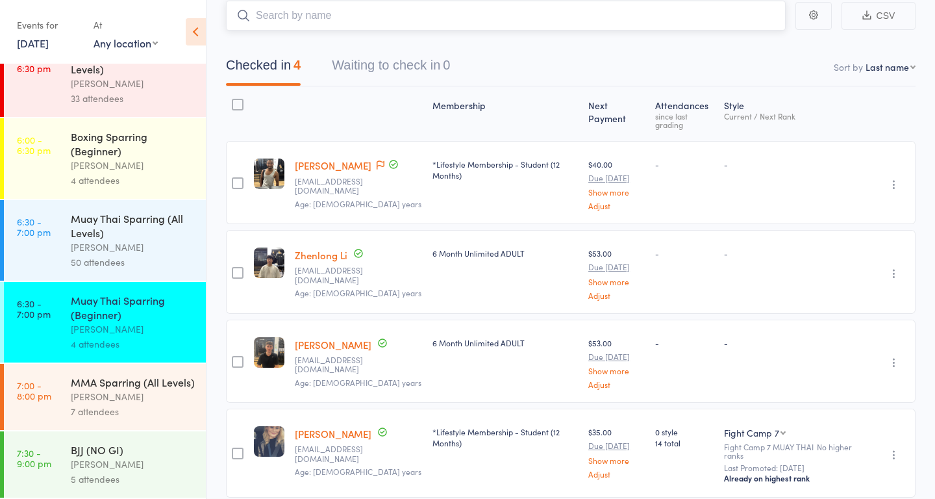
scroll to position [142, 0]
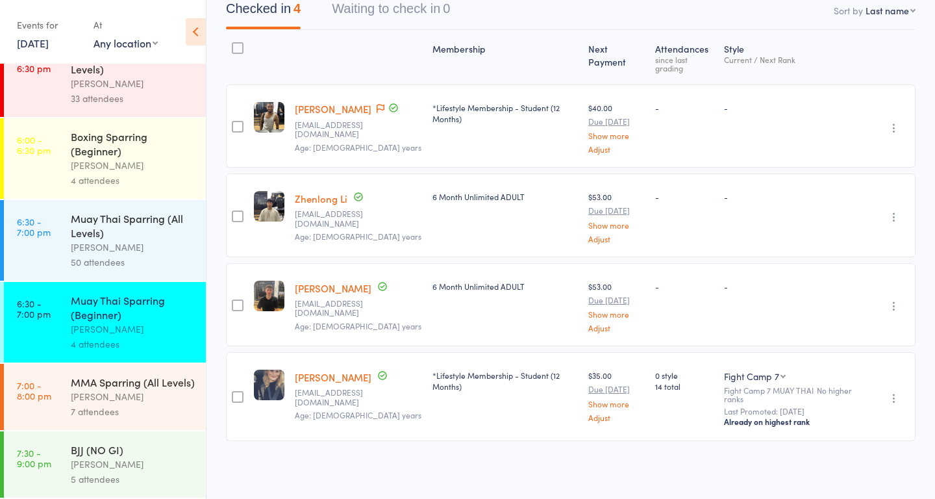
click at [118, 391] on div "[PERSON_NAME]" at bounding box center [133, 396] width 124 height 15
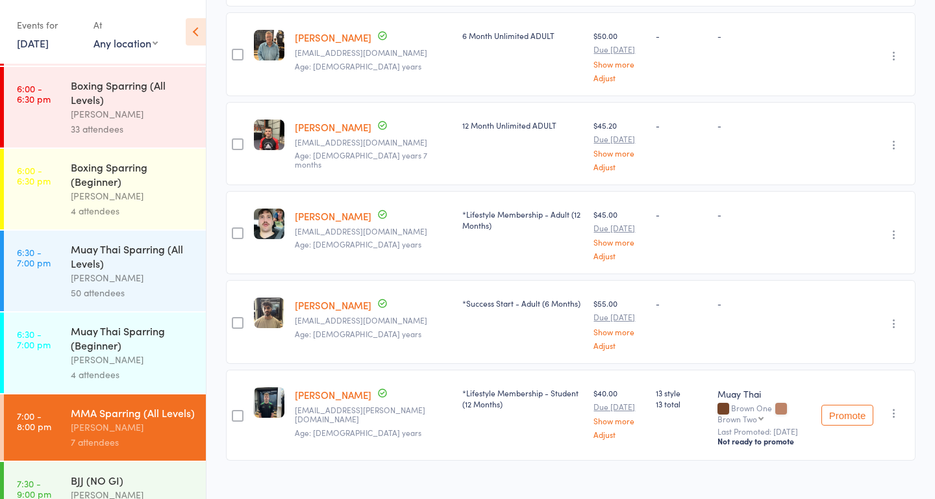
scroll to position [813, 0]
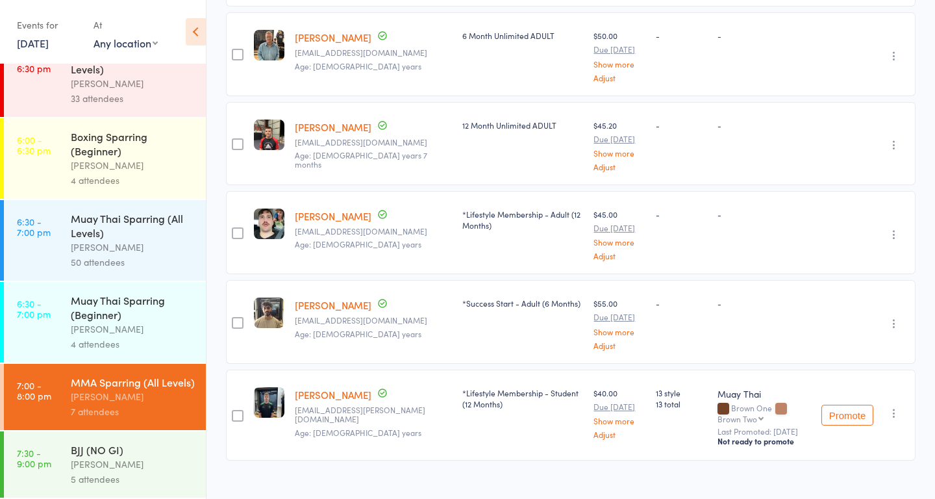
click at [103, 475] on div "5 attendees" at bounding box center [133, 479] width 124 height 15
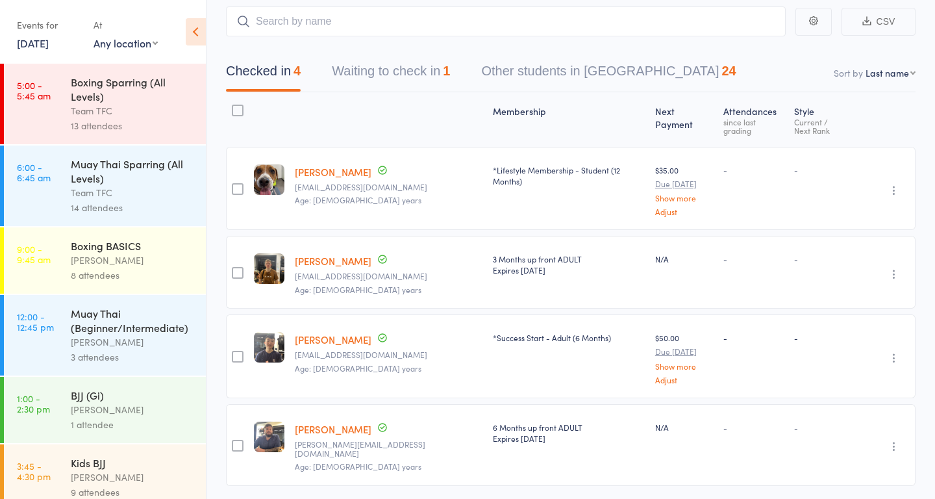
scroll to position [103, 0]
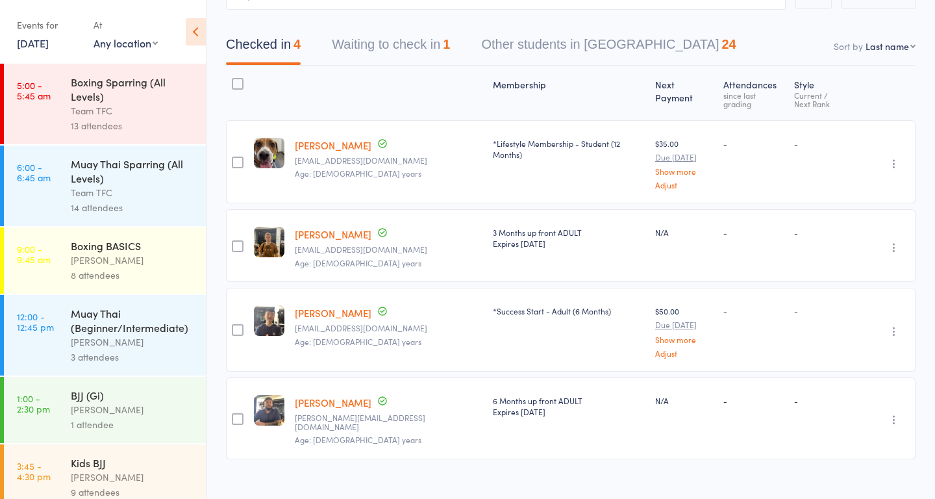
click at [385, 63] on button "Waiting to check in 1" at bounding box center [391, 48] width 118 height 34
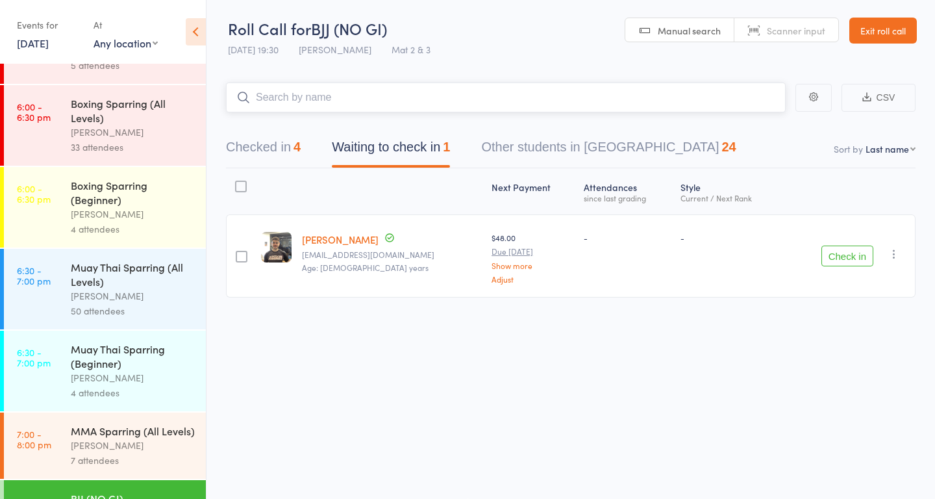
scroll to position [813, 0]
